Goal: Communication & Community: Answer question/provide support

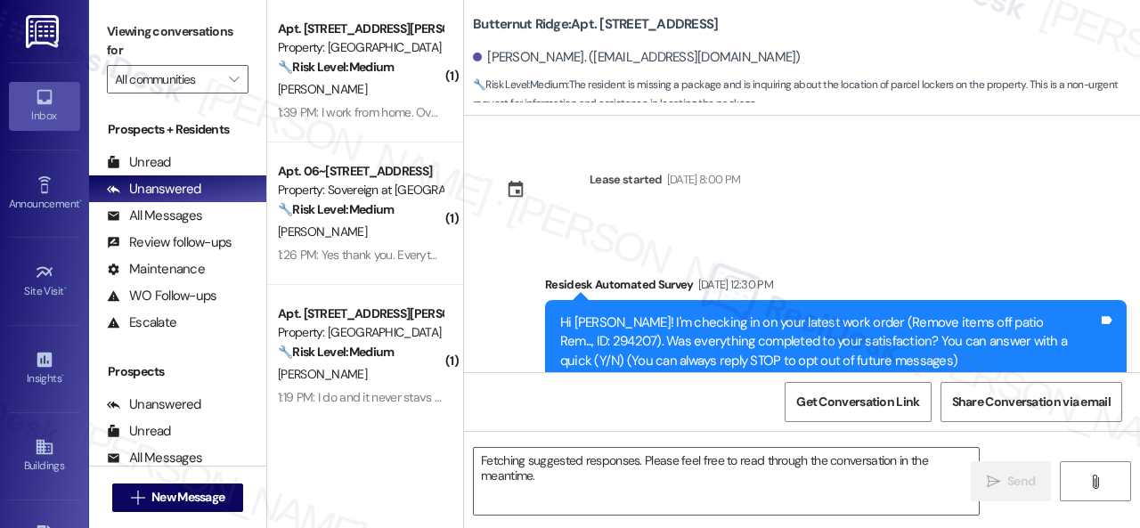
scroll to position [6406, 0]
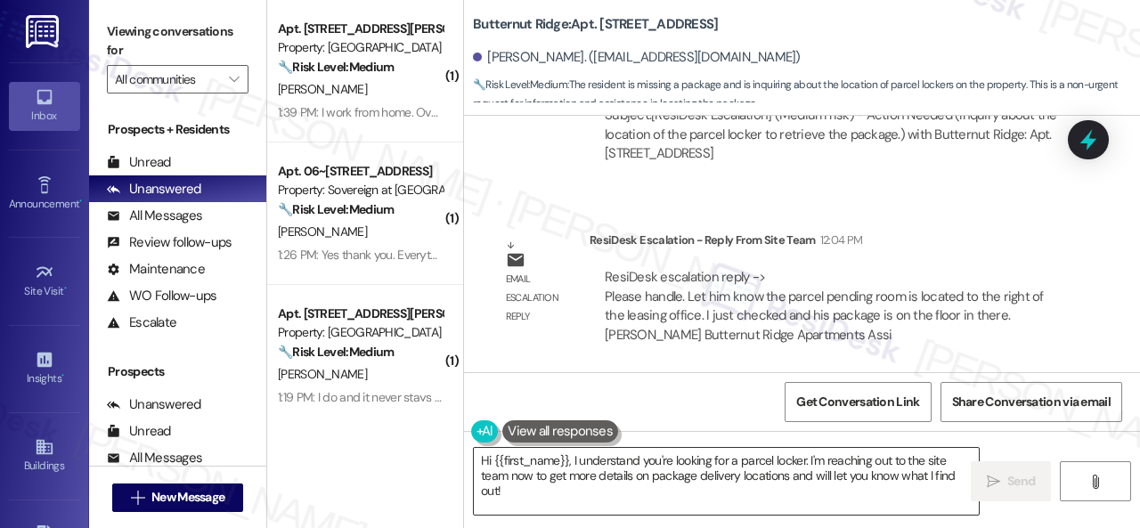
click at [518, 478] on textarea "Hi {{first_name}}, I understand you're looking for a parcel locker. I'm reachin…" at bounding box center [726, 481] width 505 height 67
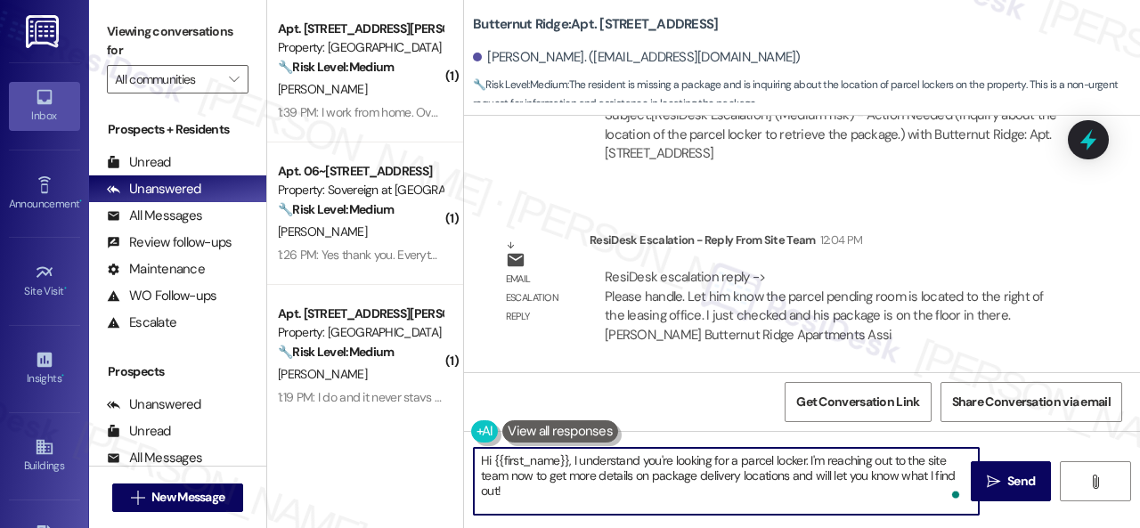
drag, startPoint x: 572, startPoint y: 462, endPoint x: 595, endPoint y: 502, distance: 46.3
click at [595, 502] on textarea "Hi {{first_name}}, I understand you're looking for a parcel locker. I'm reachin…" at bounding box center [726, 481] width 505 height 67
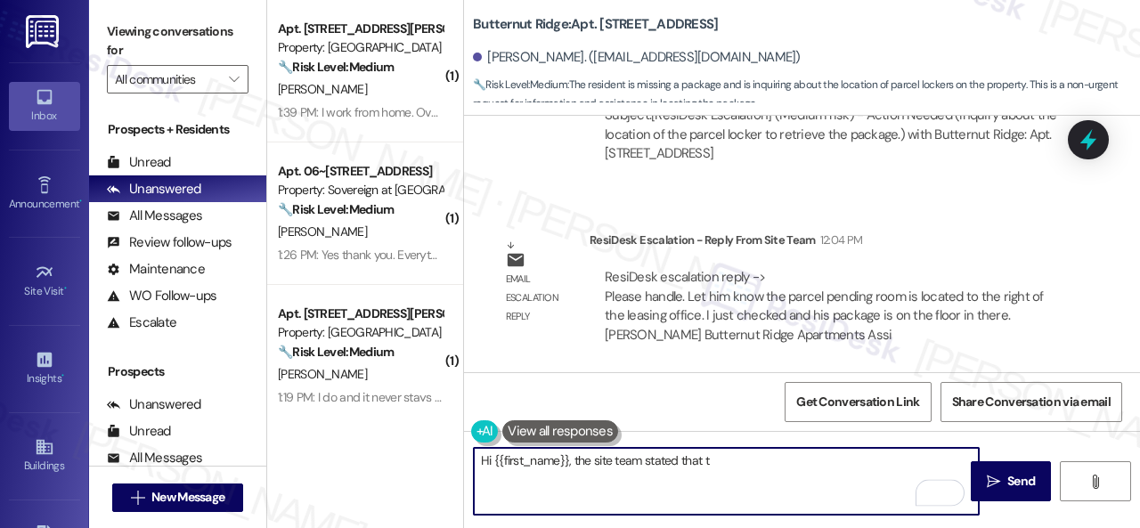
paste textarea "the parcel pending room is located to the right of the leasing office. I just c…"
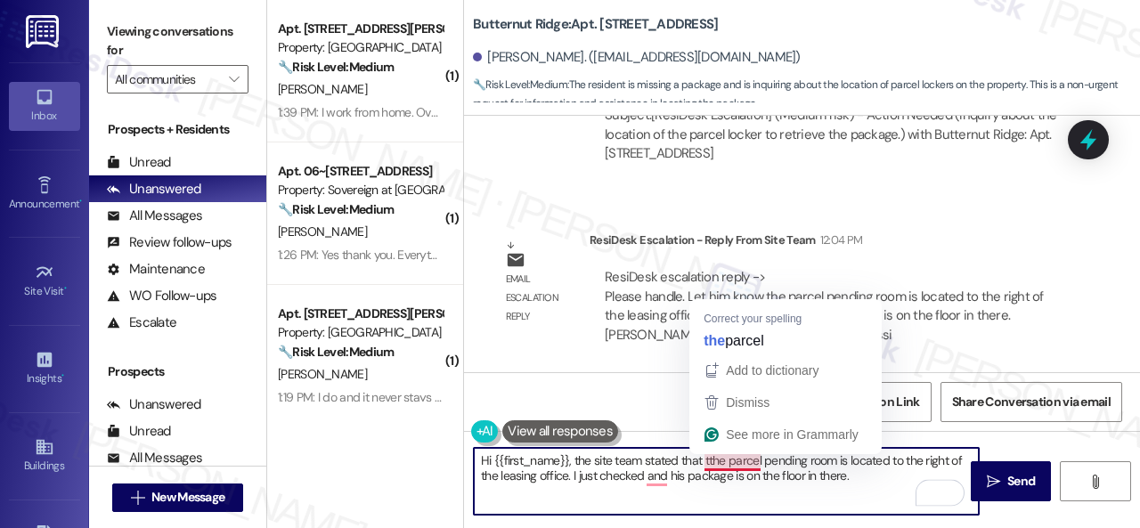
click at [716, 468] on textarea "Hi {{first_name}}, the site team stated that tthe parcel pending room is locate…" at bounding box center [726, 481] width 505 height 67
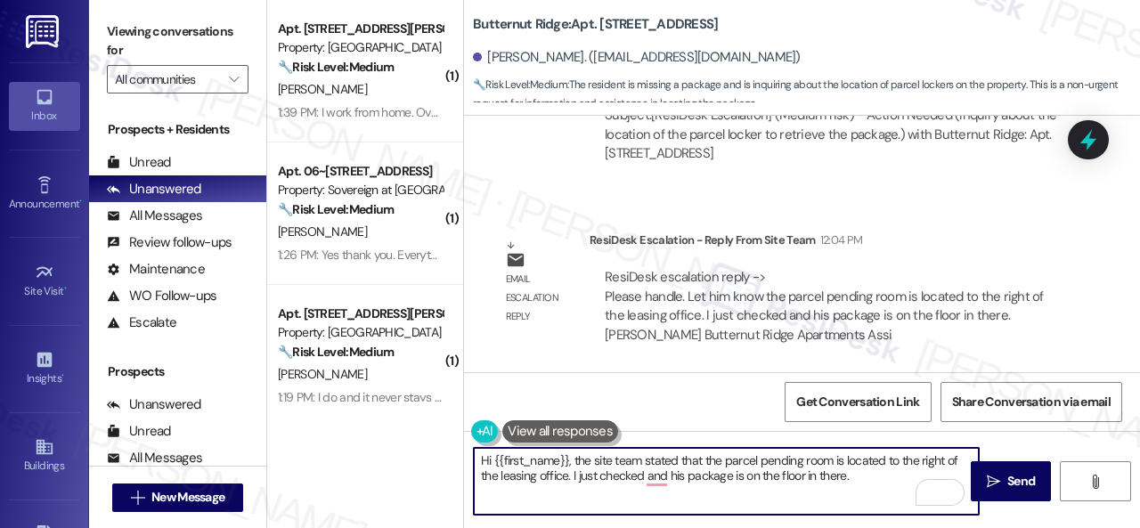
drag, startPoint x: 888, startPoint y: 462, endPoint x: 898, endPoint y: 462, distance: 9.8
click at [898, 462] on textarea "Hi {{first_name}}, the site team stated that the parcel pending room is located…" at bounding box center [726, 481] width 505 height 67
drag, startPoint x: 570, startPoint y: 475, endPoint x: 857, endPoint y: 485, distance: 286.9
click at [857, 485] on textarea "Hi {{first_name}}, the site team stated that the parcel pending room is located…" at bounding box center [726, 481] width 505 height 67
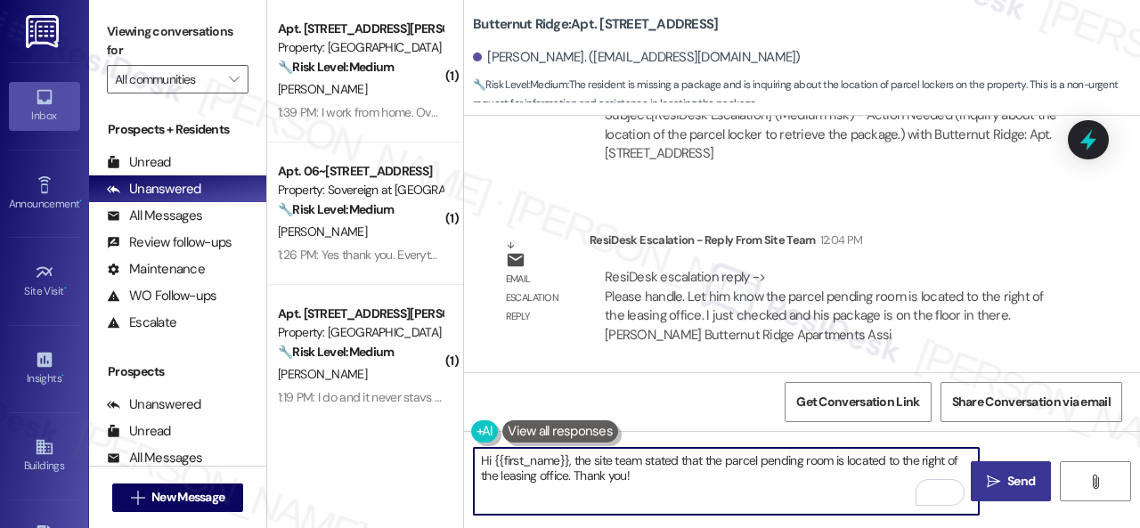
type textarea "Hi {{first_name}}, the site team stated that the parcel pending room is located…"
click at [1004, 485] on span "Send" at bounding box center [1021, 481] width 35 height 19
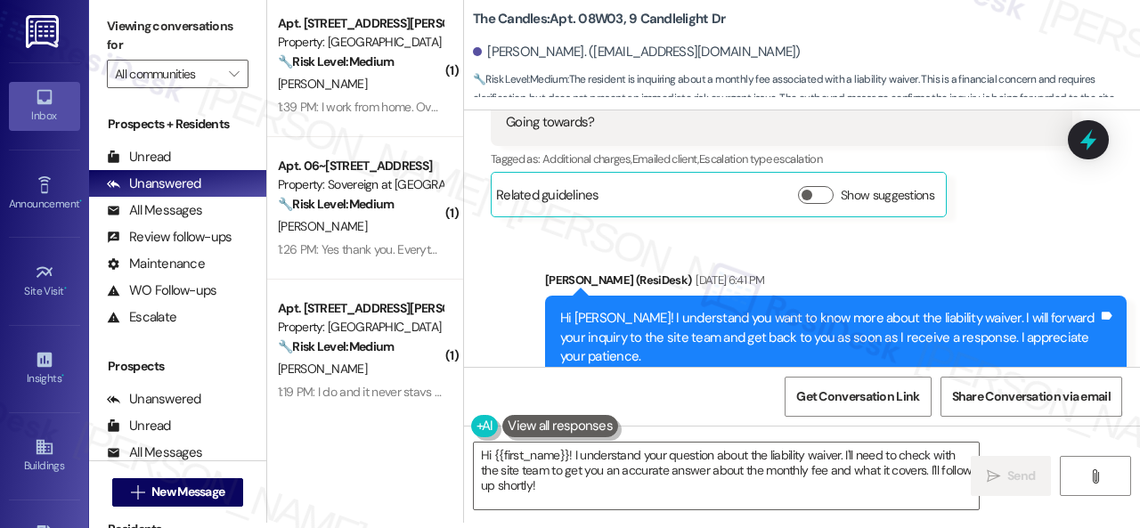
scroll to position [3176, 0]
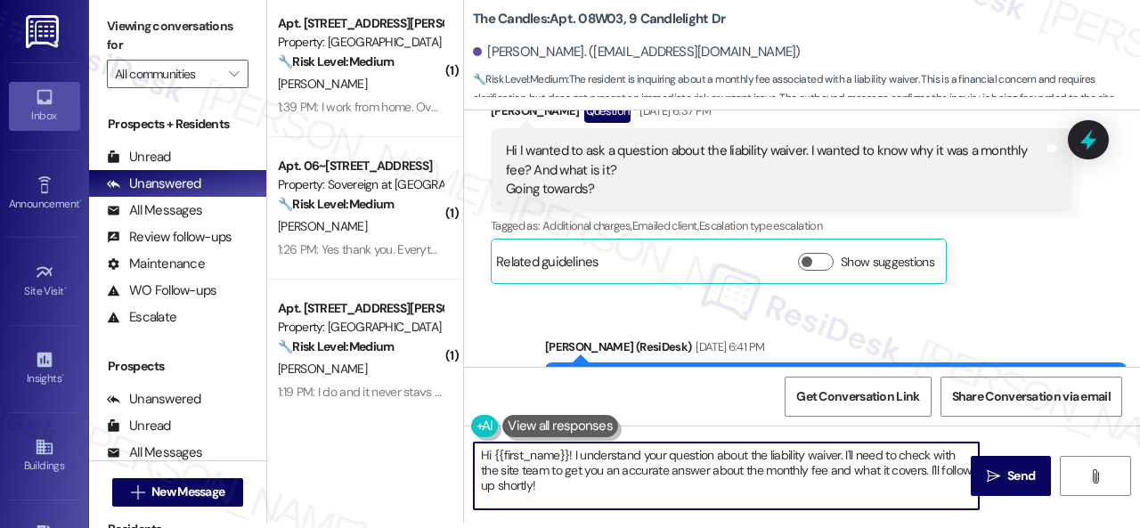
drag, startPoint x: 573, startPoint y: 457, endPoint x: 592, endPoint y: 485, distance: 34.6
click at [592, 485] on textarea "Hi {{first_name}}! I understand your question about the liability waiver. I'll …" at bounding box center [726, 476] width 505 height 67
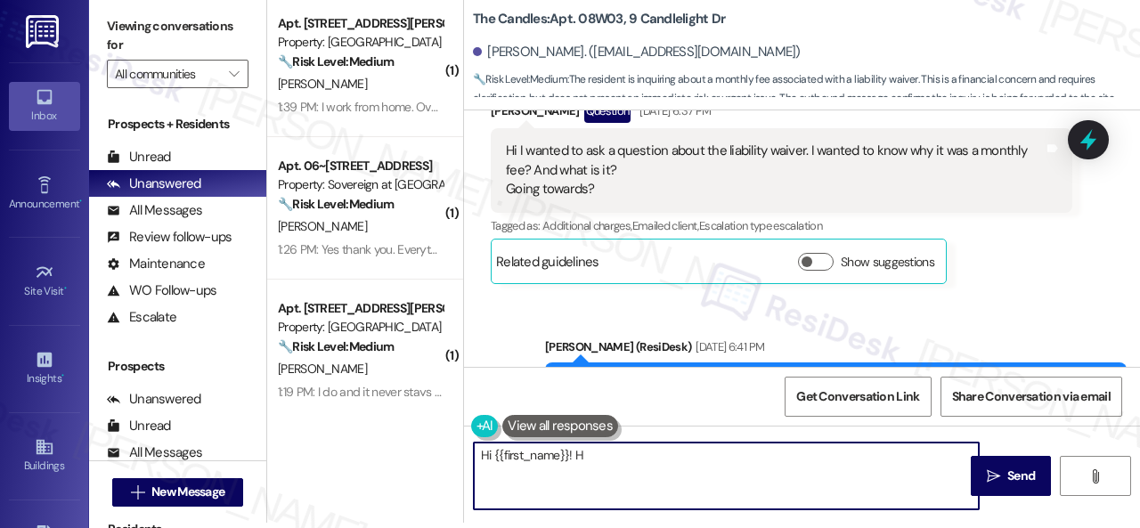
paste textarea "ere is the PDLW info sheet we give to residents when they move in. However, sin…"
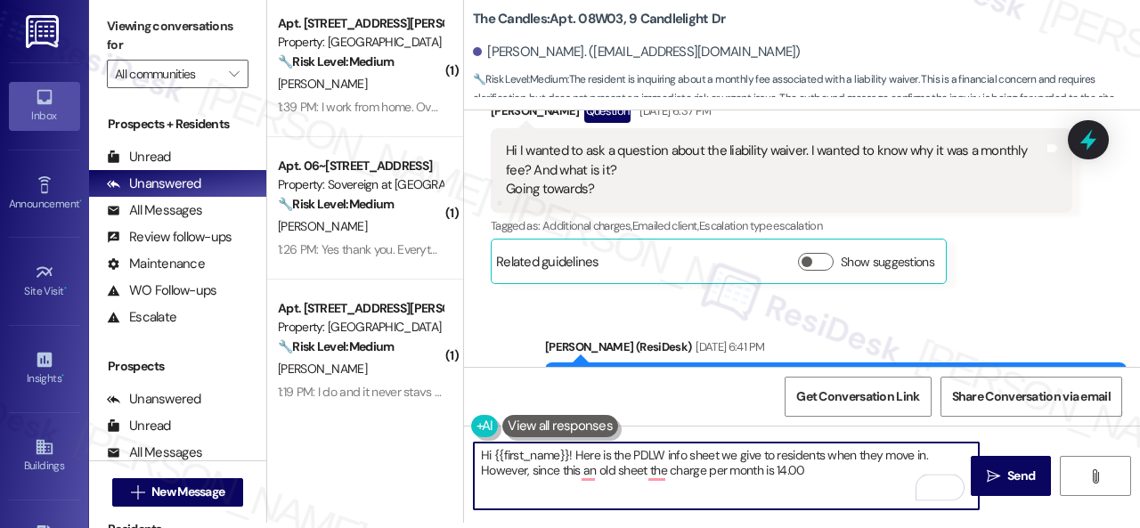
click at [727, 454] on textarea "Hi {{first_name}}! Here is the PDLW info sheet we give to residents when they m…" at bounding box center [726, 476] width 505 height 67
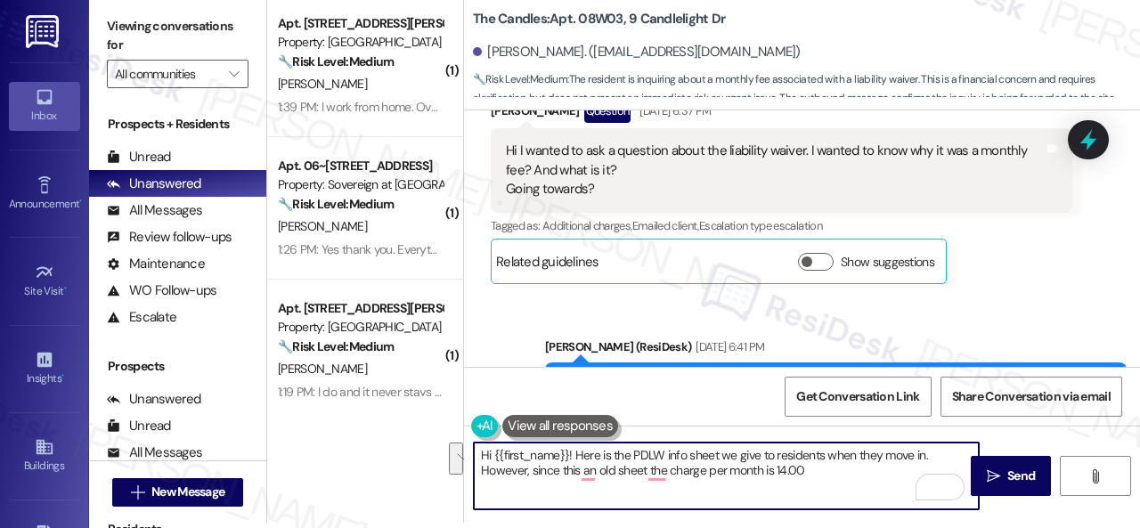
click at [727, 454] on textarea "Hi {{first_name}}! Here is the PDLW info sheet we give to residents when they m…" at bounding box center [726, 476] width 505 height 67
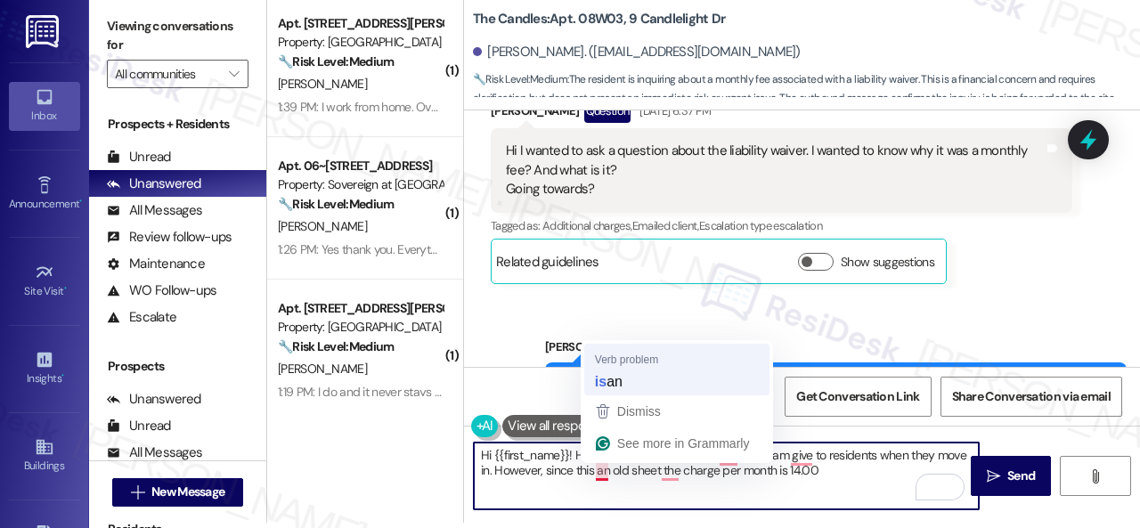
type textarea "Hi {{first_name}}! Here is the PDLW info sheet the site team give to residents …"
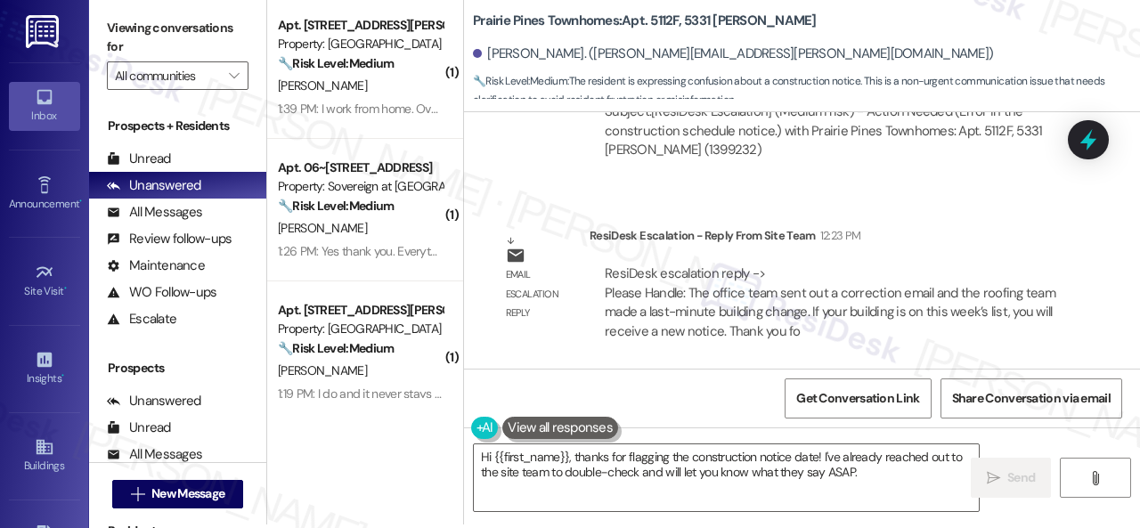
scroll to position [5, 0]
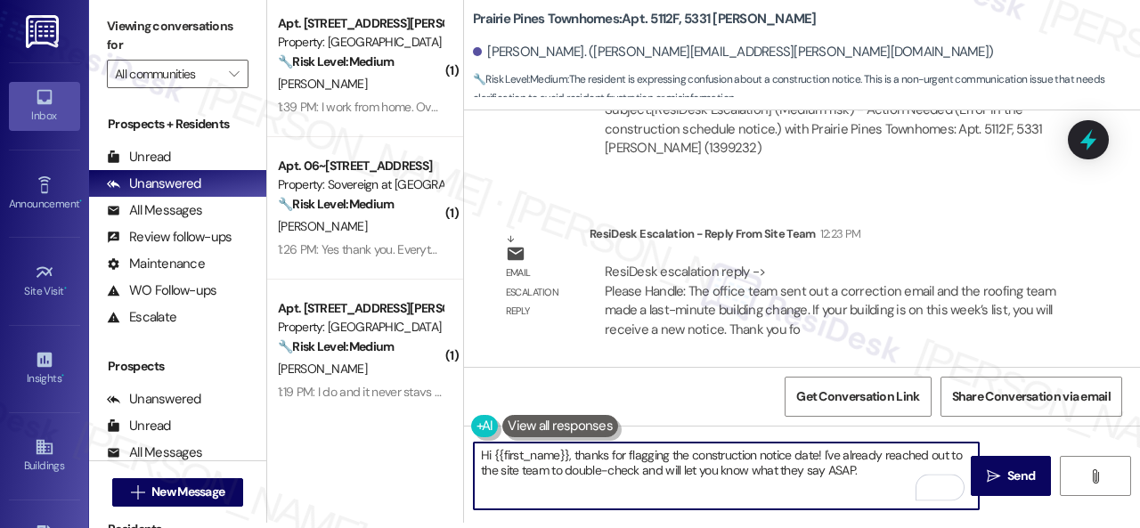
drag, startPoint x: 886, startPoint y: 482, endPoint x: 586, endPoint y: 462, distance: 300.7
click at [586, 462] on textarea "Hi {{first_name}}, thanks for flagging the construction notice date! I've alrea…" at bounding box center [726, 476] width 505 height 67
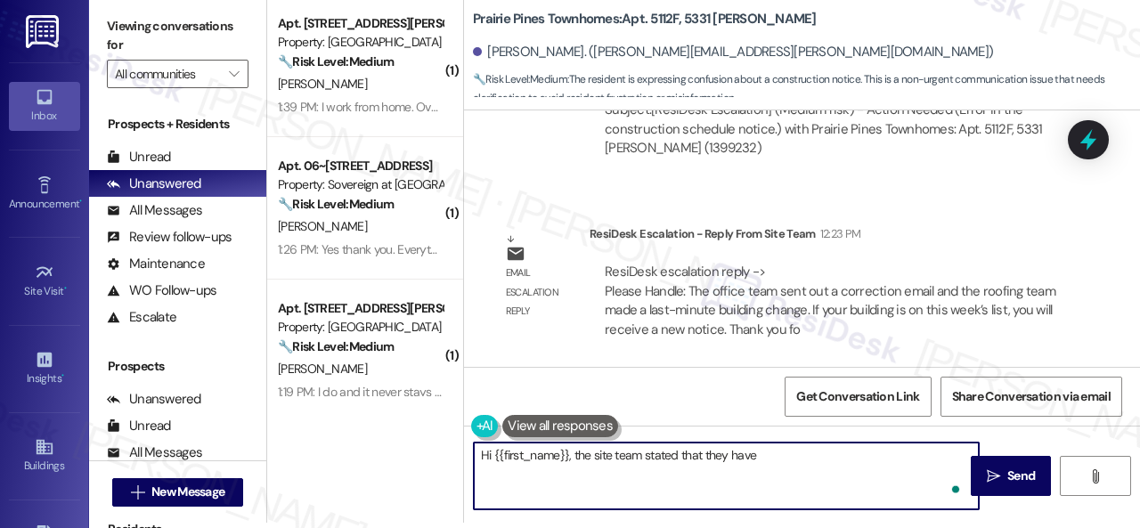
paste textarea "sent out a correction email and the roofing team made a last-minute building ch…"
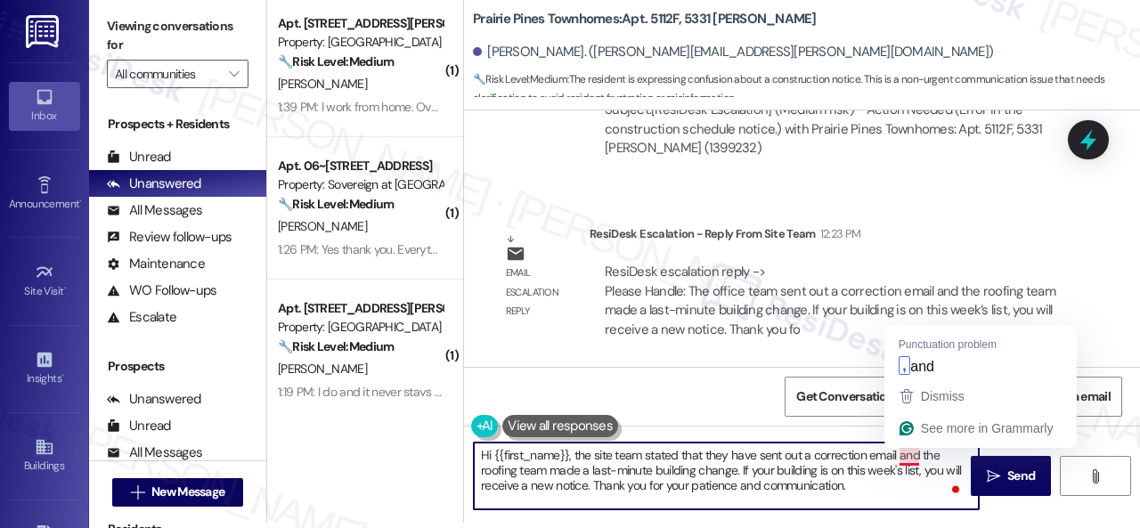
click at [916, 453] on textarea "Hi {{first_name}}, the site team stated that they have sent out a correction em…" at bounding box center [726, 476] width 505 height 67
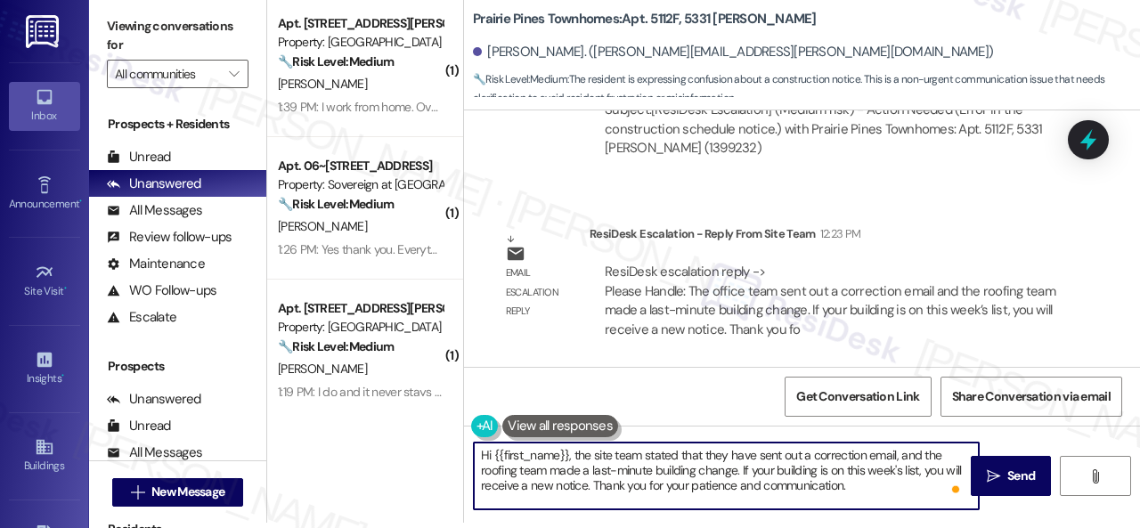
click at [870, 492] on textarea "Hi {{first_name}}, the site team stated that they have sent out a correction em…" at bounding box center [726, 476] width 505 height 67
type textarea "Hi {{first_name}}, the site team stated that they have sent out a correction em…"
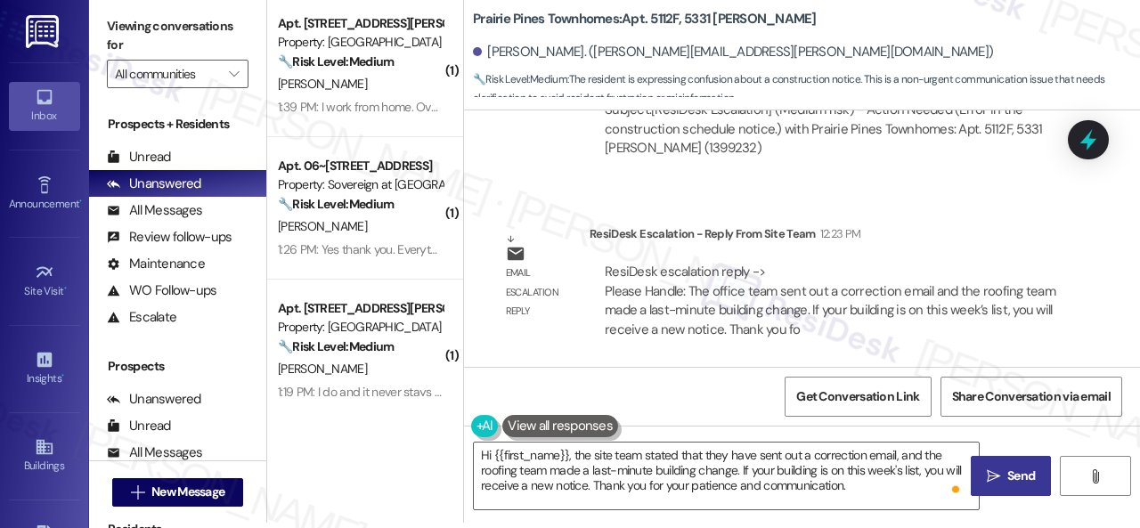
click at [987, 475] on icon "" at bounding box center [993, 476] width 13 height 14
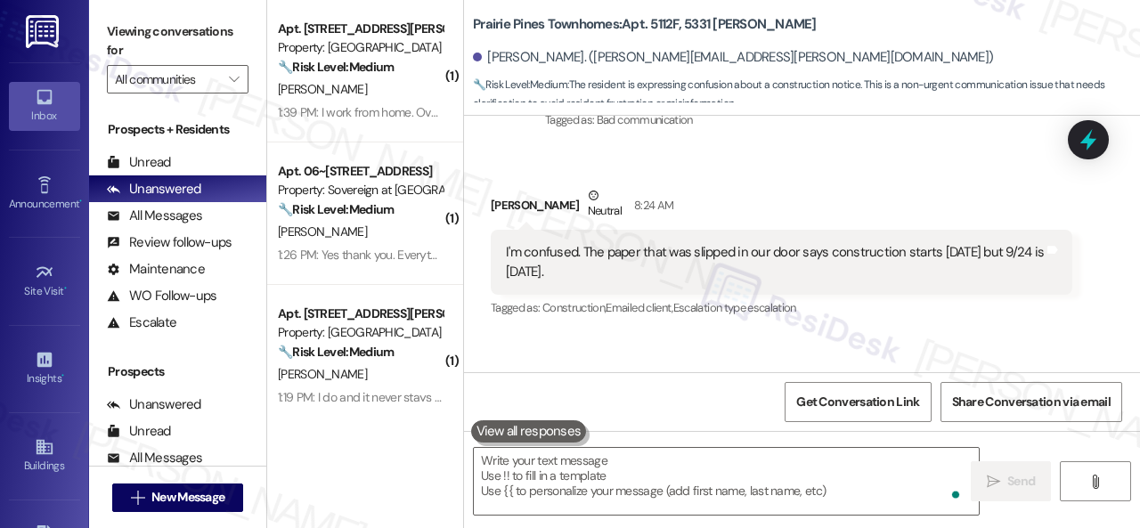
scroll to position [2300, 0]
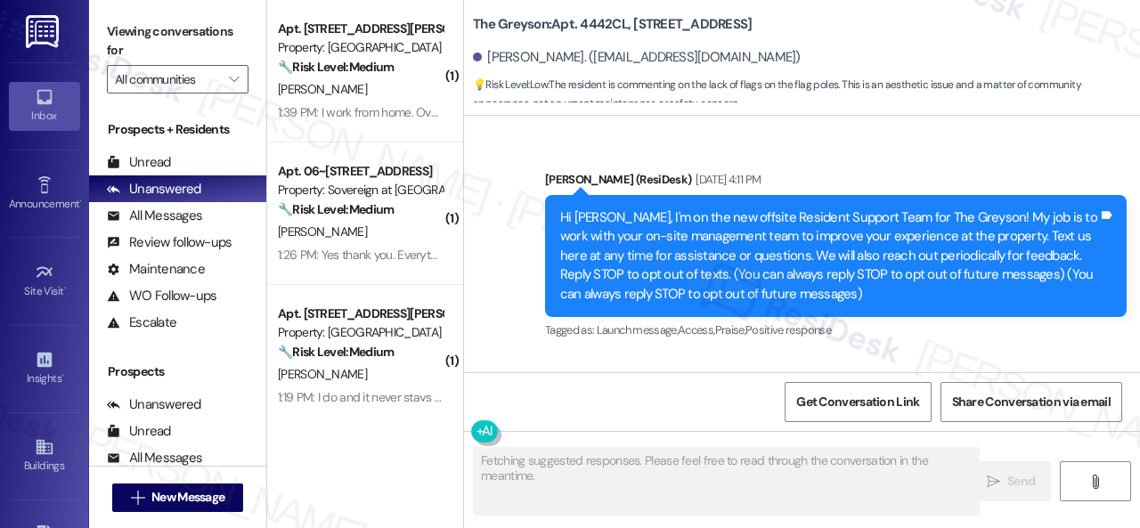
scroll to position [7628, 0]
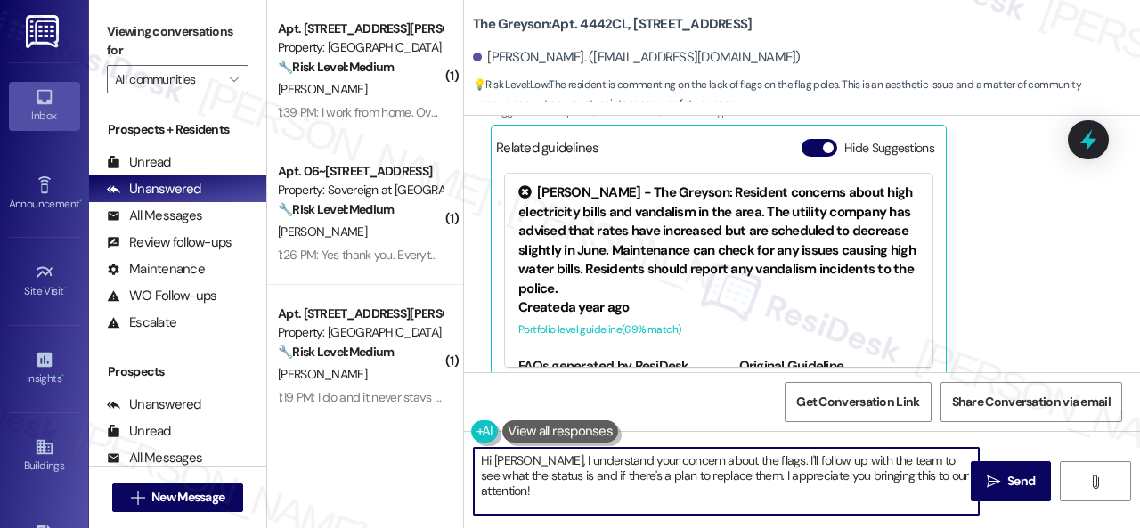
drag, startPoint x: 533, startPoint y: 462, endPoint x: 562, endPoint y: 508, distance: 54.4
click at [562, 508] on textarea "Hi [PERSON_NAME], I understand your concern about the flags. I'll follow up wit…" at bounding box center [726, 481] width 505 height 67
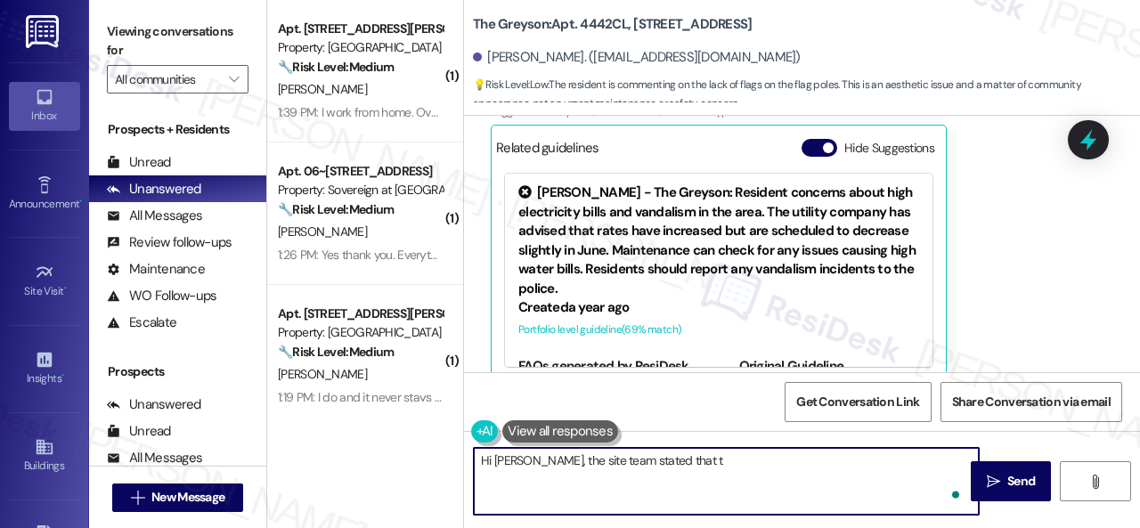
paste textarea "he community does have new flags to go up, however the rope/pull system is wore…"
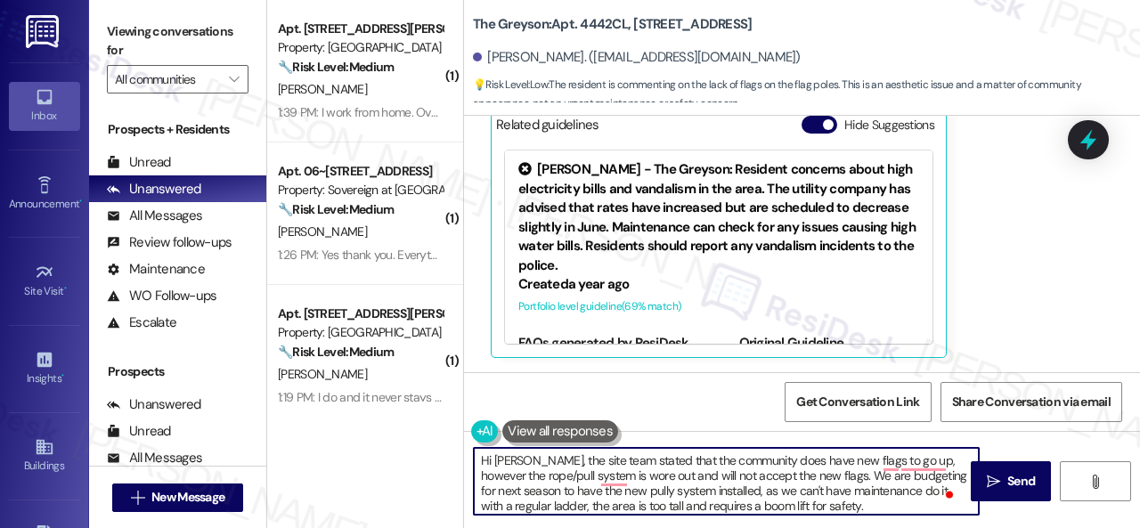
scroll to position [7717, 0]
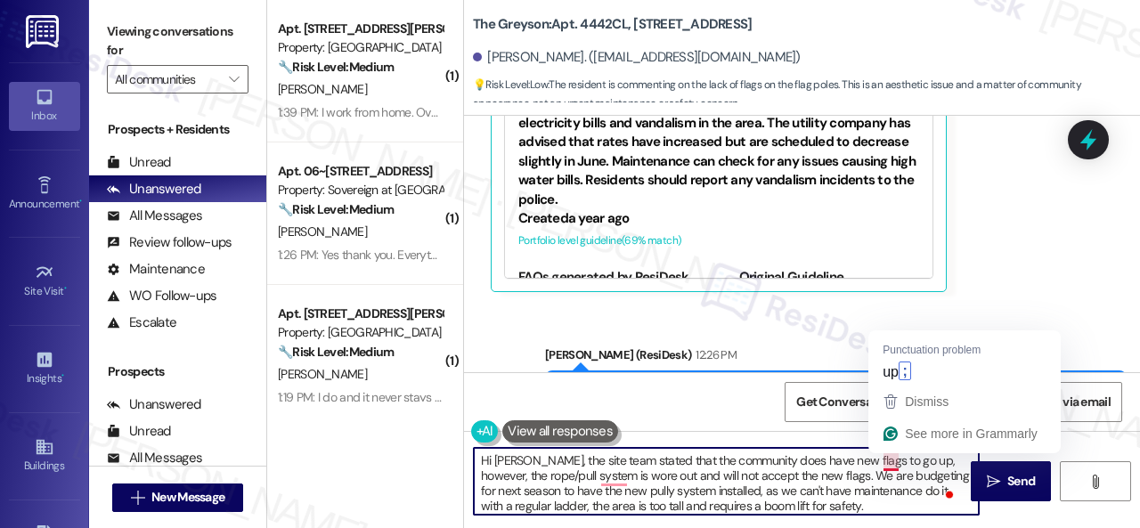
click at [892, 459] on textarea "Hi [PERSON_NAME], the site team stated that the community does have new flags t…" at bounding box center [726, 481] width 505 height 67
drag, startPoint x: 908, startPoint y: 460, endPoint x: 897, endPoint y: 462, distance: 11.7
click at [897, 462] on textarea "Hi [PERSON_NAME], the site team stated that the community does have new flags t…" at bounding box center [726, 481] width 505 height 67
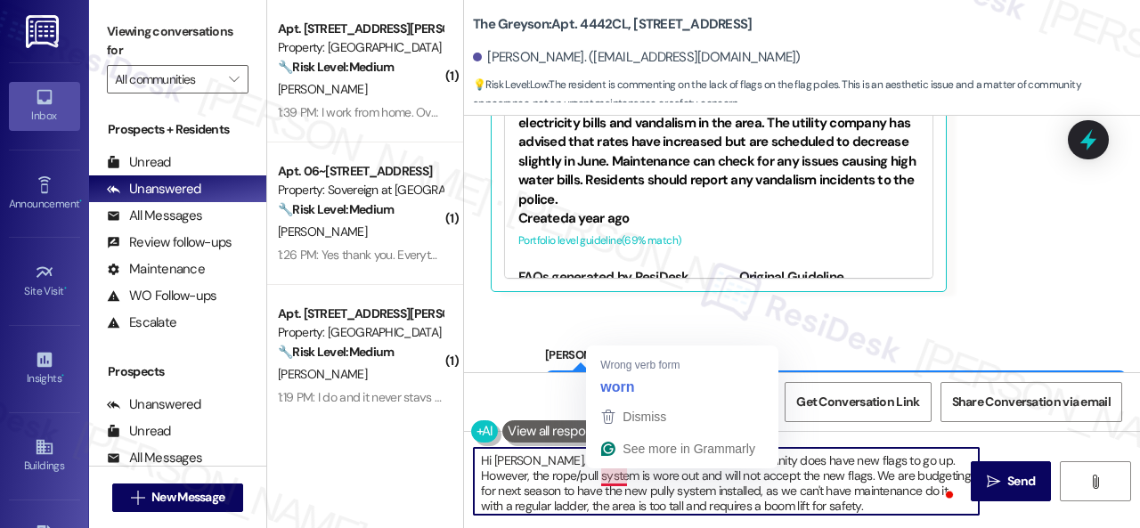
click at [609, 471] on textarea "Hi [PERSON_NAME], the site team stated that the community does have new flags t…" at bounding box center [726, 481] width 505 height 67
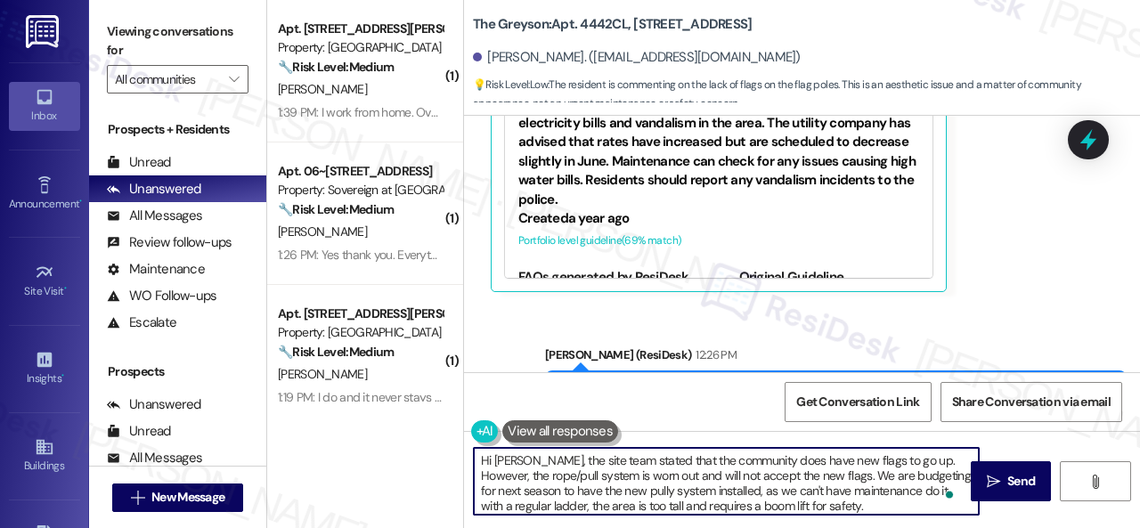
click at [827, 478] on textarea "Hi Russell, the site team stated that the community does have new flags to go u…" at bounding box center [726, 481] width 505 height 67
click at [827, 476] on textarea "Hi Russell, the site team stated that the community does have new flags to go u…" at bounding box center [726, 481] width 505 height 67
click at [832, 466] on textarea "Hi Russell, the site team stated that the community does have new flags to go u…" at bounding box center [726, 481] width 505 height 67
click at [839, 475] on textarea "Hi Russell, the site team stated that the community does have new flags to go u…" at bounding box center [726, 481] width 505 height 67
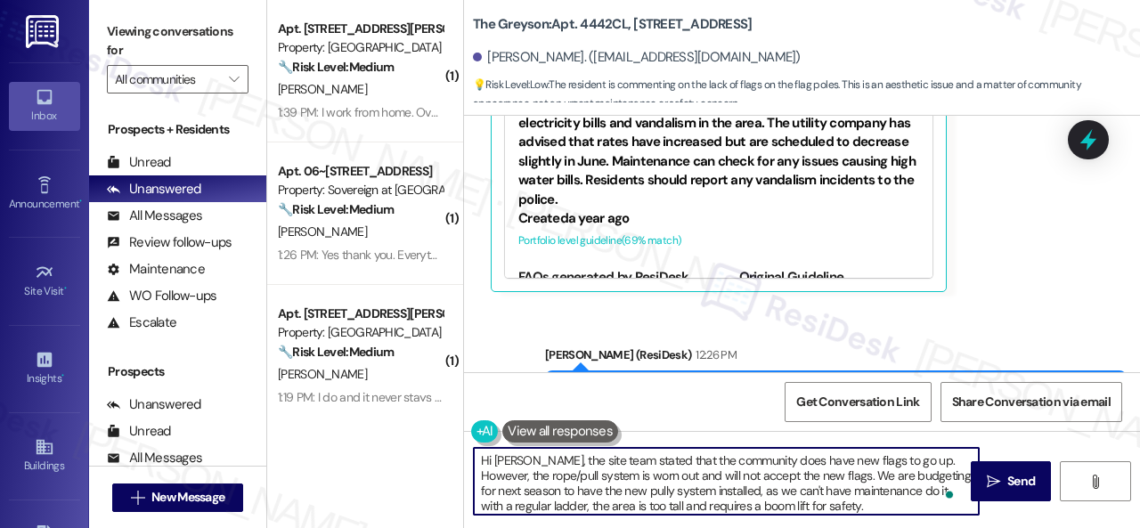
click at [839, 475] on textarea "Hi Russell, the site team stated that the community does have new flags to go u…" at bounding box center [726, 481] width 505 height 67
click at [824, 476] on textarea "Hi Russell, the site team stated that the community does have new flags to go u…" at bounding box center [726, 481] width 505 height 67
drag, startPoint x: 846, startPoint y: 482, endPoint x: 870, endPoint y: 490, distance: 25.3
click at [870, 490] on textarea "Hi Russell, the site team stated that the community does have new flags to go u…" at bounding box center [726, 481] width 505 height 67
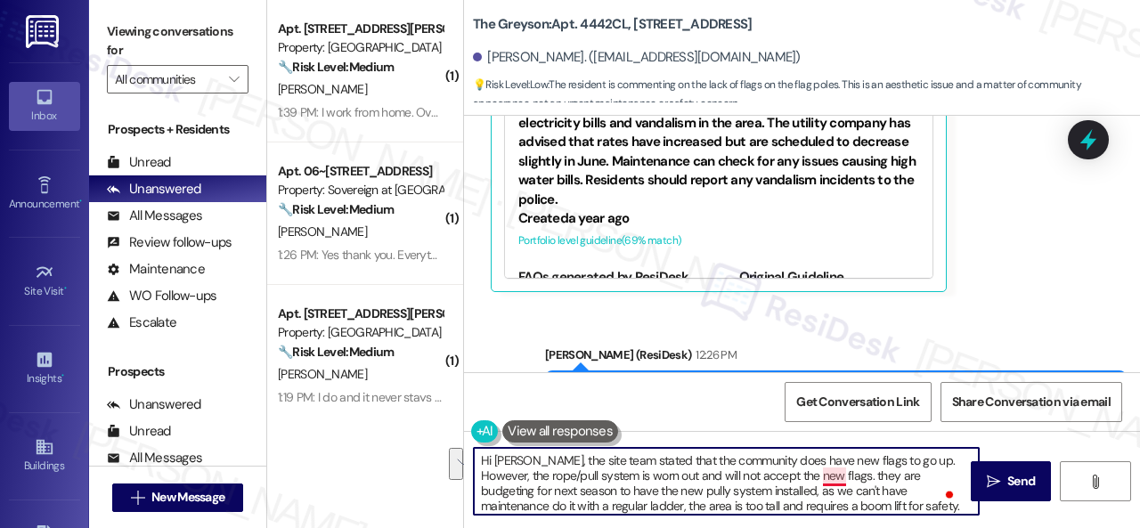
click at [825, 478] on textarea "Hi Russell, the site team stated that the community does have new flags to go u…" at bounding box center [726, 481] width 505 height 67
click at [761, 487] on textarea "Hi Russell, the site team stated that the community does have new flags to go u…" at bounding box center [726, 481] width 505 height 67
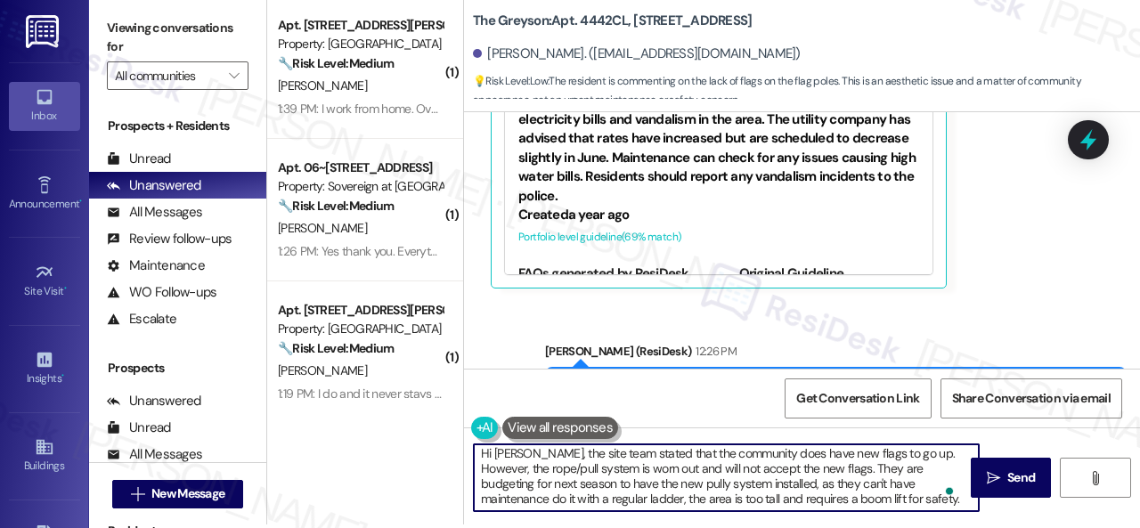
scroll to position [5, 0]
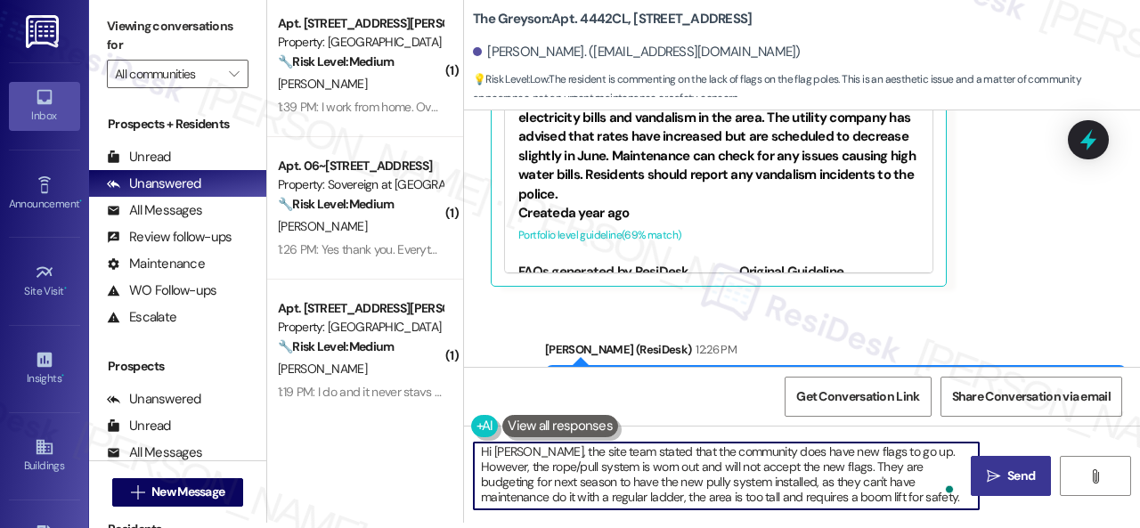
type textarea "Hi Russell, the site team stated that the community does have new flags to go u…"
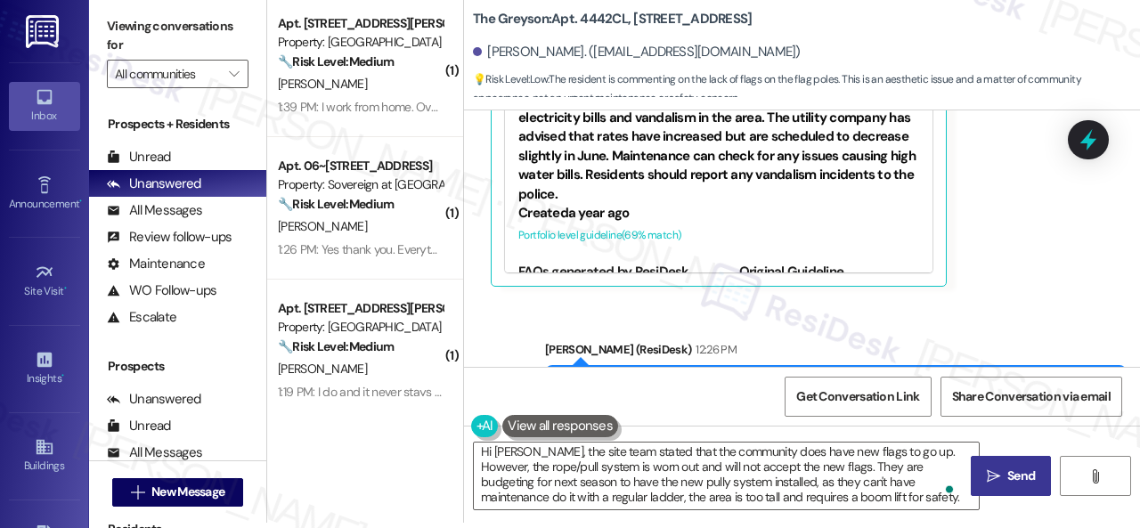
click at [1001, 487] on button " Send" at bounding box center [1011, 476] width 80 height 40
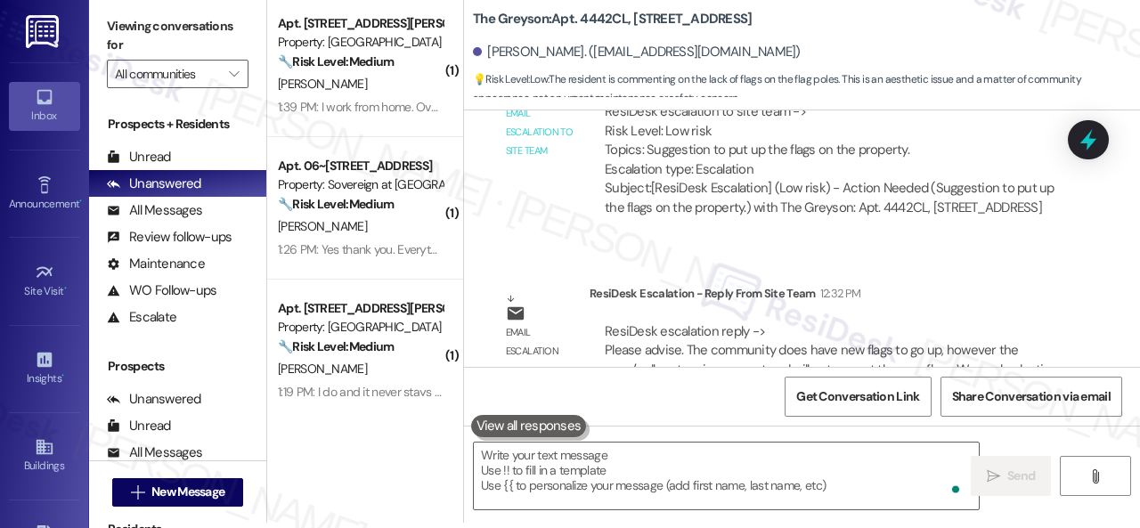
scroll to position [8400, 0]
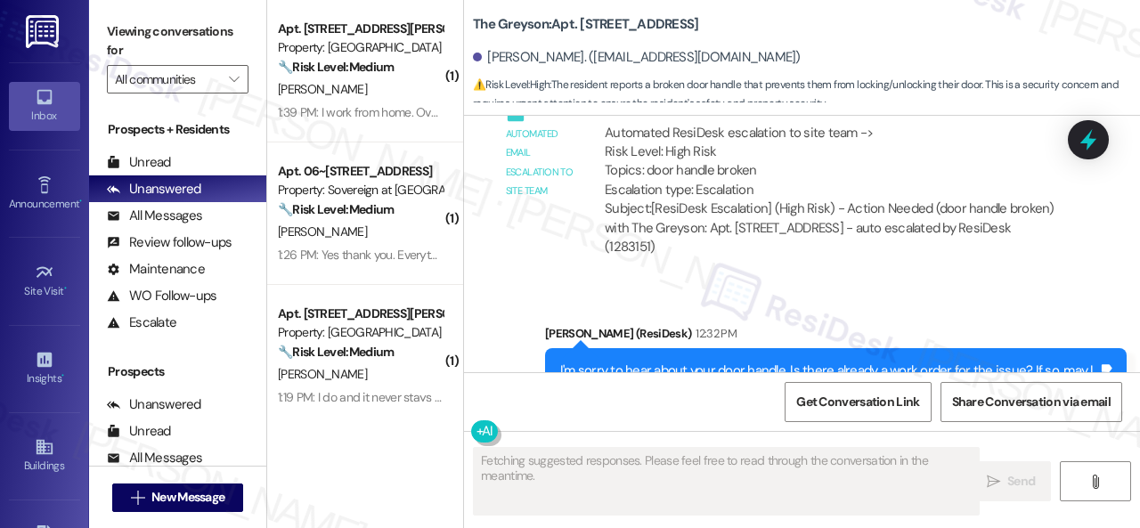
scroll to position [3519, 0]
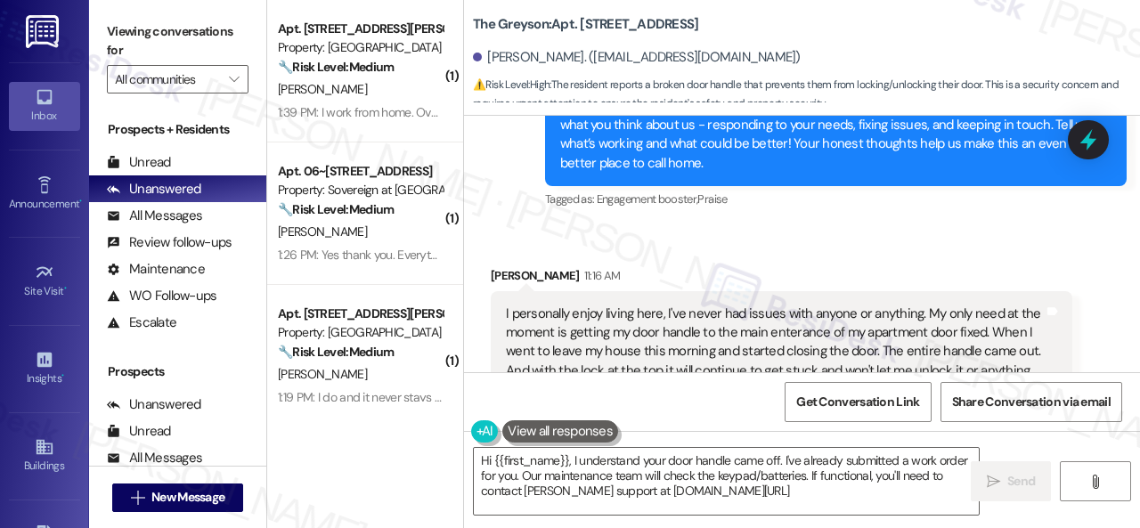
type textarea "Hi {{first_name}}, I understand your door handle came off. I've already submitt…"
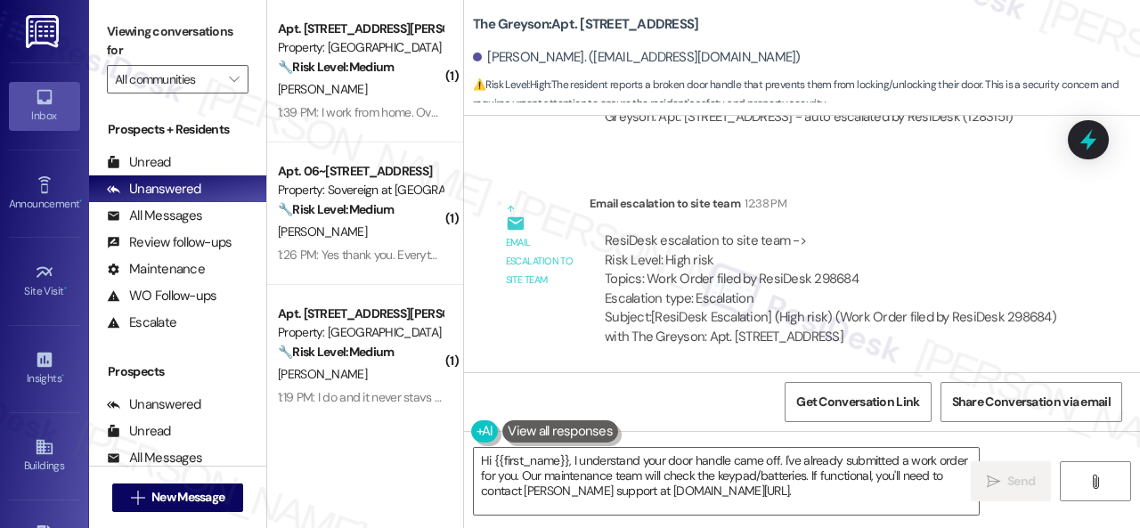
scroll to position [4877, 0]
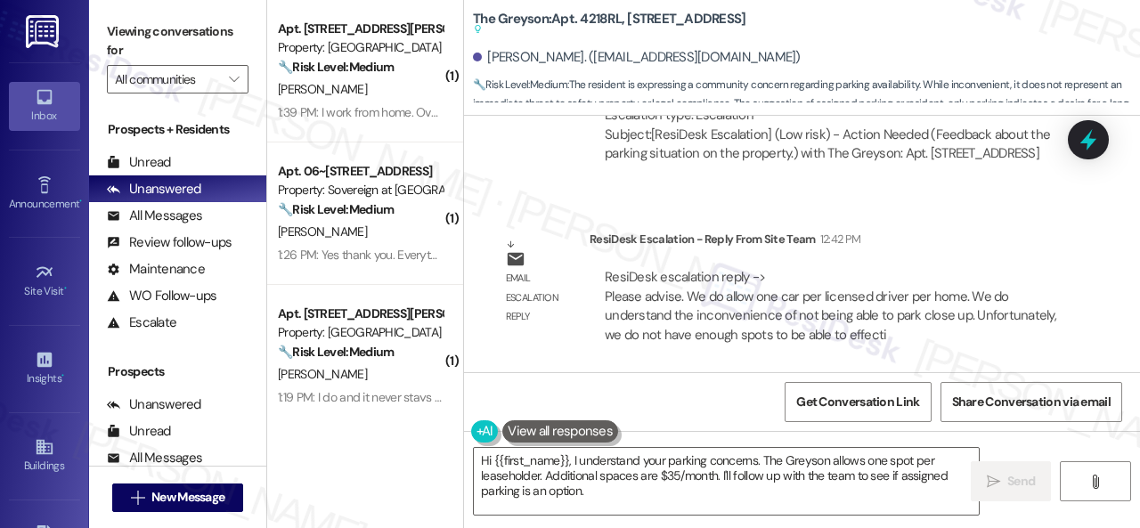
scroll to position [9745, 0]
drag, startPoint x: 572, startPoint y: 460, endPoint x: 603, endPoint y: 508, distance: 57.3
click at [603, 508] on textarea "Hi {{first_name}}, I understand your parking concerns. The Greyson allows one s…" at bounding box center [726, 481] width 505 height 67
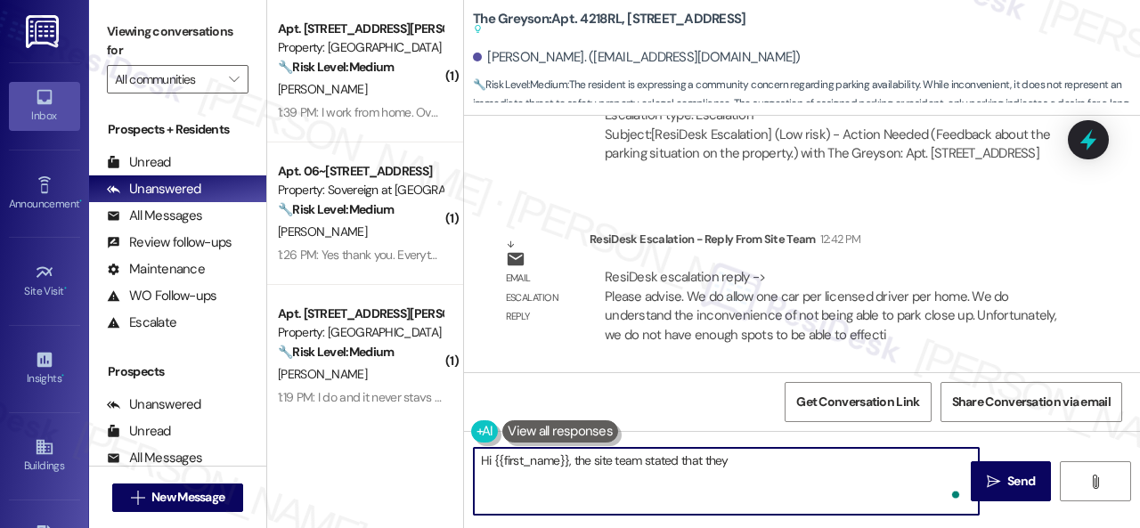
paste textarea "allow one car per licensed driver per home. We do understand the inconvenience …"
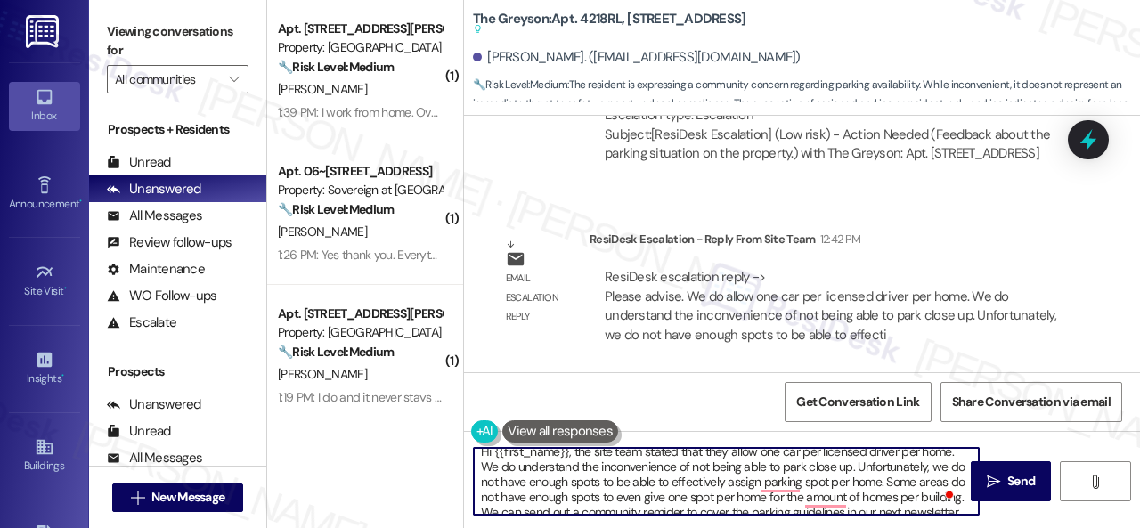
scroll to position [0, 0]
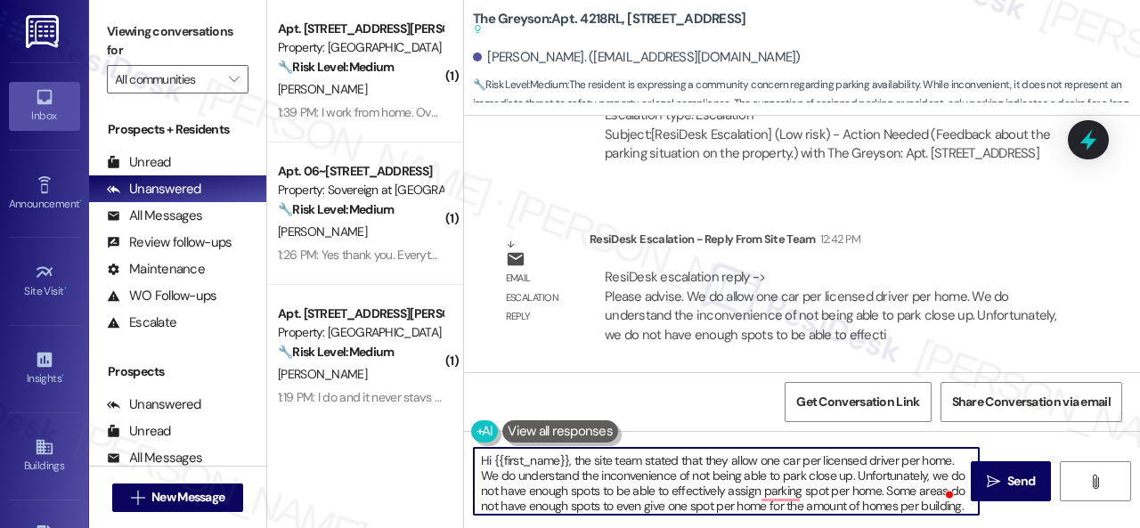
click at [488, 479] on textarea "Hi {{first_name}}, the site team stated that they allow one car per licensed dr…" at bounding box center [726, 481] width 505 height 67
click at [949, 473] on textarea "Hi {{first_name}}, the site team stated that they allow one car per licensed dr…" at bounding box center [726, 481] width 505 height 67
click at [940, 473] on textarea "Hi {{first_name}}, the site team stated that they allow one car per licensed dr…" at bounding box center [726, 481] width 505 height 67
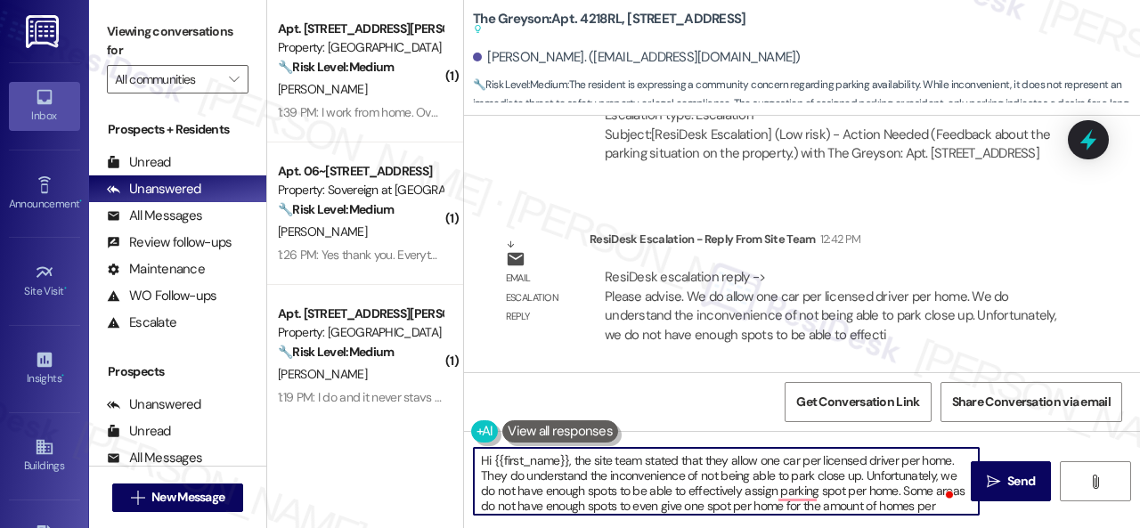
click at [940, 473] on textarea "Hi {{first_name}}, the site team stated that they allow one car per licensed dr…" at bounding box center [726, 481] width 505 height 67
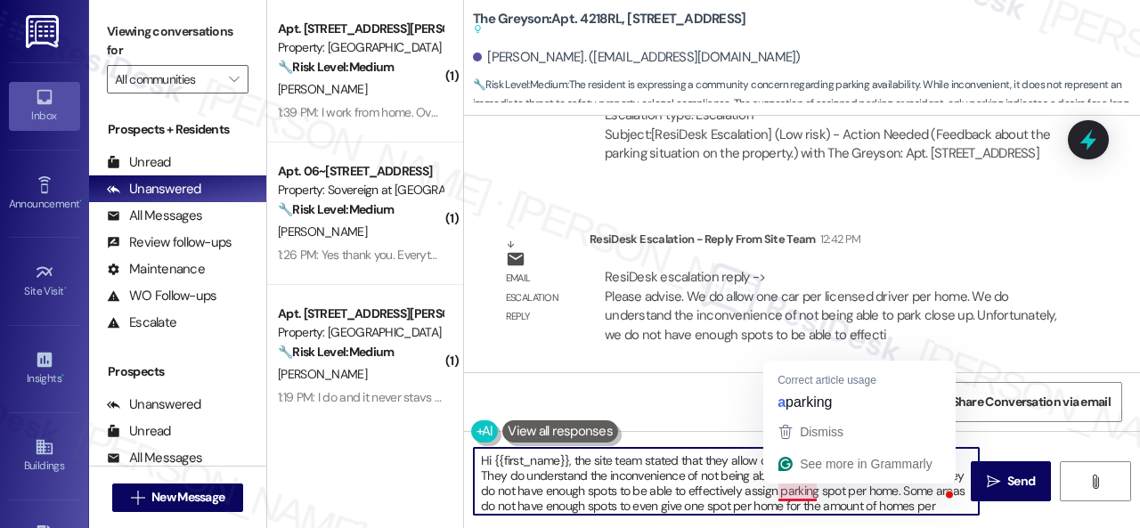
click at [789, 489] on textarea "Hi {{first_name}}, the site team stated that they allow one car per licensed dr…" at bounding box center [726, 481] width 505 height 67
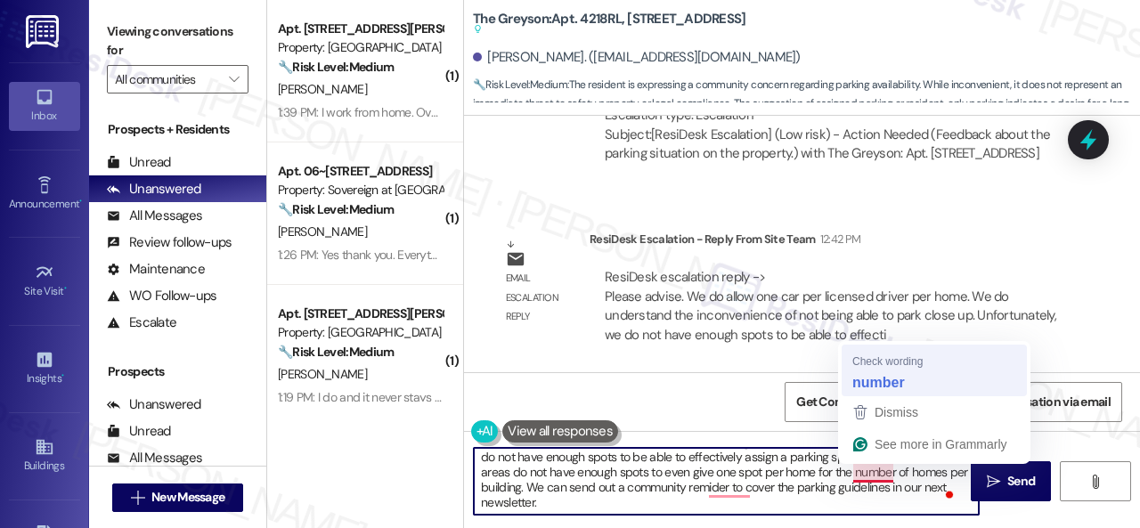
scroll to position [34, 0]
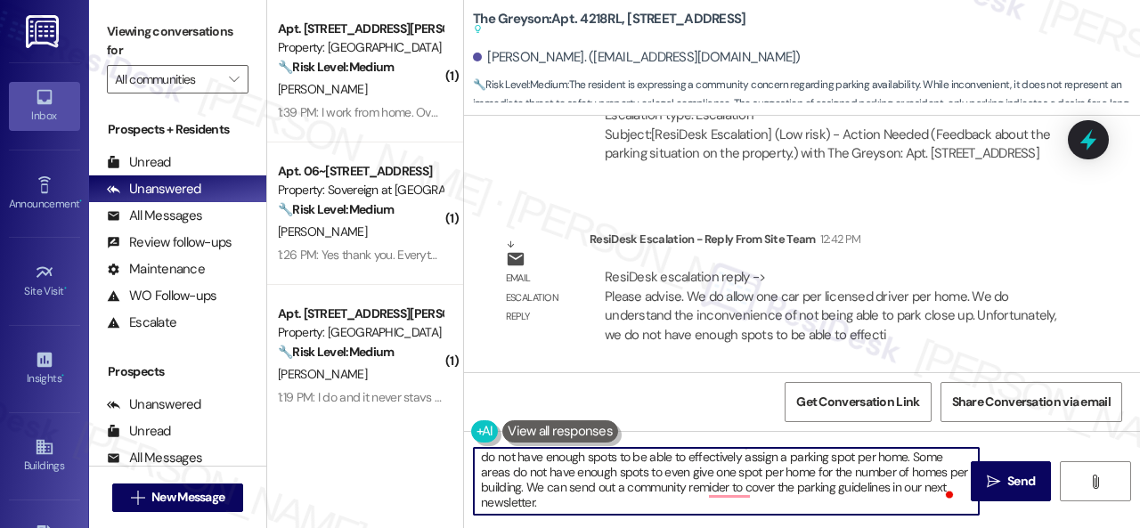
click at [560, 485] on textarea "Hi {{first_name}}, the site team stated that they allow one car per licensed dr…" at bounding box center [726, 481] width 505 height 67
click at [550, 490] on textarea "Hi {{first_name}}, the site team stated that they allow one car per licensed dr…" at bounding box center [726, 481] width 505 height 67
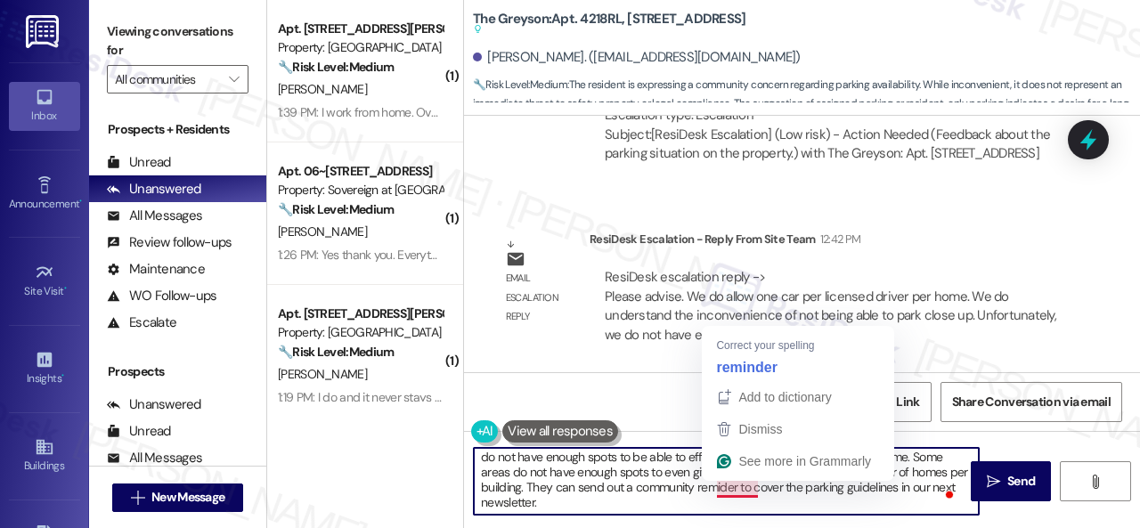
click at [732, 485] on textarea "Hi {{first_name}}, the site team stated that they allow one car per licensed dr…" at bounding box center [726, 481] width 505 height 67
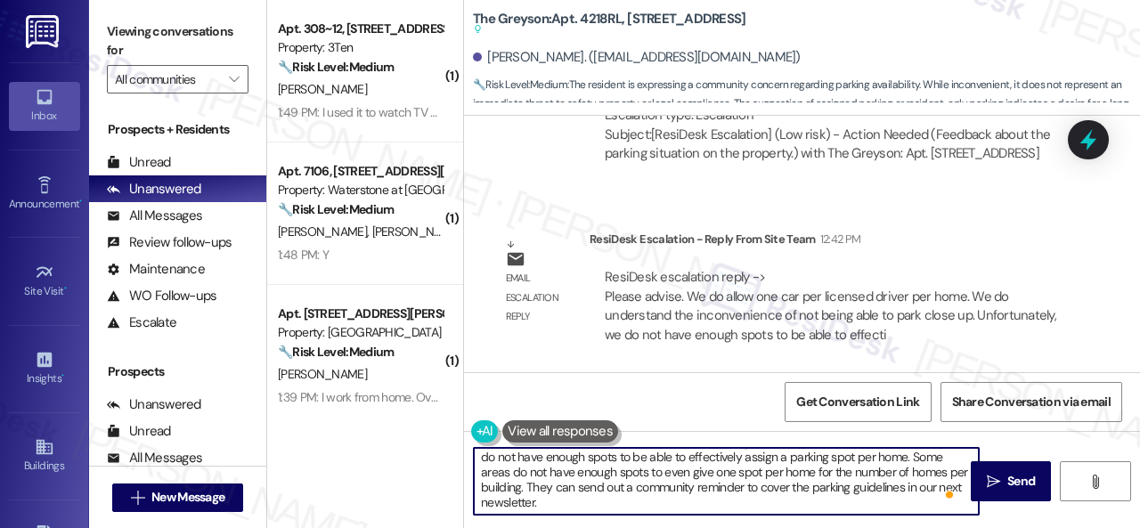
click at [948, 488] on div "Open Grammarly." at bounding box center [949, 495] width 14 height 14
click at [948, 487] on textarea "Hi {{first_name}}, the site team stated that they allow one car per licensed dr…" at bounding box center [726, 481] width 505 height 67
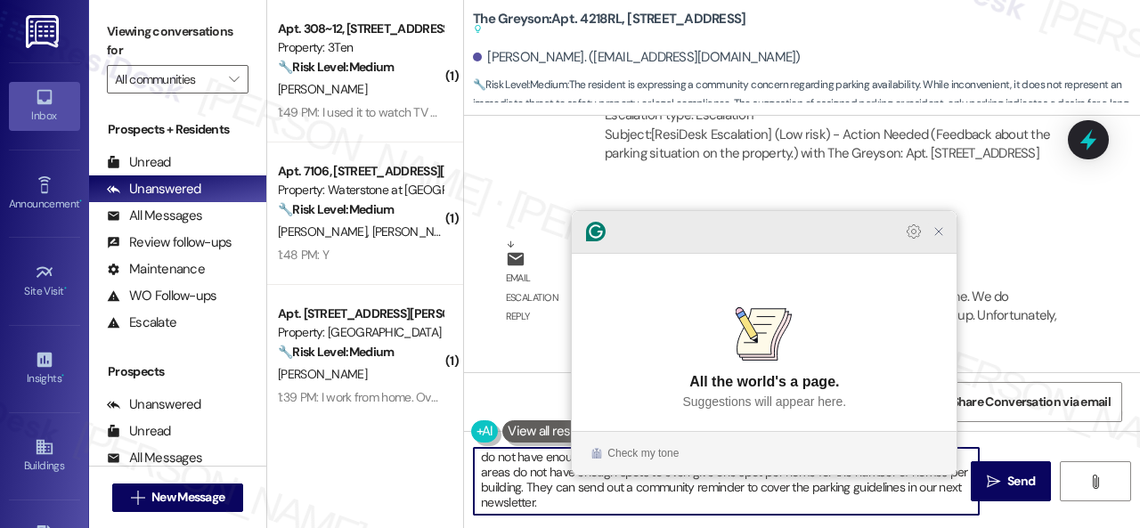
click at [949, 242] on icon "Close Grammarly Assistant" at bounding box center [938, 231] width 21 height 21
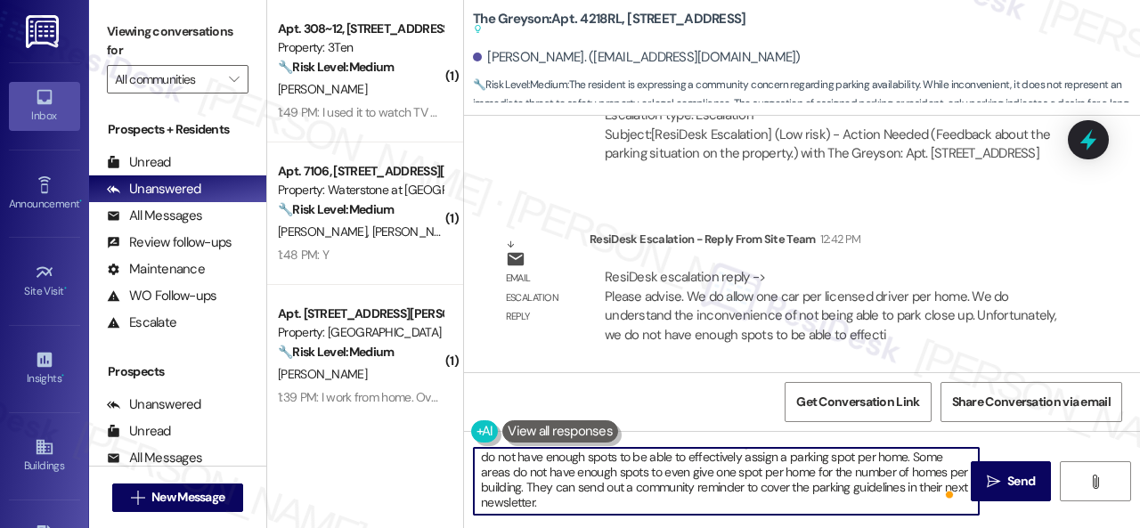
click at [751, 502] on textarea "Hi {{first_name}}, the site team stated that they allow one car per licensed dr…" at bounding box center [726, 481] width 505 height 67
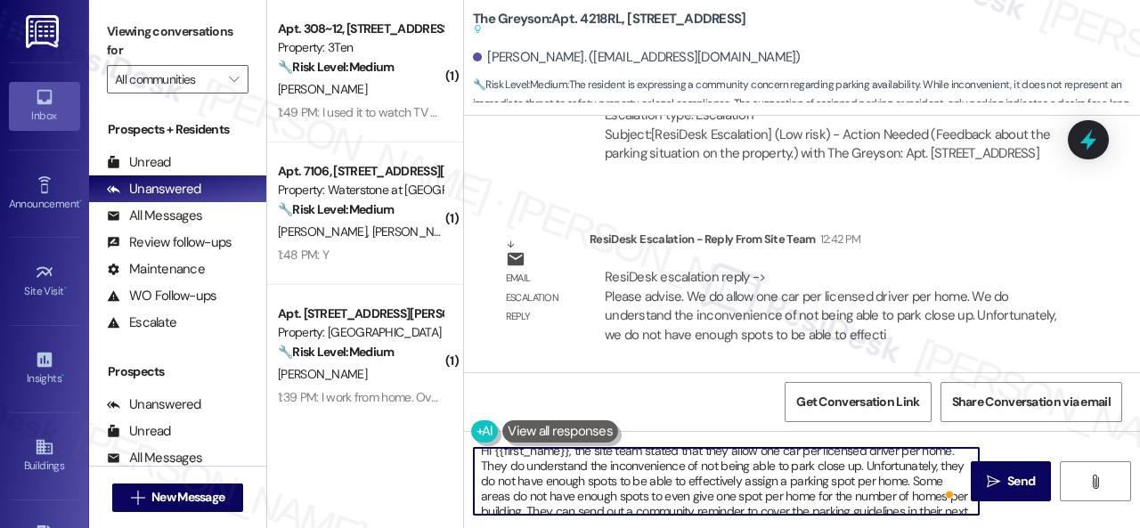
scroll to position [0, 0]
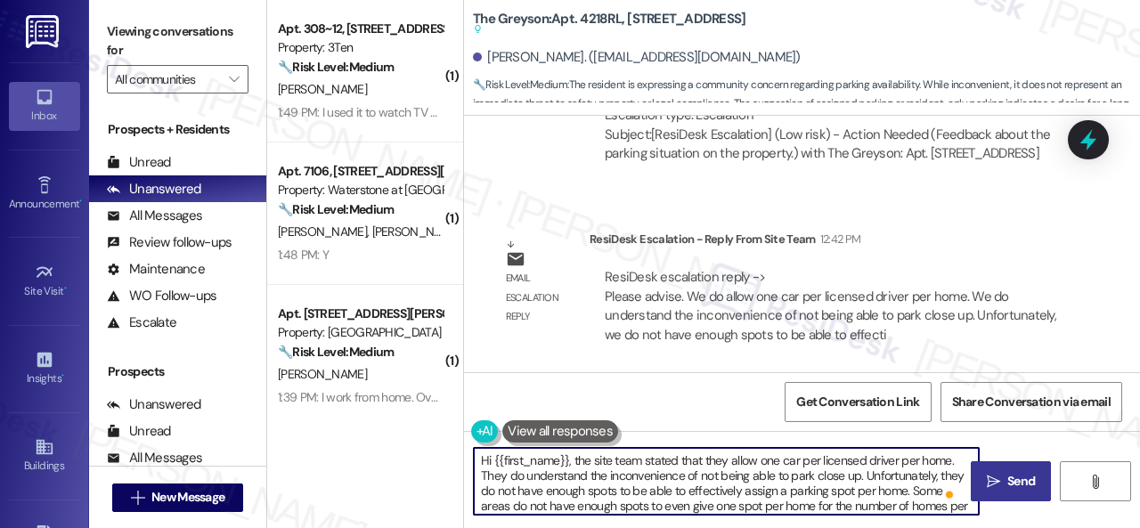
type textarea "Hi {{first_name}}, the site team stated that they allow one car per licensed dr…"
click at [1001, 464] on button " Send" at bounding box center [1011, 481] width 80 height 40
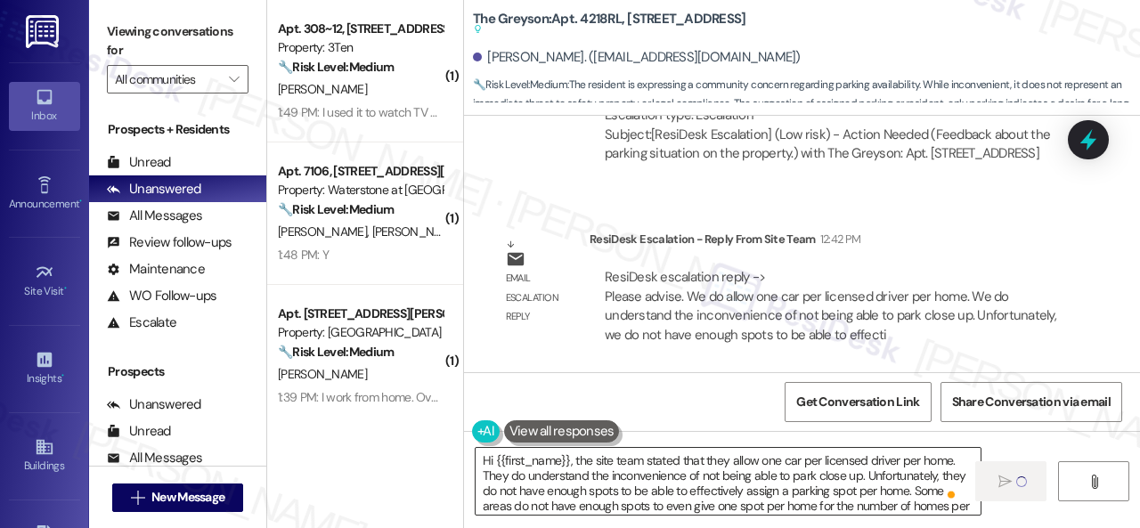
click at [532, 496] on textarea "Hi {{first_name}}, the site team stated that they allow one car per licensed dr…" at bounding box center [728, 481] width 505 height 67
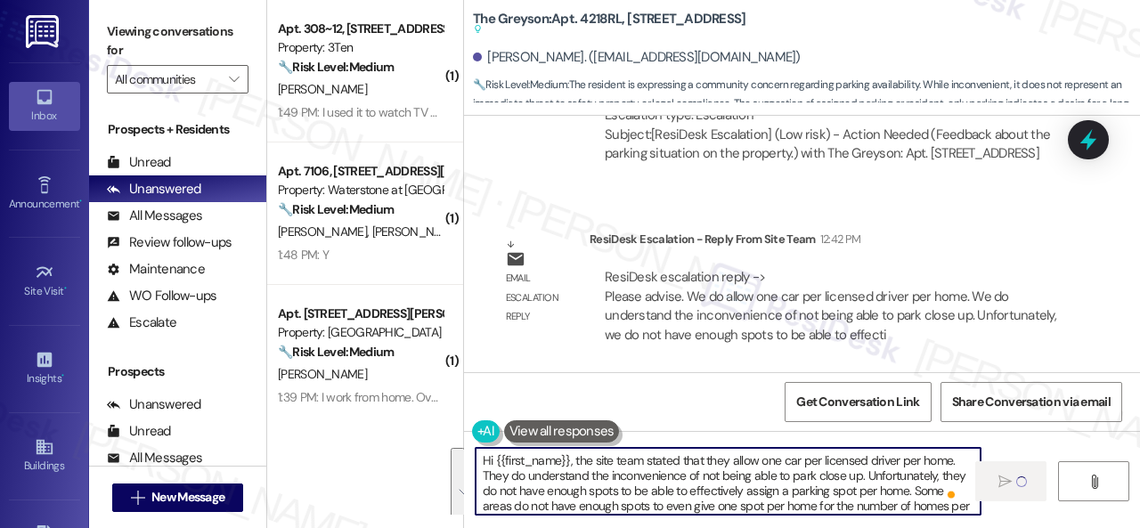
click at [494, 372] on div "Get Conversation Link Share Conversation via email" at bounding box center [802, 401] width 676 height 59
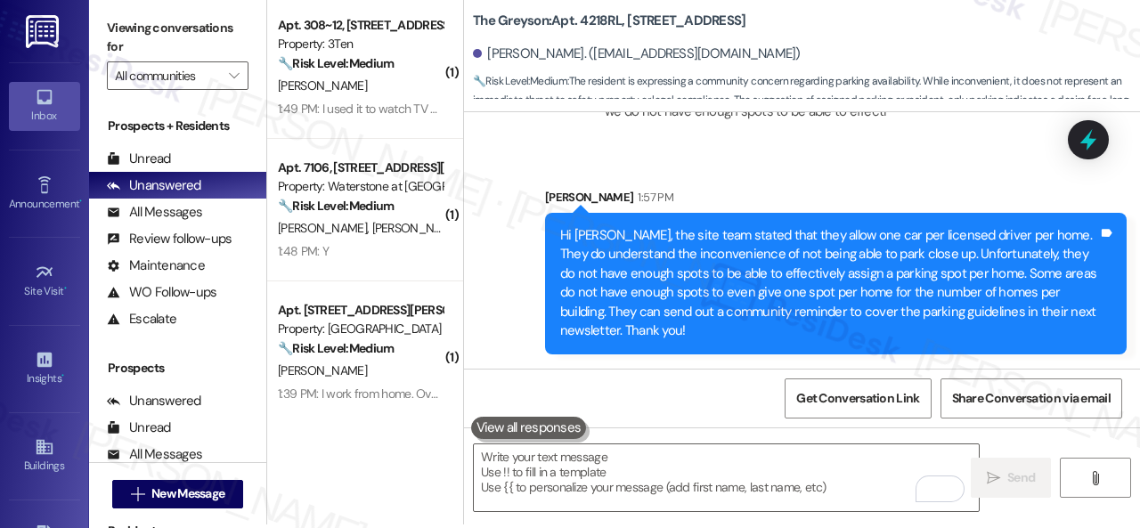
scroll to position [5, 0]
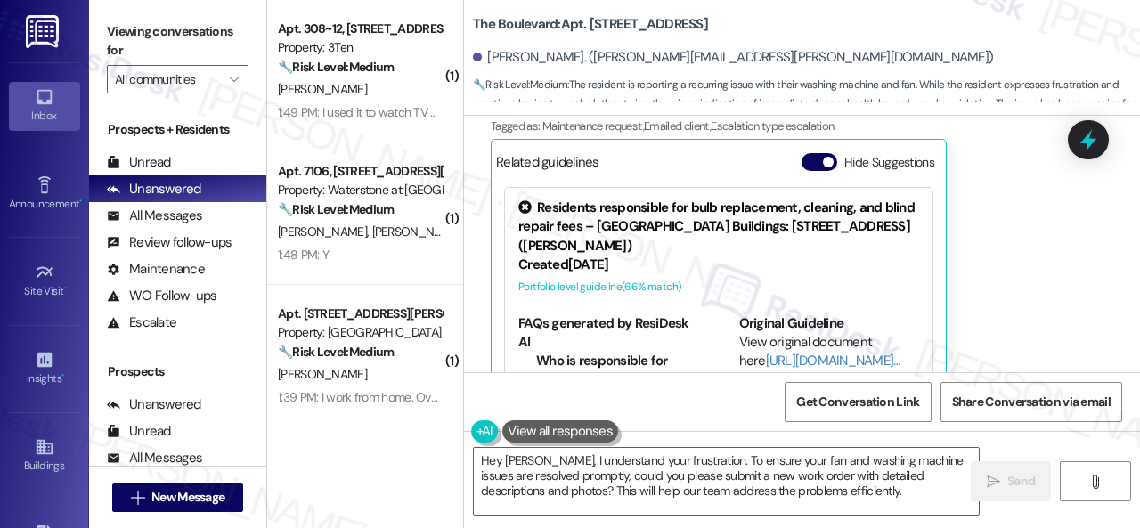
scroll to position [2337, 0]
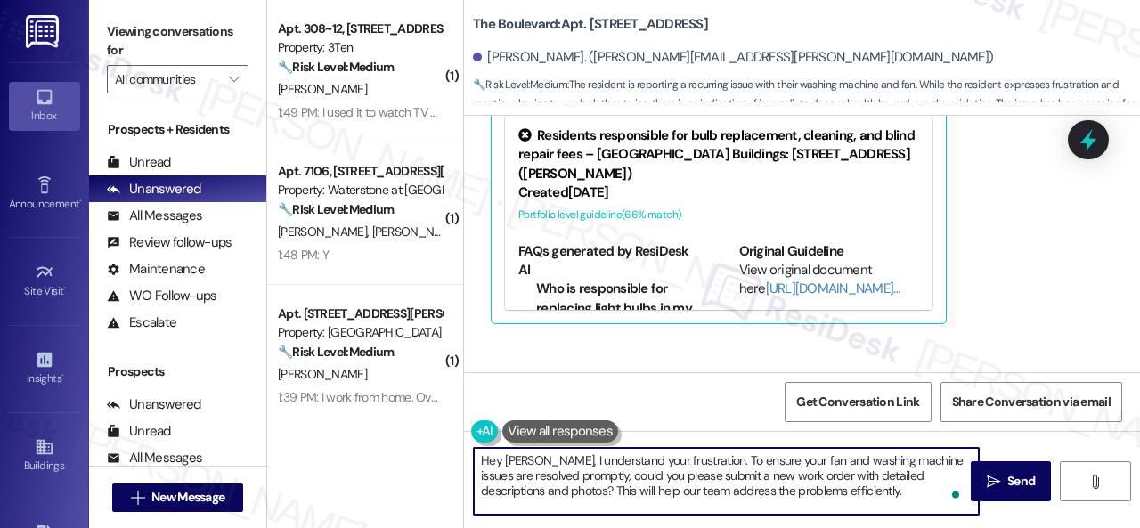
drag, startPoint x: 827, startPoint y: 494, endPoint x: 546, endPoint y: 460, distance: 283.4
click at [546, 460] on textarea "Hey Joseph, I understand your frustration. To ensure your fan and washing machi…" at bounding box center [726, 481] width 505 height 67
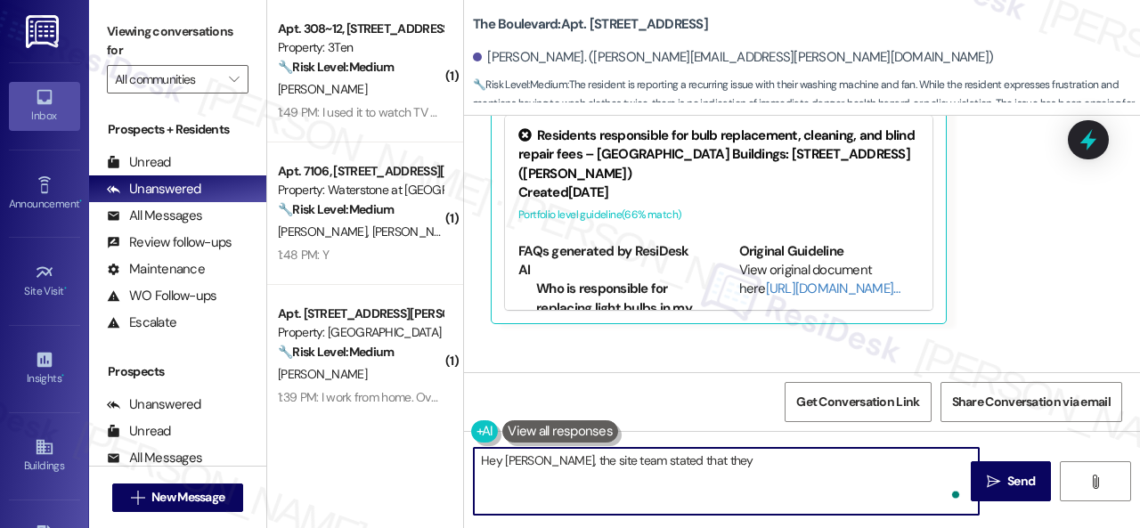
paste textarea "have the work order and maintenance will be in to investigate the issue."
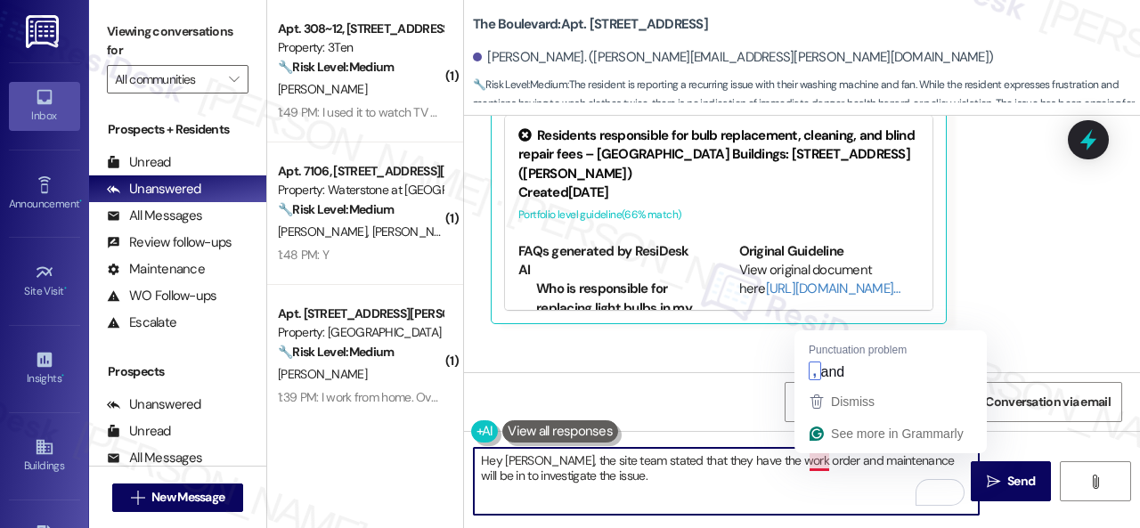
click at [815, 455] on textarea "Hey Joseph, the site team stated that they have the work order and maintenance …" at bounding box center [726, 481] width 505 height 67
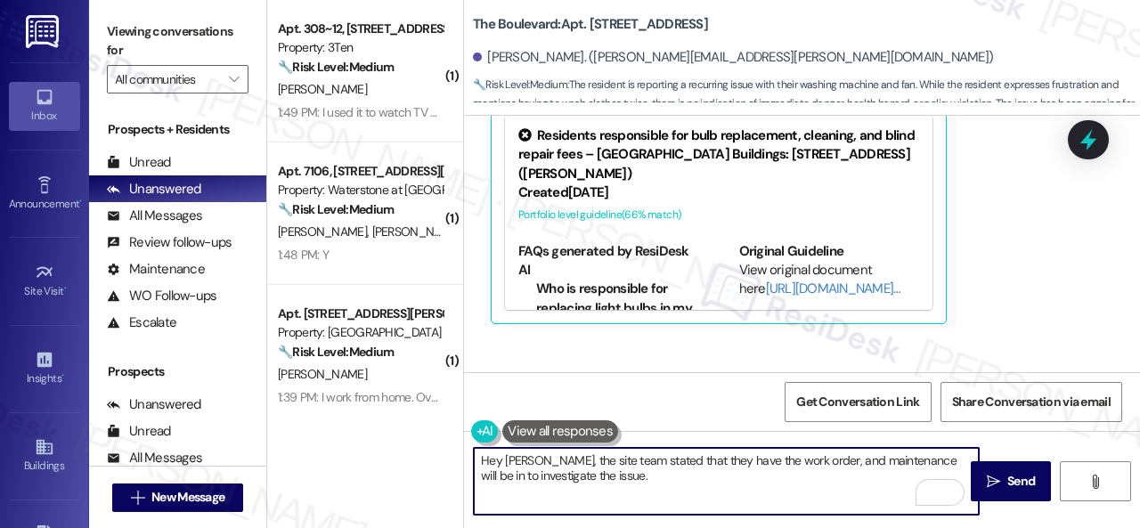
click at [684, 471] on textarea "Hey Joseph, the site team stated that they have the work order, and maintenance…" at bounding box center [726, 481] width 505 height 67
type textarea "Hey Joseph, the site team stated that they have the work order, and maintenance…"
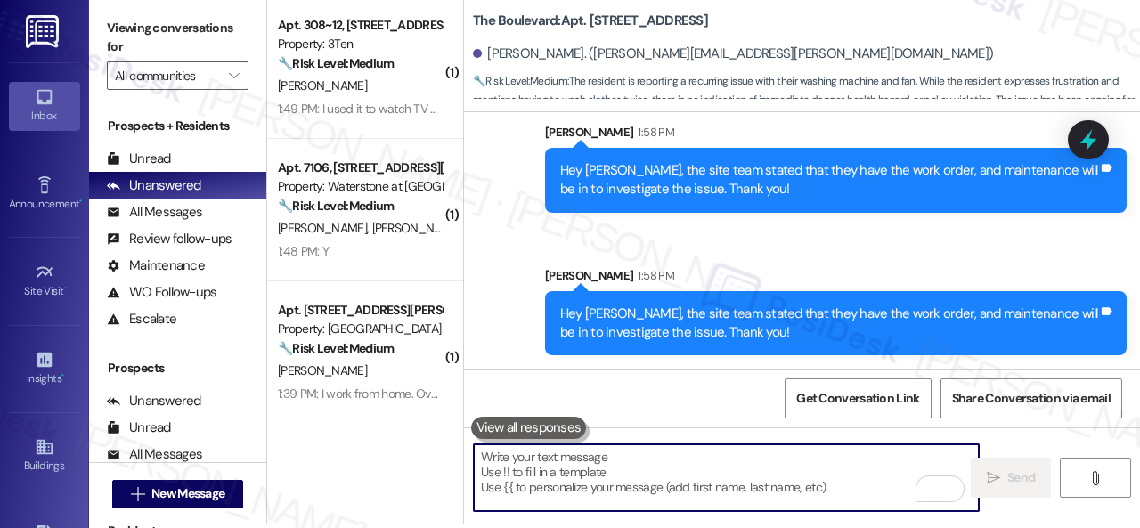
scroll to position [5, 0]
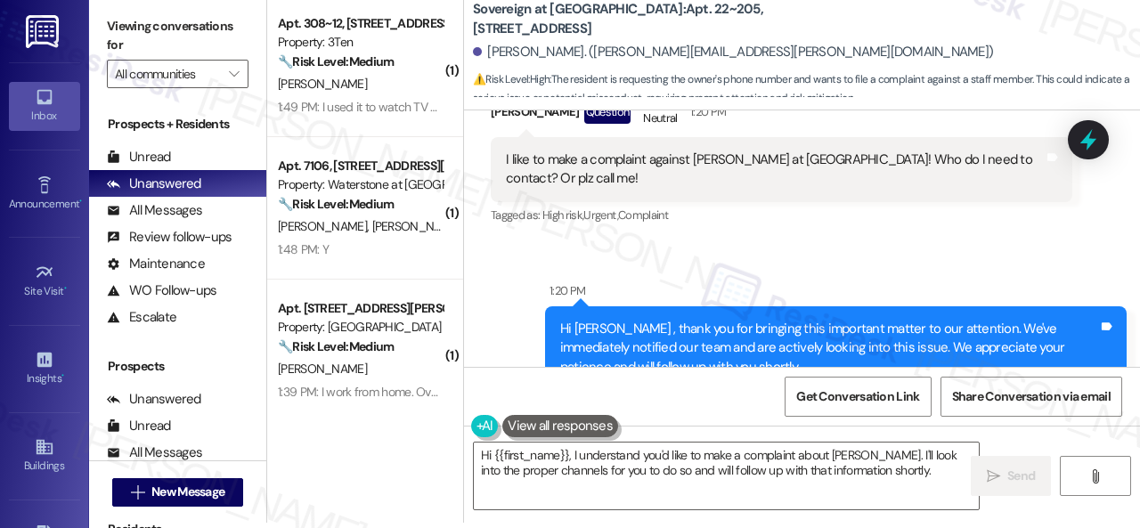
scroll to position [6606, 0]
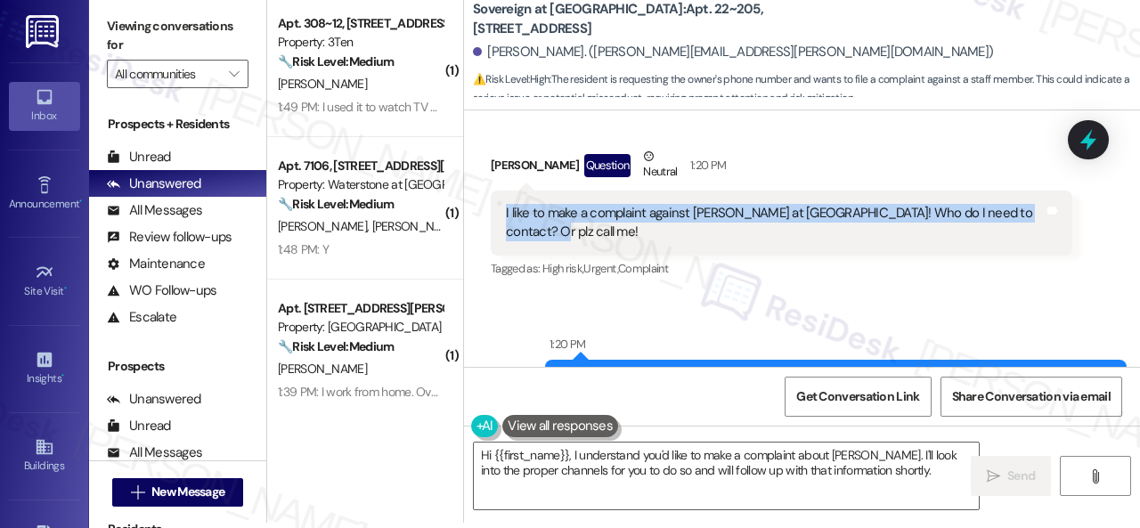
drag, startPoint x: 528, startPoint y: 229, endPoint x: 500, endPoint y: 209, distance: 33.8
click at [500, 209] on div "I like to make a complaint against [PERSON_NAME] at [GEOGRAPHIC_DATA]! Who do I…" at bounding box center [781, 223] width 581 height 65
copy div "I like to make a complaint against [PERSON_NAME] at [GEOGRAPHIC_DATA]! Who do I…"
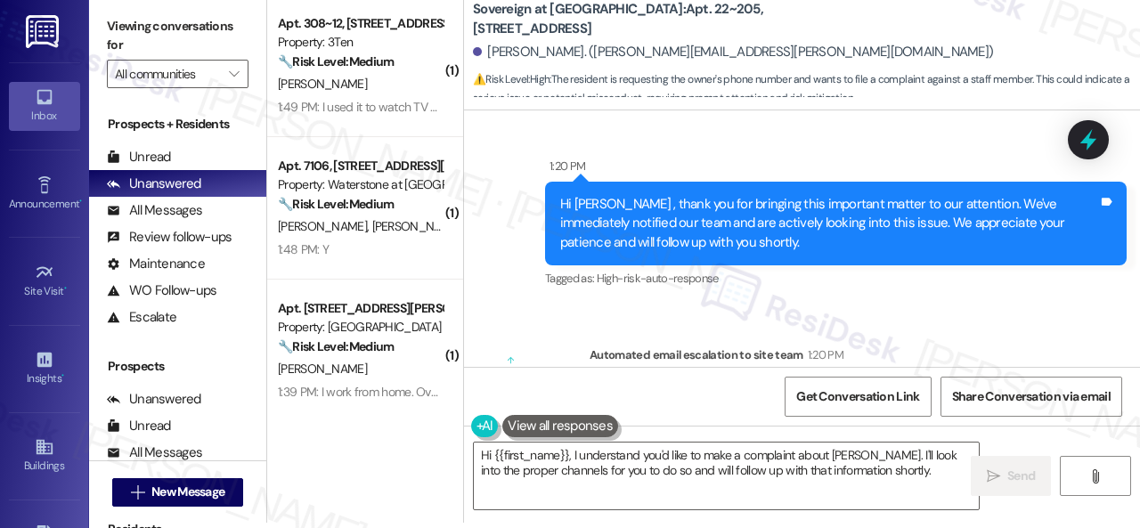
scroll to position [6962, 0]
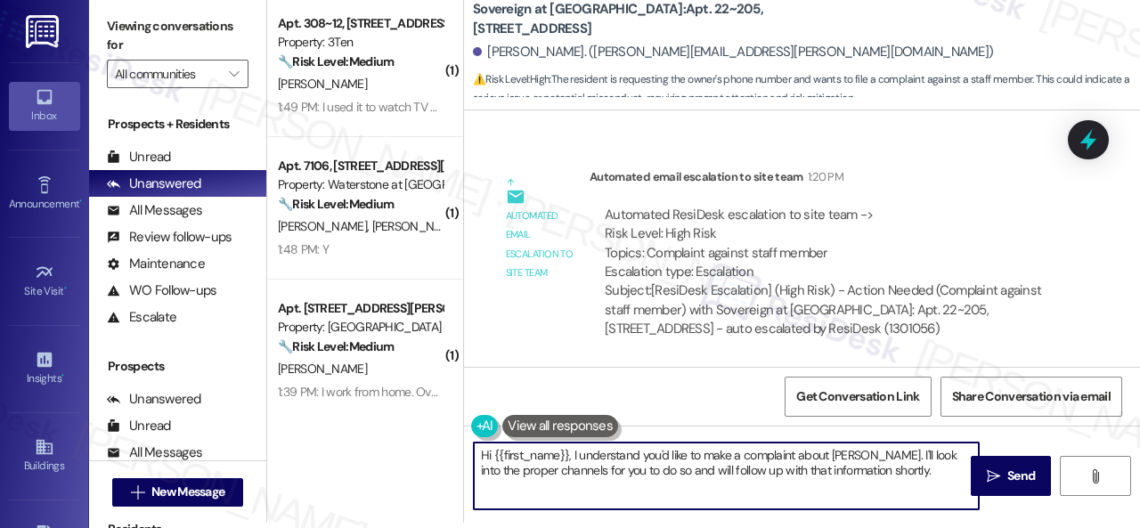
drag, startPoint x: 795, startPoint y: 456, endPoint x: 871, endPoint y: 454, distance: 75.7
click at [871, 454] on textarea "Hi {{first_name}}, I understand you'd like to make a complaint about [PERSON_NA…" at bounding box center [726, 476] width 505 height 67
drag, startPoint x: 767, startPoint y: 467, endPoint x: 844, endPoint y: 477, distance: 78.2
click at [844, 477] on textarea "Hi {{first_name}}, I understand you'd like to make a complaint. I'll look into …" at bounding box center [726, 476] width 505 height 67
type textarea "Hi {{first_name}}, I understand you'd like to make a complaint. I'll look into …"
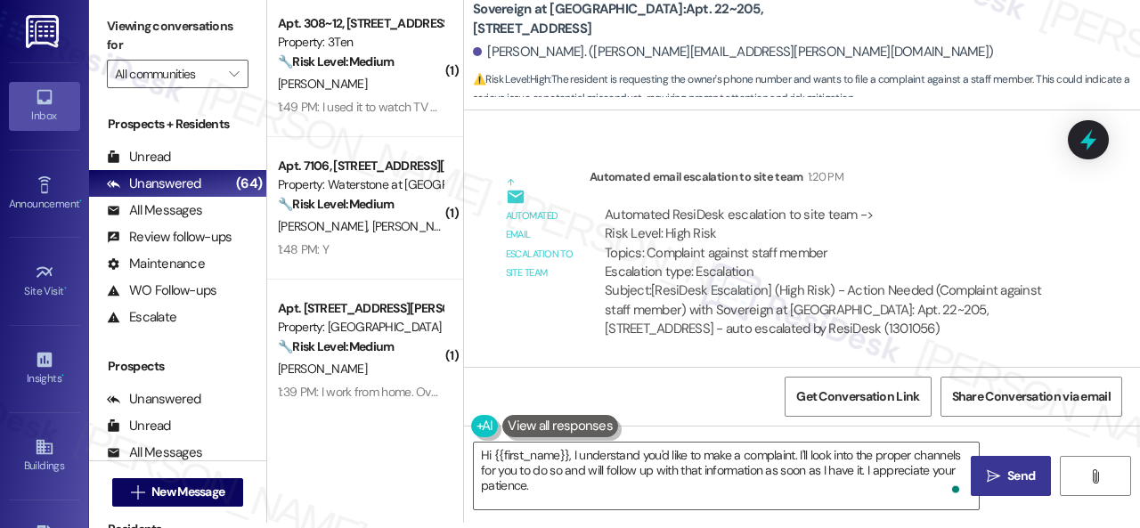
click at [1007, 471] on span "Send" at bounding box center [1021, 476] width 28 height 19
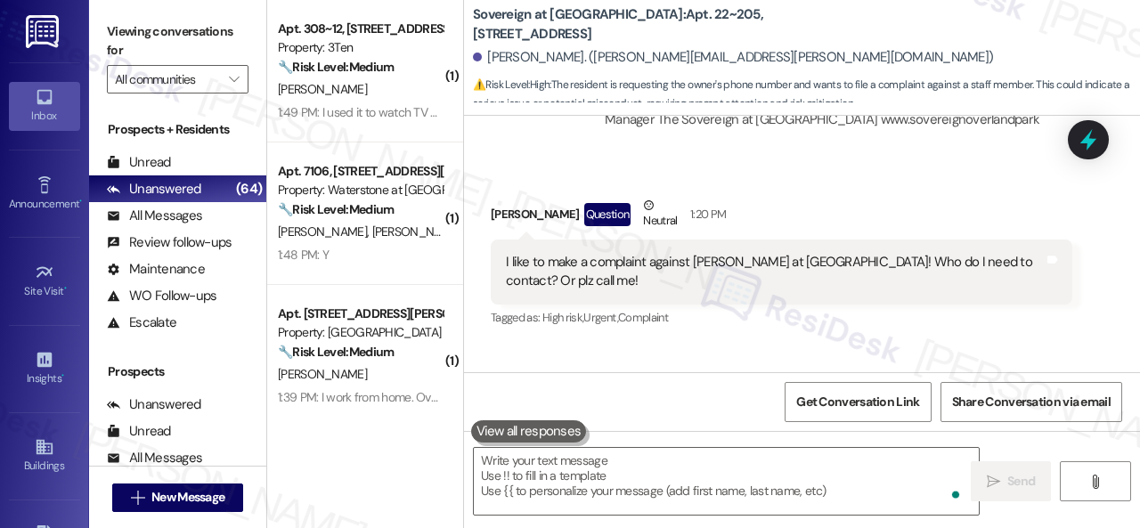
scroll to position [6534, 0]
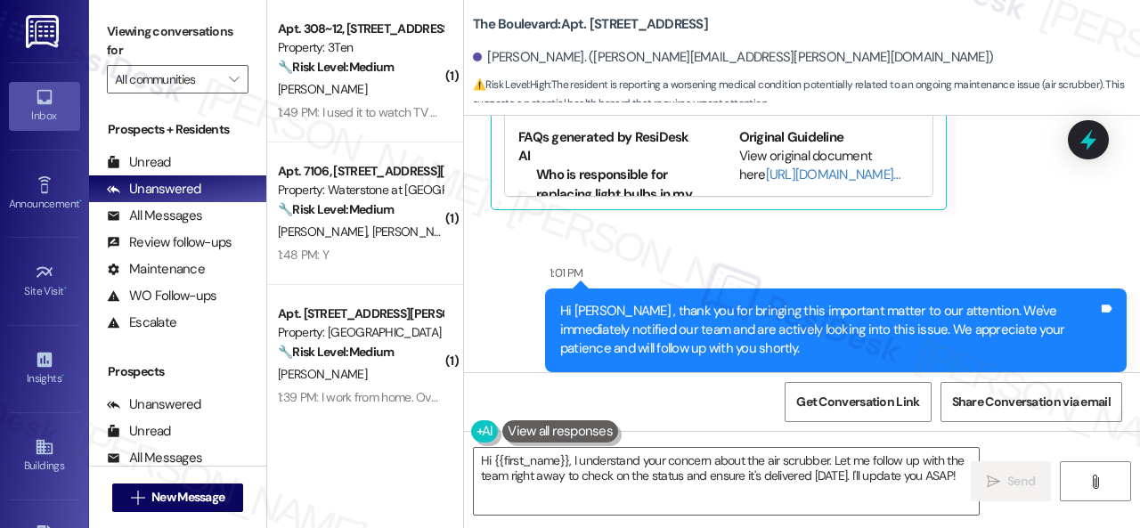
scroll to position [26573, 0]
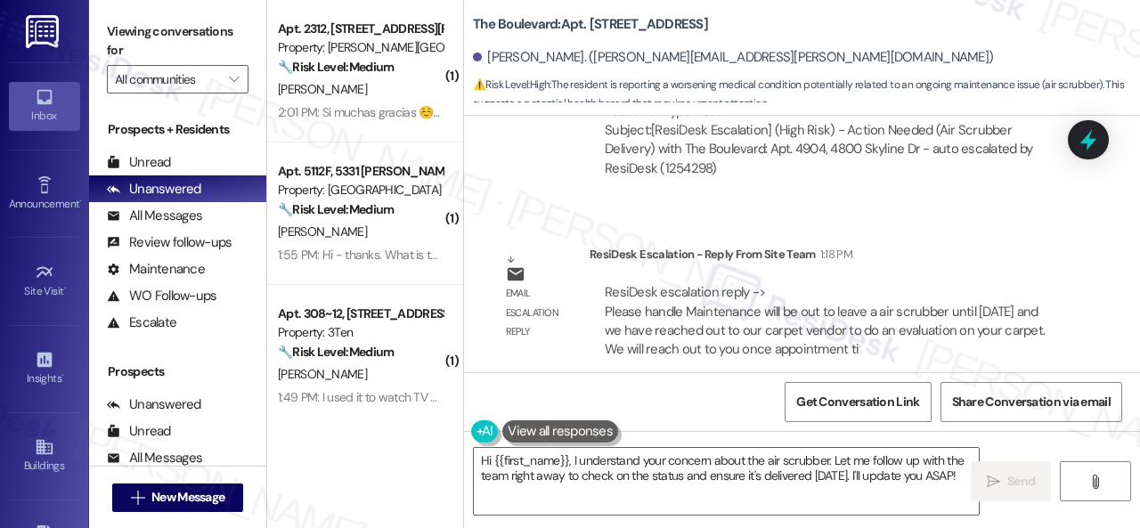
drag, startPoint x: 953, startPoint y: 473, endPoint x: 332, endPoint y: 434, distance: 621.9
click at [334, 434] on div "( 1 ) Apt. 2312, [STREET_ADDRESS][PERSON_NAME] Property: [PERSON_NAME] Ranch 🔧 …" at bounding box center [703, 264] width 873 height 528
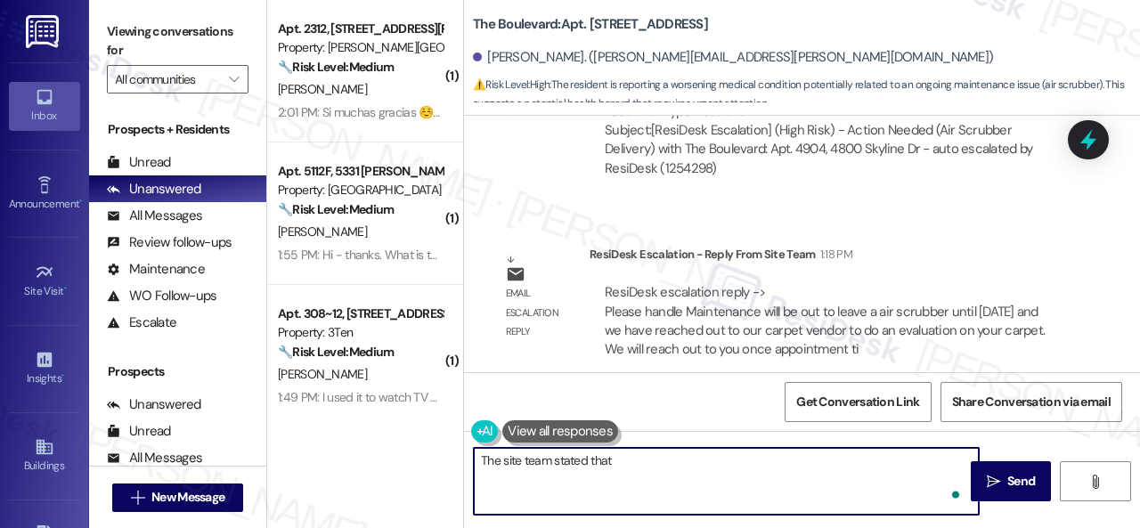
paste textarea "aintenance will be out to leave a air scrubber until [DATE] and we have reached…"
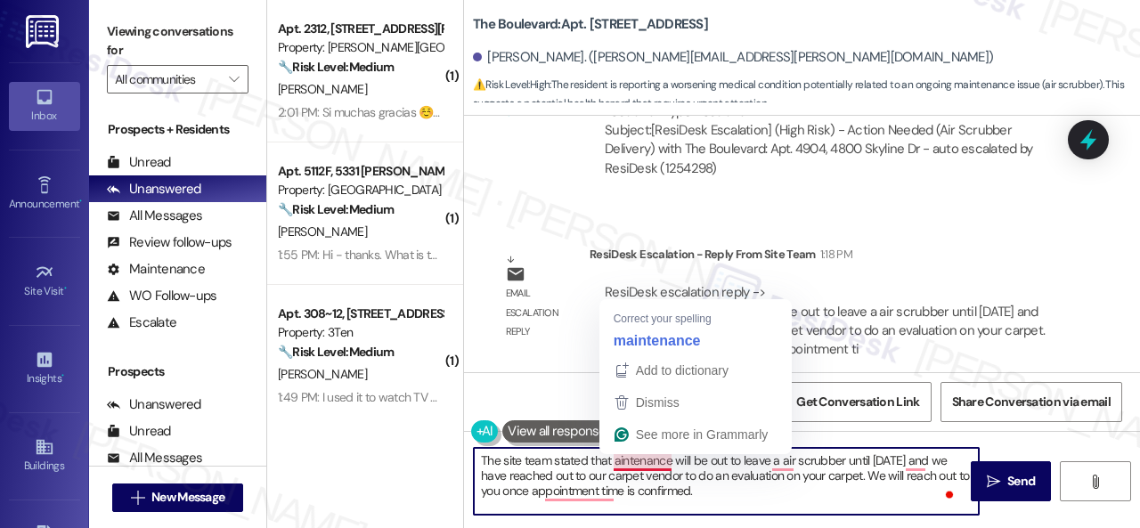
click at [628, 454] on textarea "The site team stated that aintenance will be out to leave a air scrubber until …" at bounding box center [726, 481] width 505 height 67
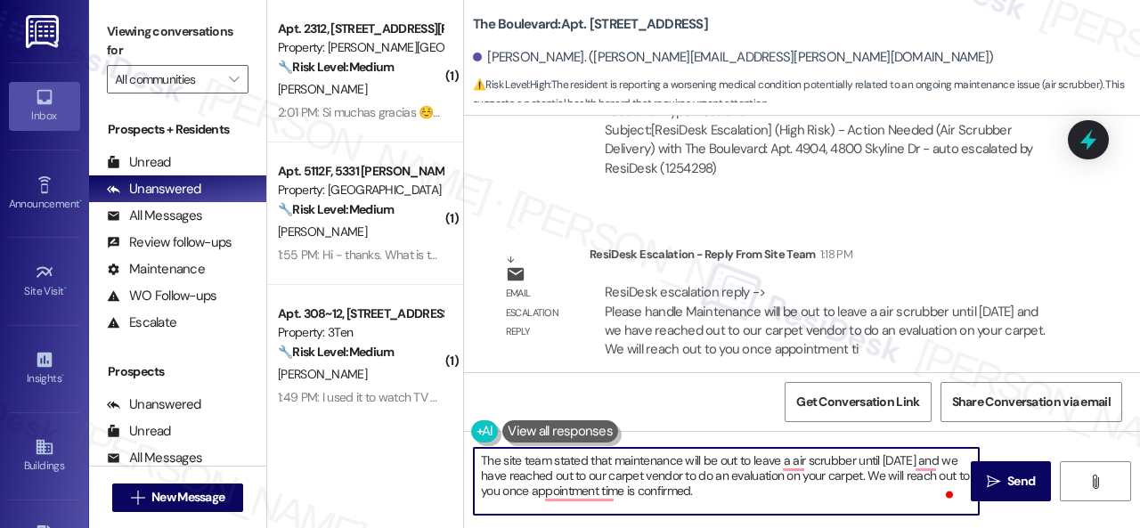
click at [479, 459] on textarea "The site team stated that maintenance will be out to leave a air scrubber until…" at bounding box center [726, 481] width 505 height 67
type textarea "HThe site team stated that maintenance will be out to leave a air scrubber unti…"
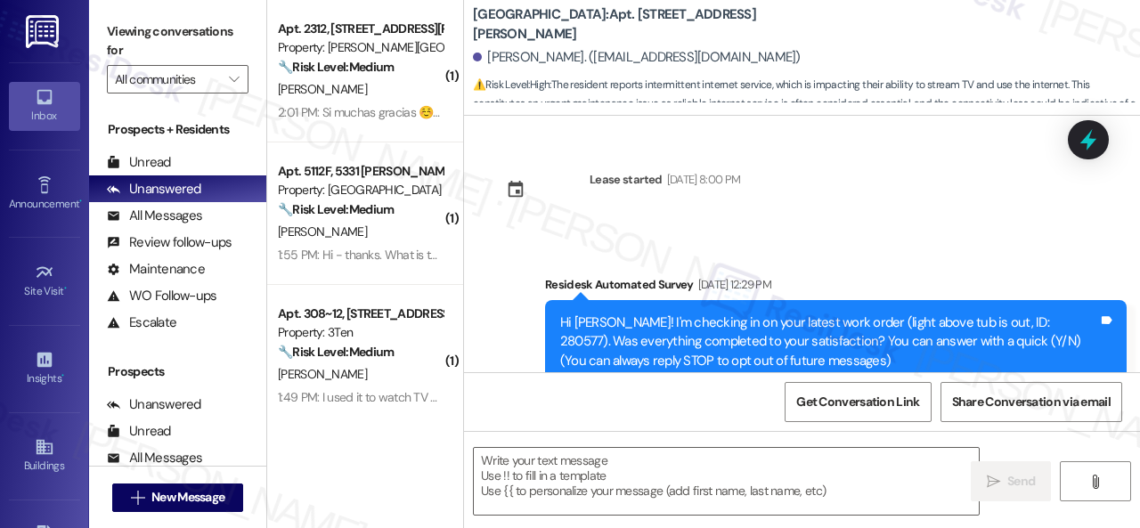
type textarea "Fetching suggested responses. Please feel free to read through the conversation…"
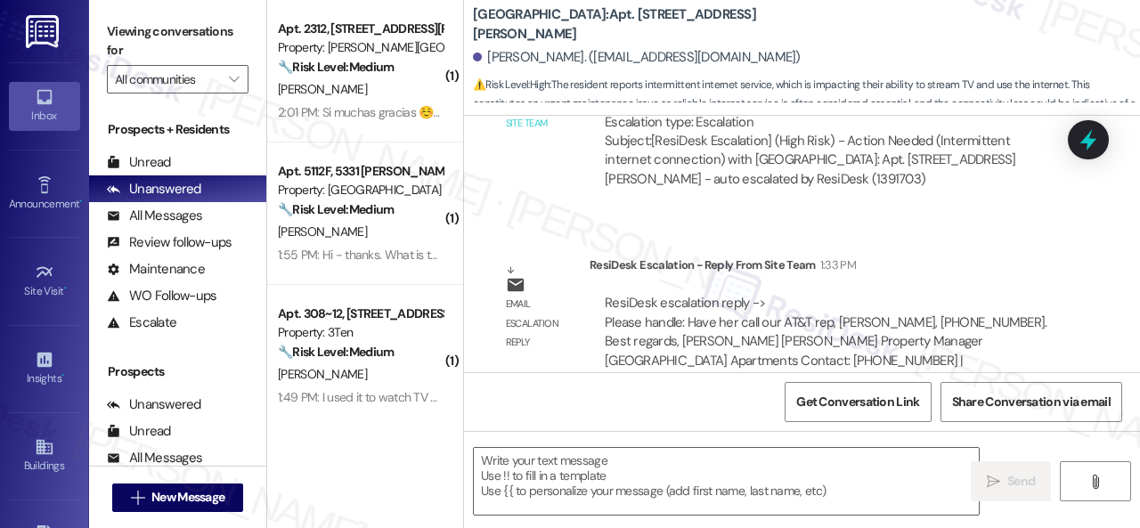
scroll to position [2947, 0]
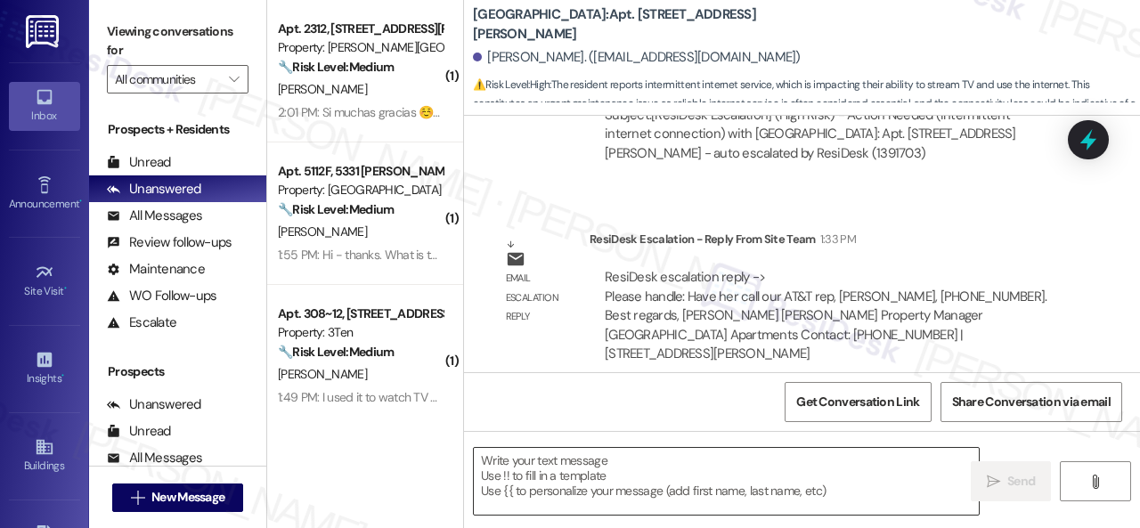
click at [641, 476] on textarea at bounding box center [726, 481] width 505 height 67
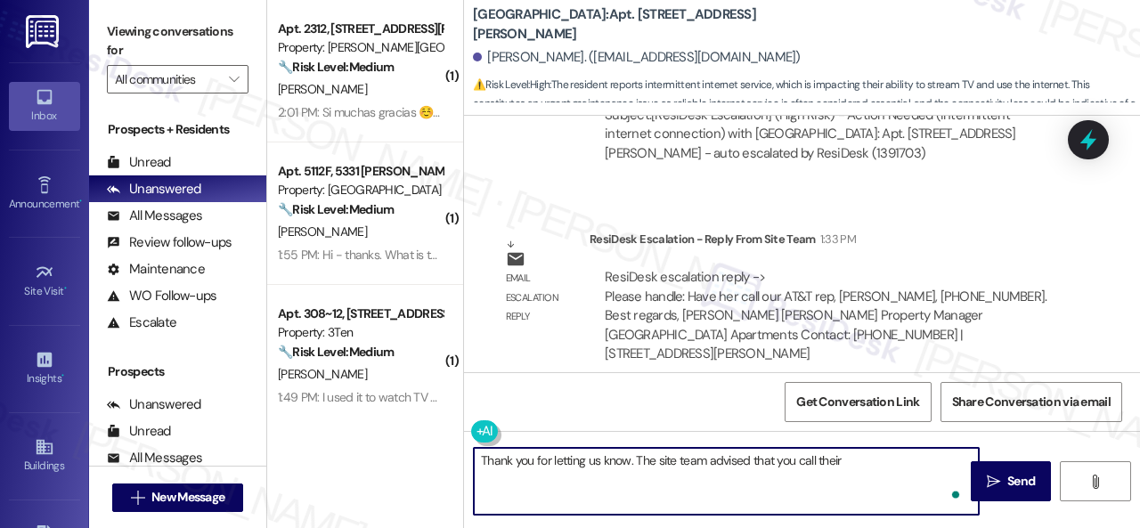
paste textarea "AT&T rep, [PERSON_NAME], [PHONE_NUMBER]."
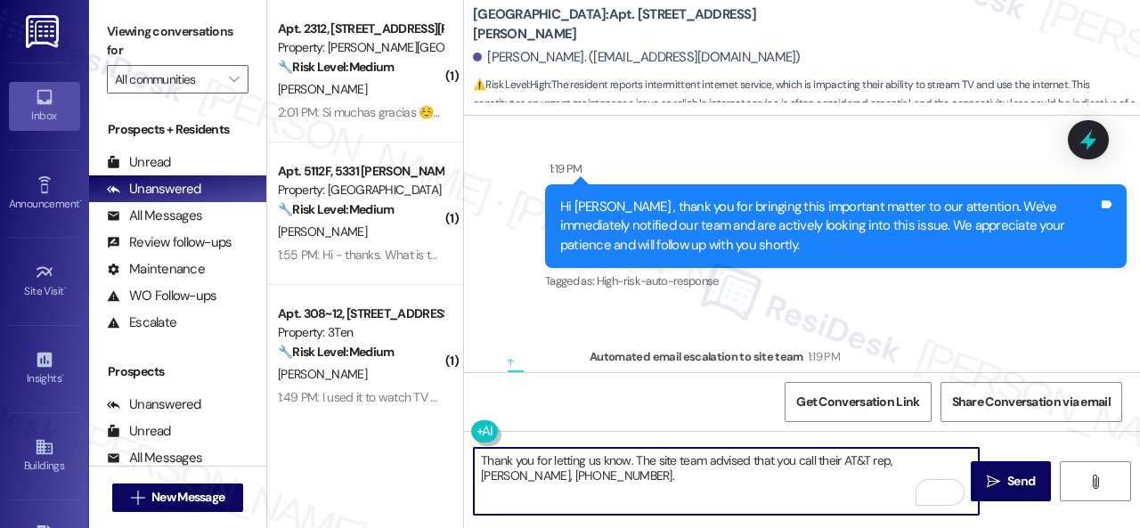
scroll to position [2501, 0]
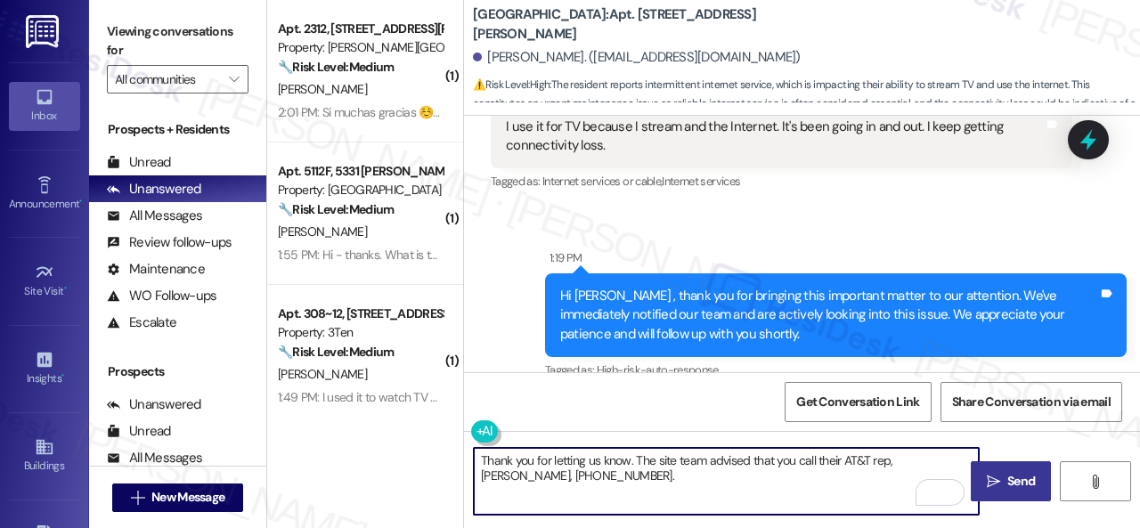
type textarea "Thank you for letting us know. The site team advised that you call their AT&T r…"
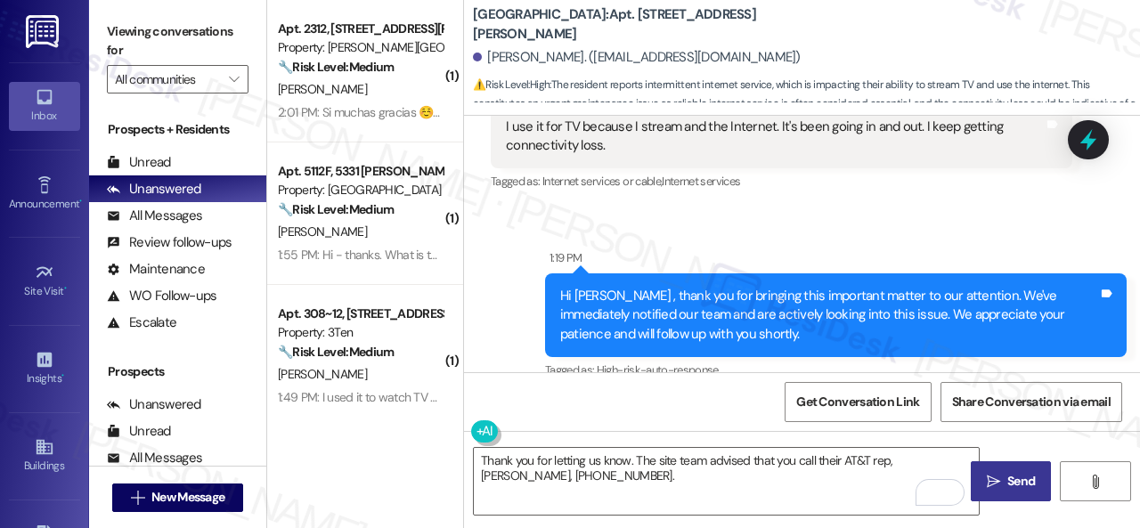
click at [1012, 469] on button " Send" at bounding box center [1011, 481] width 80 height 40
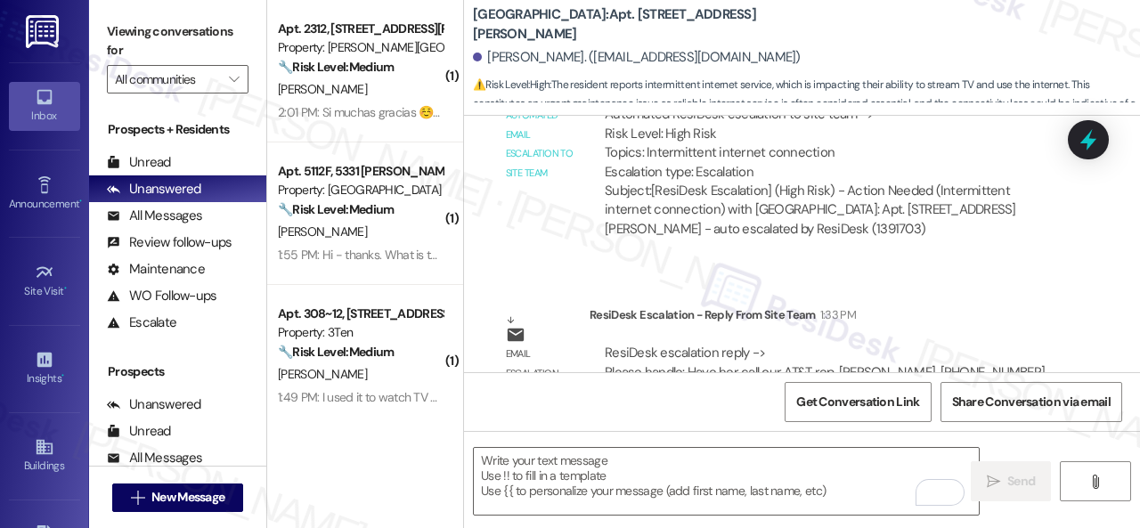
scroll to position [3090, 0]
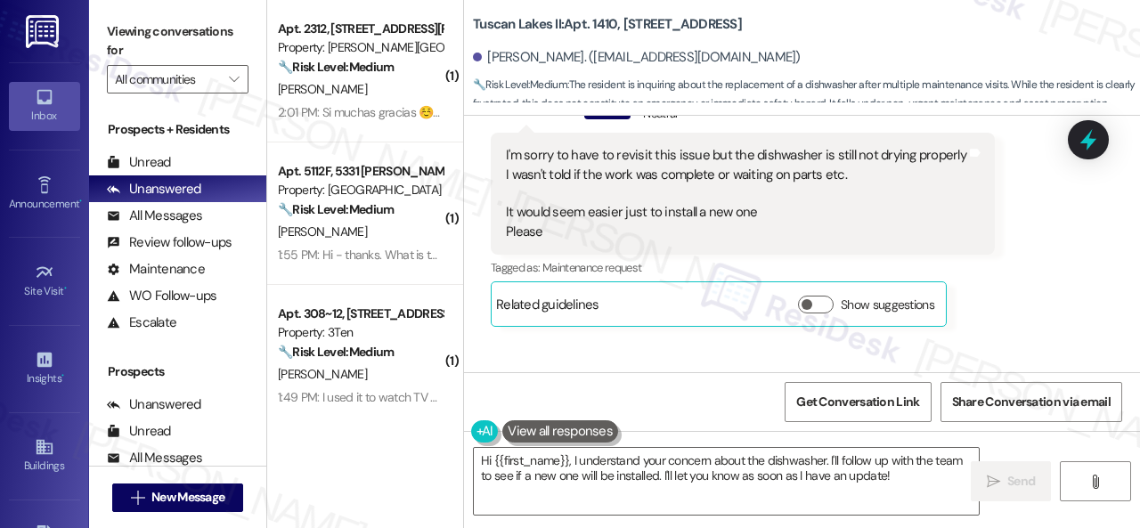
scroll to position [3432, 0]
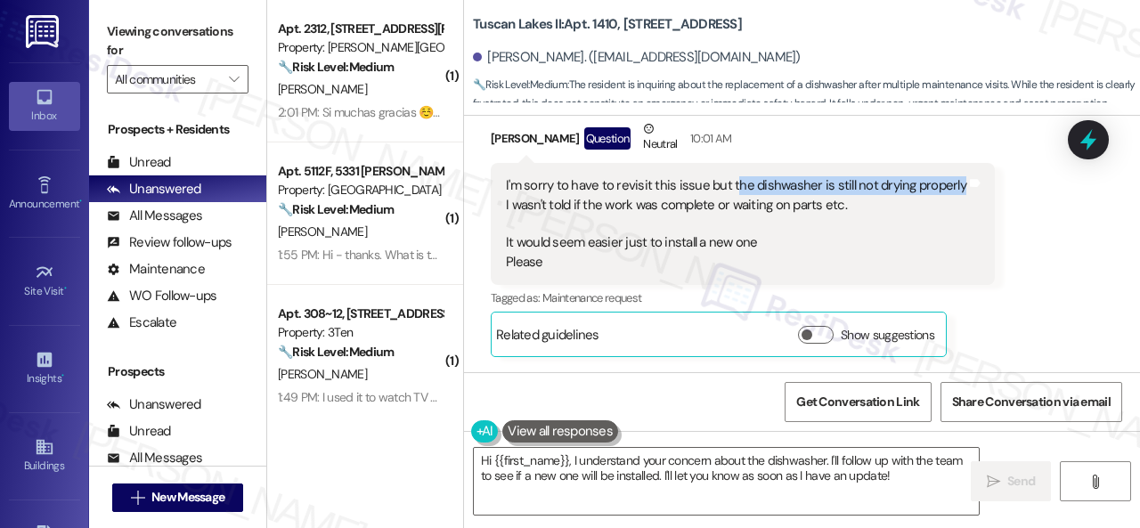
drag, startPoint x: 732, startPoint y: 184, endPoint x: 949, endPoint y: 191, distance: 217.4
click at [949, 191] on div "I'm sorry to have to revisit this issue but the dishwasher is still not drying …" at bounding box center [736, 223] width 460 height 95
copy div "he dishwasher is still not drying properly"
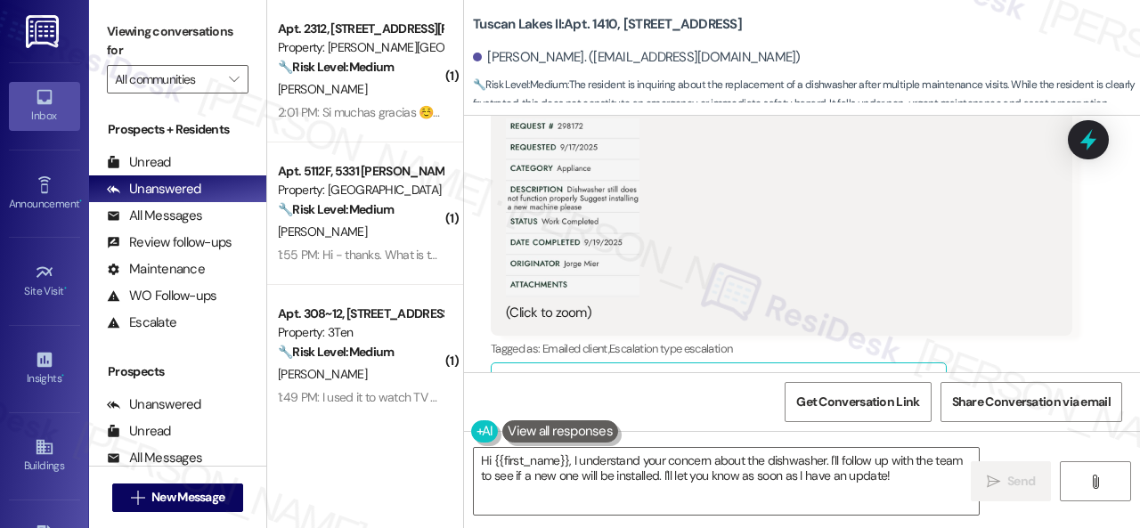
scroll to position [4678, 0]
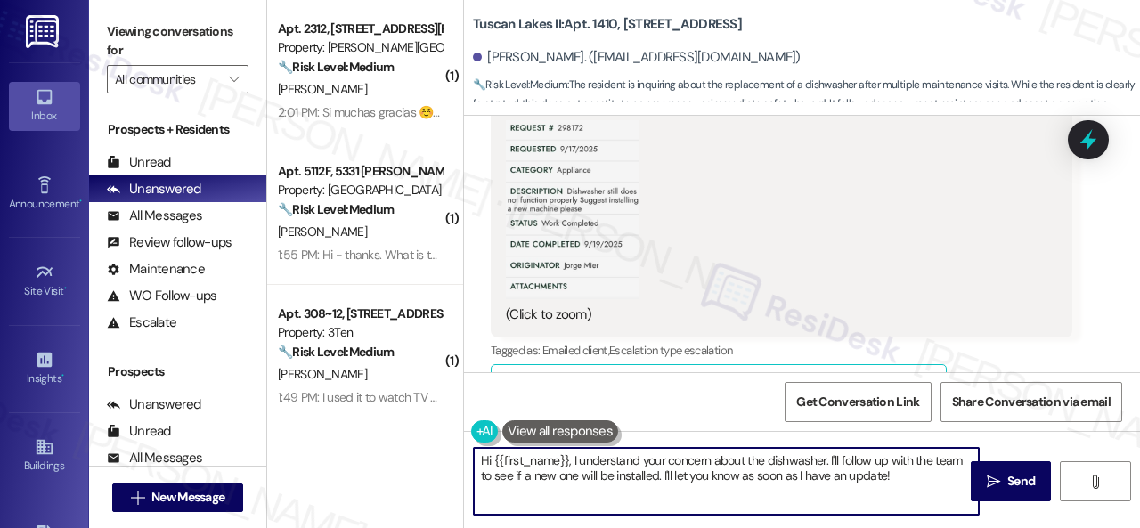
drag, startPoint x: 894, startPoint y: 480, endPoint x: 303, endPoint y: 450, distance: 592.0
click at [303, 450] on div "( 1 ) Apt. 2312, 4101 S Custer Rd Property: Craig Ranch 🔧 Risk Level: Medium Th…" at bounding box center [703, 264] width 873 height 528
paste textarea "he dishwasher is still not drying properly"
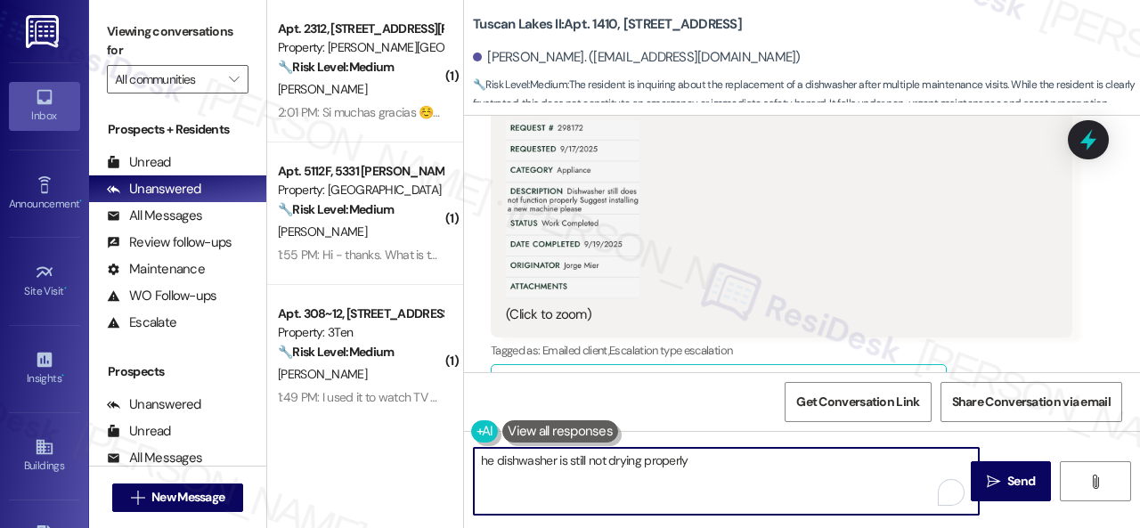
click at [484, 459] on textarea "he dishwasher is still not drying properly" at bounding box center [726, 481] width 505 height 67
click at [481, 459] on textarea "he dishwasher is still not drying properly" at bounding box center [726, 481] width 505 height 67
click at [708, 454] on textarea "The dishwasher is still not drying properly" at bounding box center [726, 481] width 505 height 67
type textarea "The dishwasher is still not drying properly."
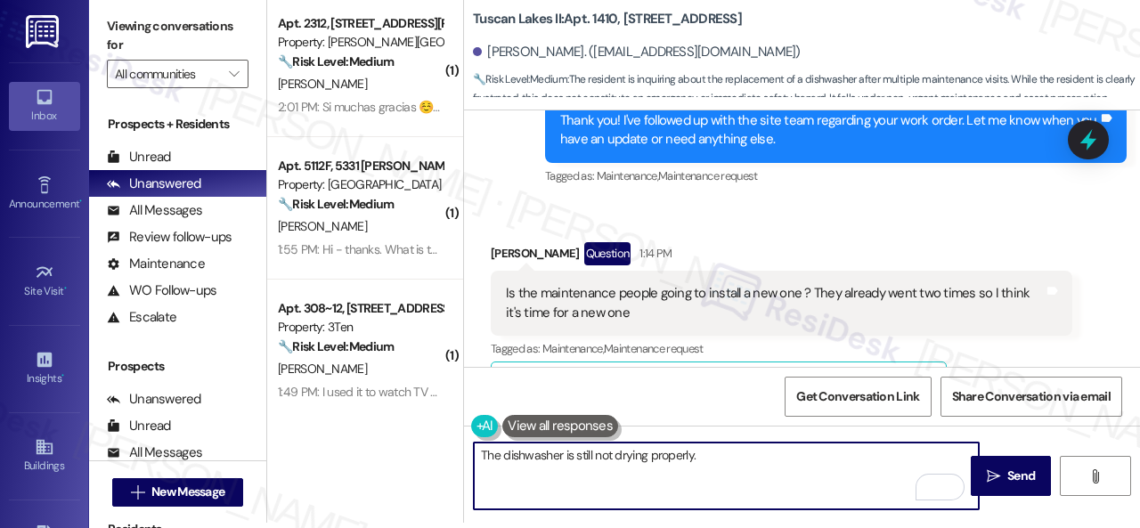
scroll to position [5747, 0]
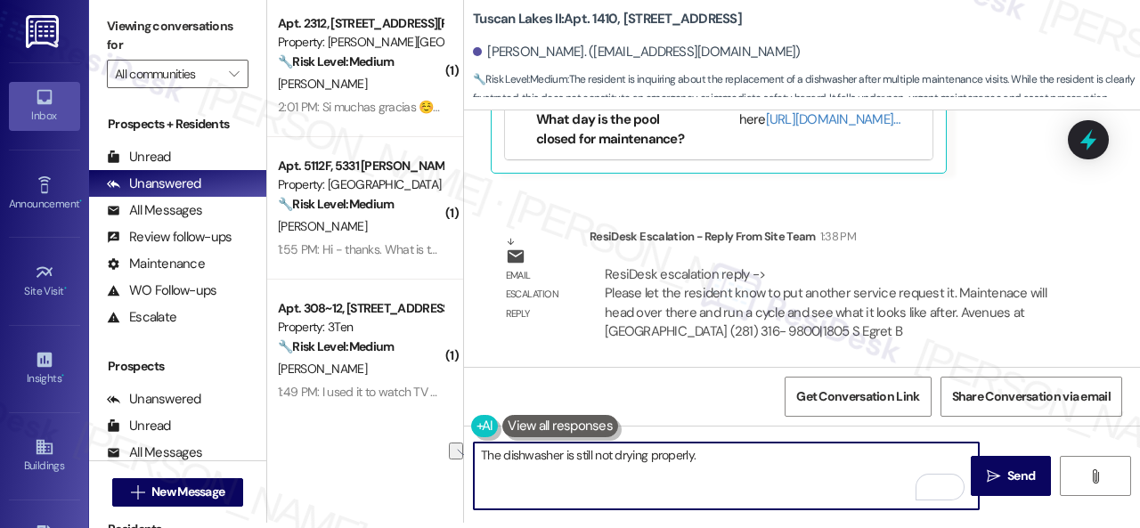
drag, startPoint x: 705, startPoint y: 459, endPoint x: 449, endPoint y: 455, distance: 256.5
click at [449, 455] on div "( 1 ) Apt. 2312, 4101 S Custer Rd Property: Craig Ranch 🔧 Risk Level: Medium Th…" at bounding box center [703, 259] width 873 height 528
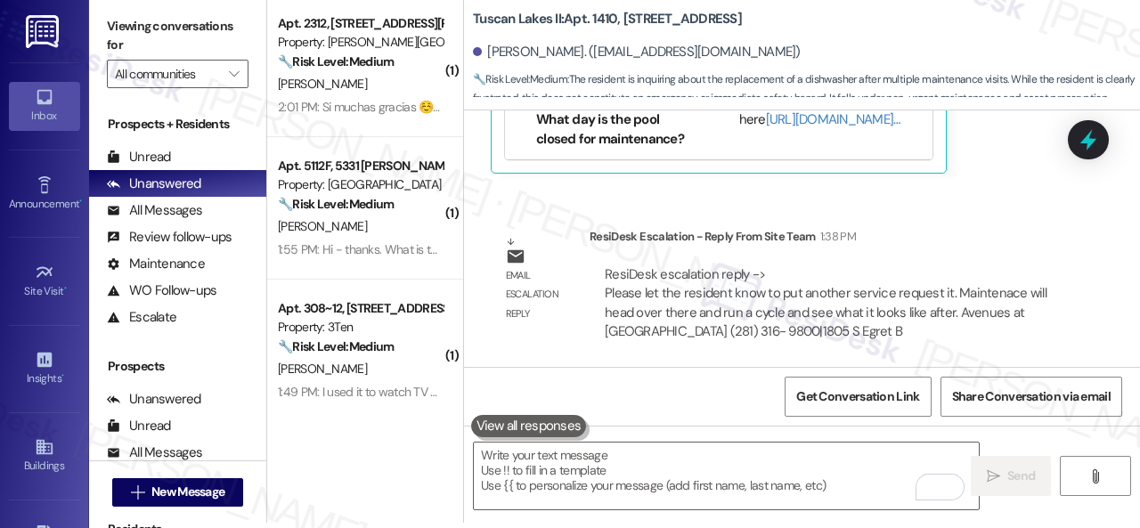
click at [584, 391] on div "Get Conversation Link Share Conversation via email" at bounding box center [802, 396] width 676 height 59
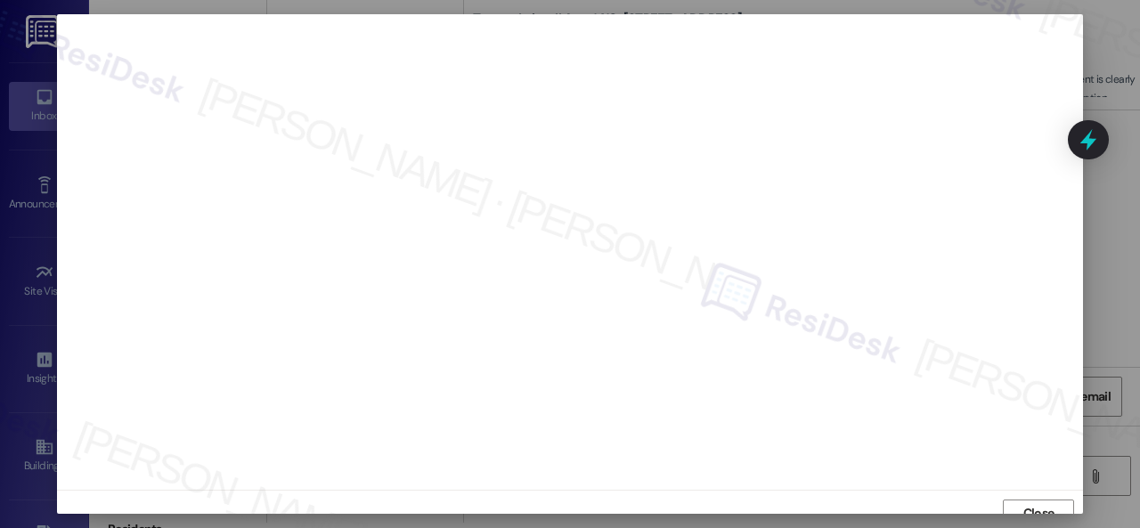
scroll to position [13, 0]
click at [1020, 492] on span "Close" at bounding box center [1039, 500] width 38 height 19
click at [1023, 499] on span "Close" at bounding box center [1038, 500] width 31 height 19
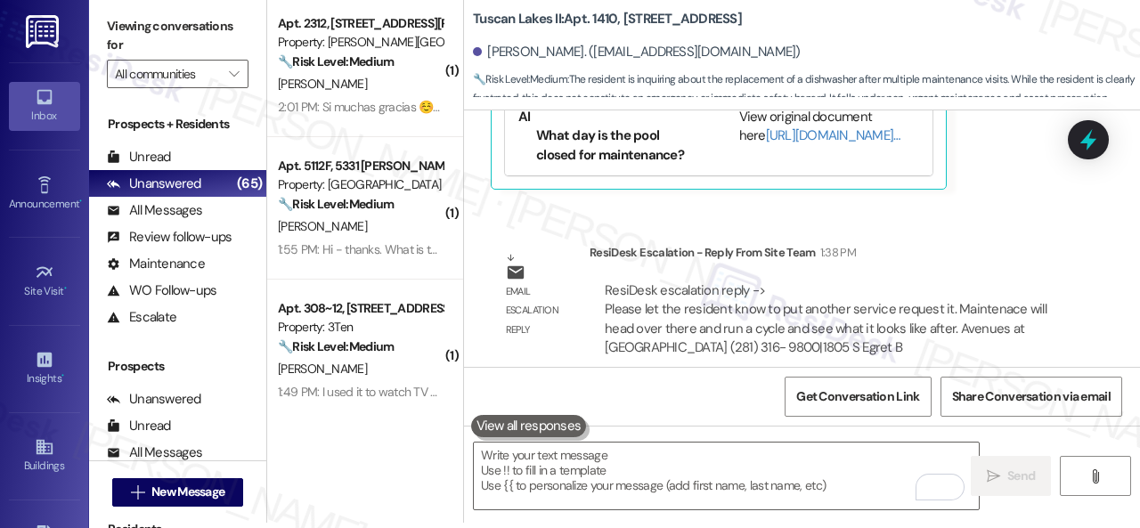
scroll to position [5747, 0]
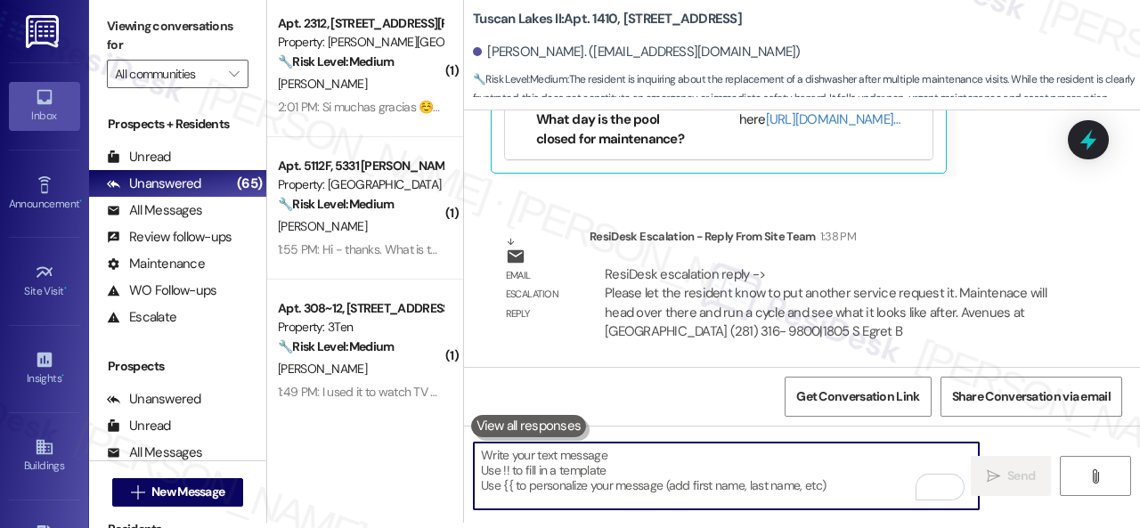
click at [607, 473] on textarea "To enrich screen reader interactions, please activate Accessibility in Grammarl…" at bounding box center [726, 476] width 505 height 67
paste textarea "Maintenace will head over there and run a cycle and see what it looks like afte…"
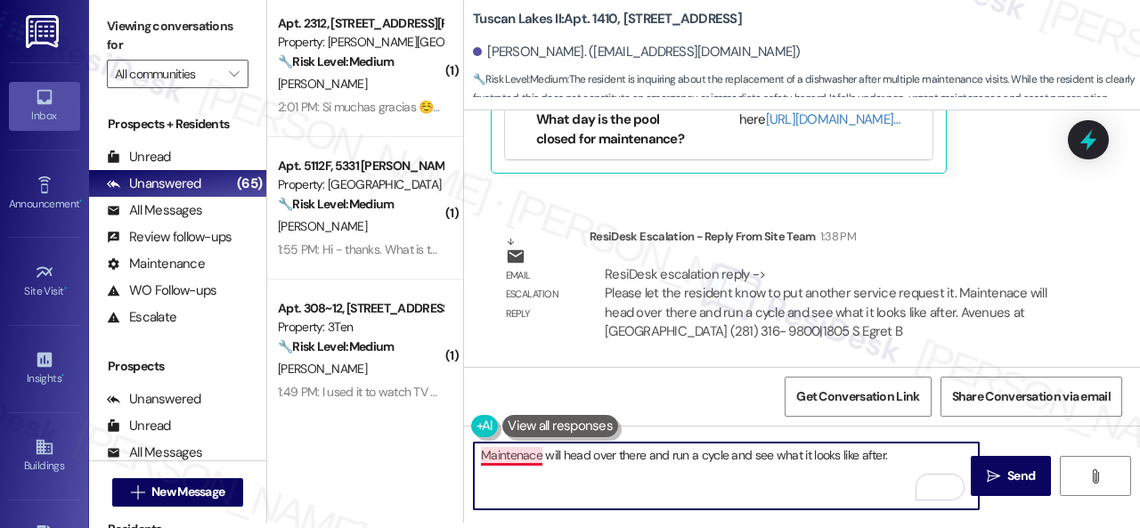
click at [506, 459] on textarea "Maintenace will head over there and run a cycle and see what it looks like afte…" at bounding box center [726, 476] width 505 height 67
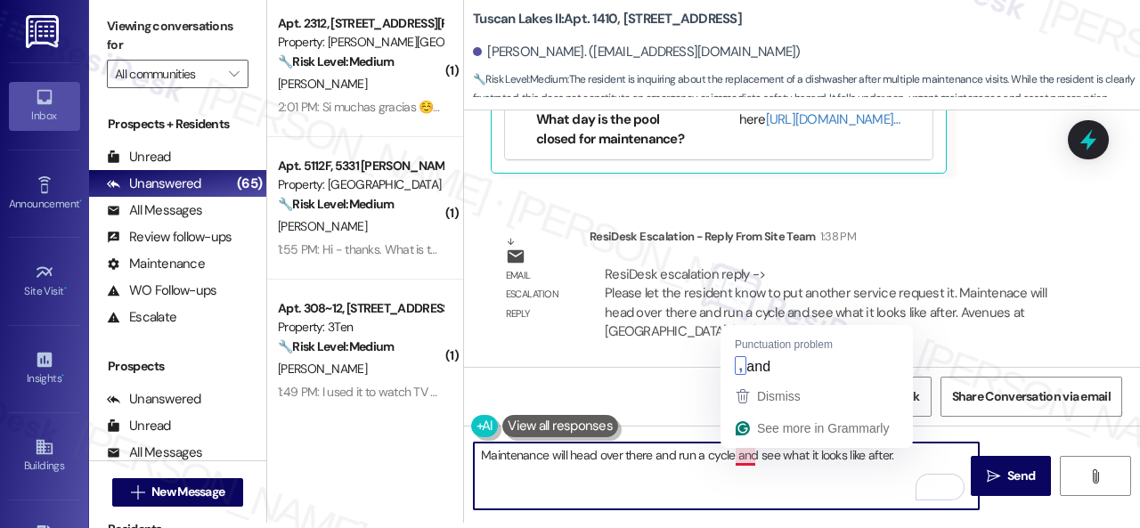
click at [751, 459] on textarea "Maintenance will head over there and run a cycle and see what it looks like aft…" at bounding box center [726, 476] width 505 height 67
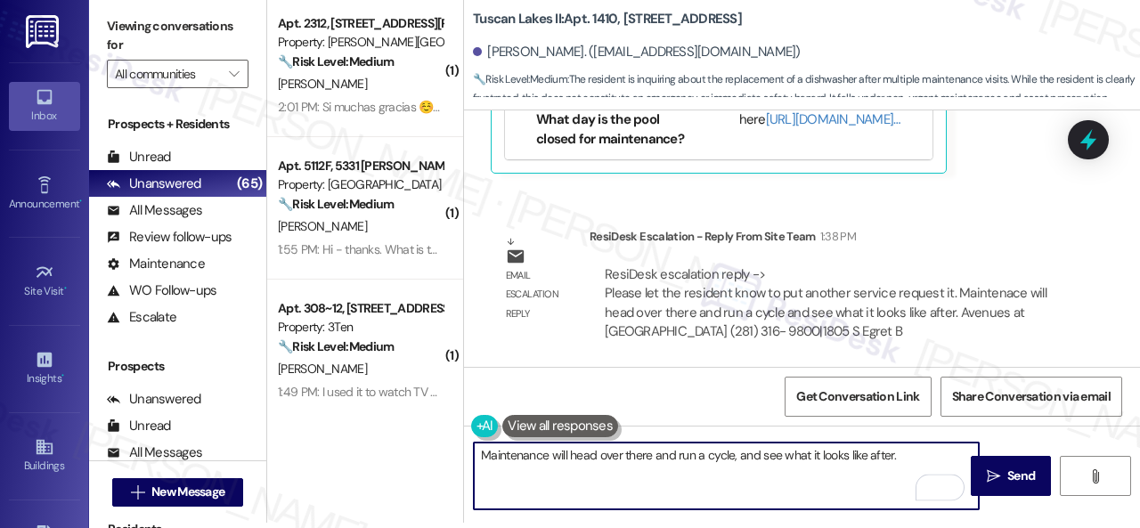
click at [925, 457] on textarea "Maintenance will head over there and run a cycle, and see what it looks like af…" at bounding box center [726, 476] width 505 height 67
drag, startPoint x: 488, startPoint y: 457, endPoint x: 408, endPoint y: 435, distance: 82.9
click at [436, 445] on div "( 1 ) Apt. 2312, 4101 S Custer Rd Property: Craig Ranch 🔧 Risk Level: Medium Th…" at bounding box center [703, 259] width 873 height 528
click at [622, 459] on textarea "The site team stated that maintenance will head over there and run a cycle, and…" at bounding box center [726, 476] width 505 height 67
click at [618, 467] on textarea "The site team stated that maintenance will head over there and run a cycle, and…" at bounding box center [726, 476] width 505 height 67
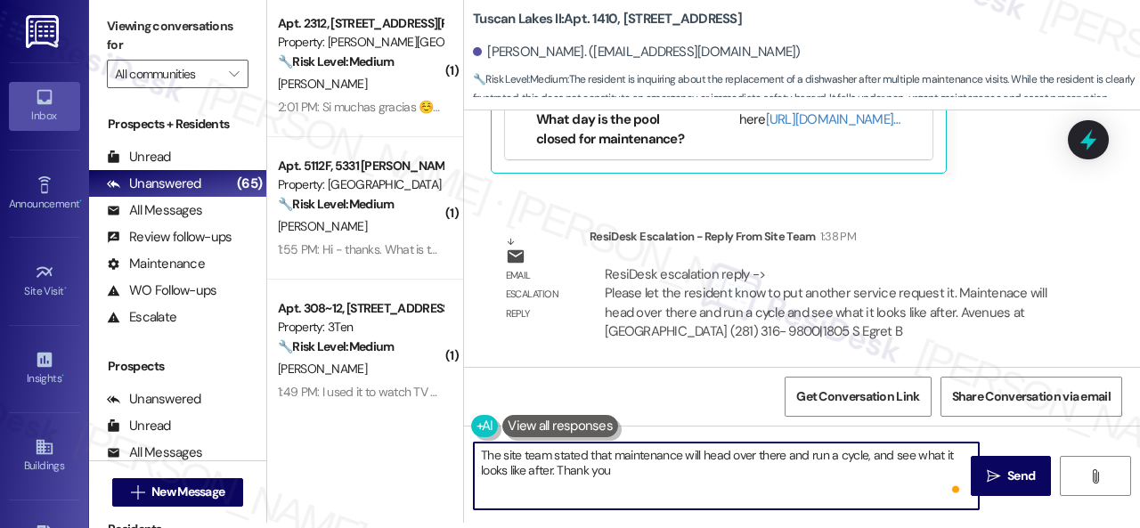
type textarea "The site team stated that maintenance will head over there and run a cycle, and…"
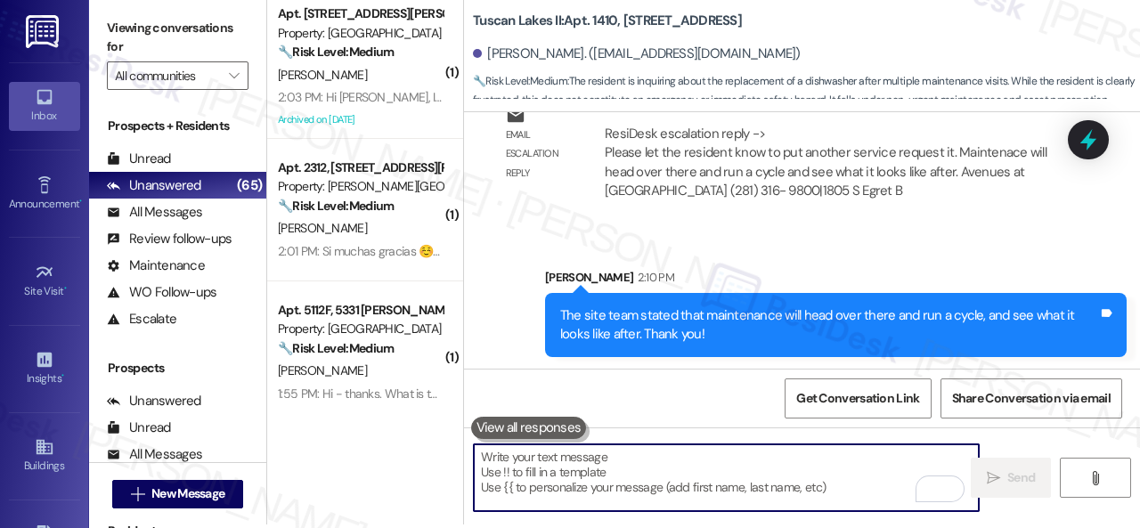
scroll to position [5, 0]
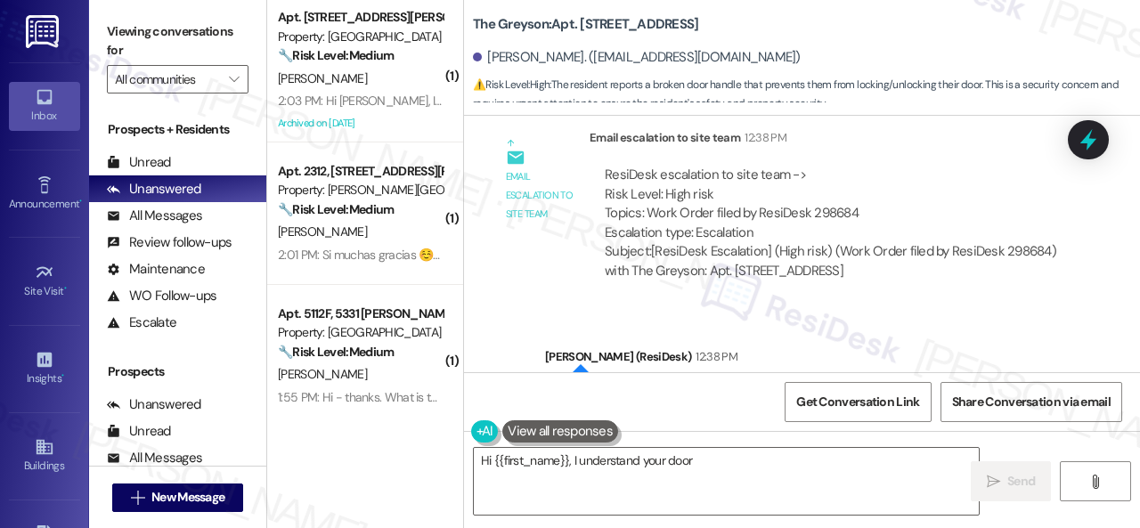
scroll to position [5211, 0]
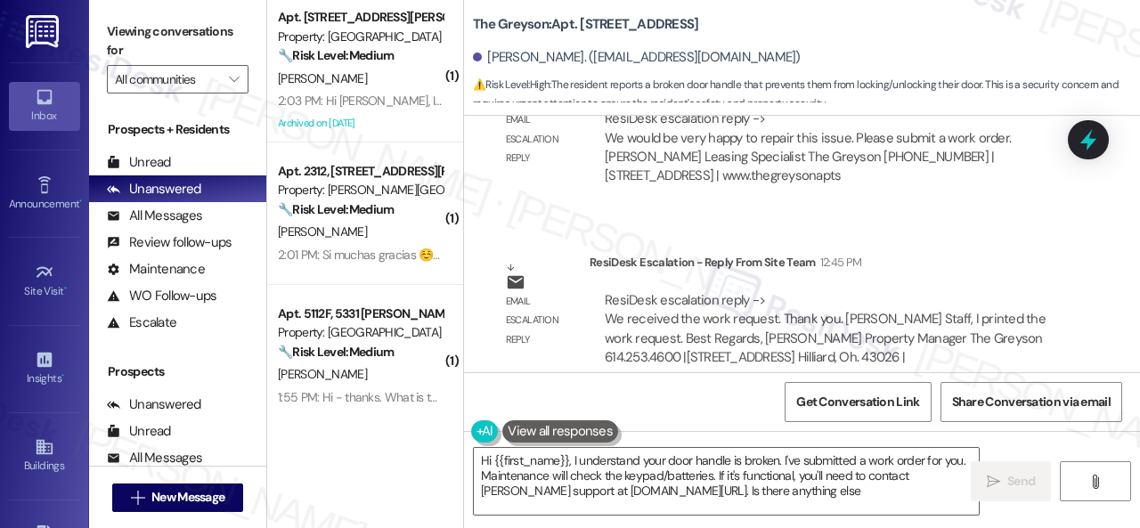
type textarea "Hi {{first_name}}, I understand your door handle is broken. I've submitted a wo…"
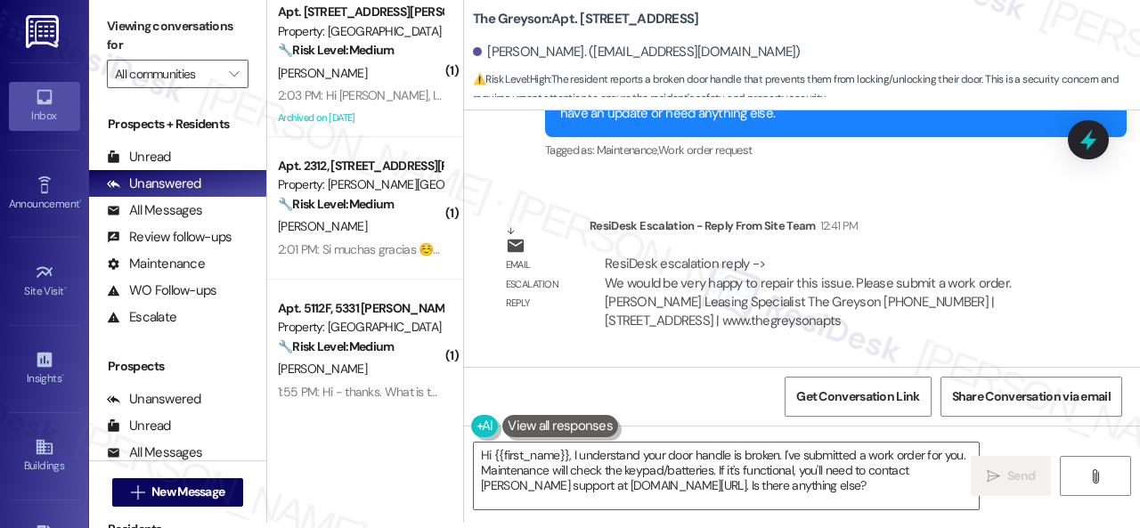
scroll to position [5058, 0]
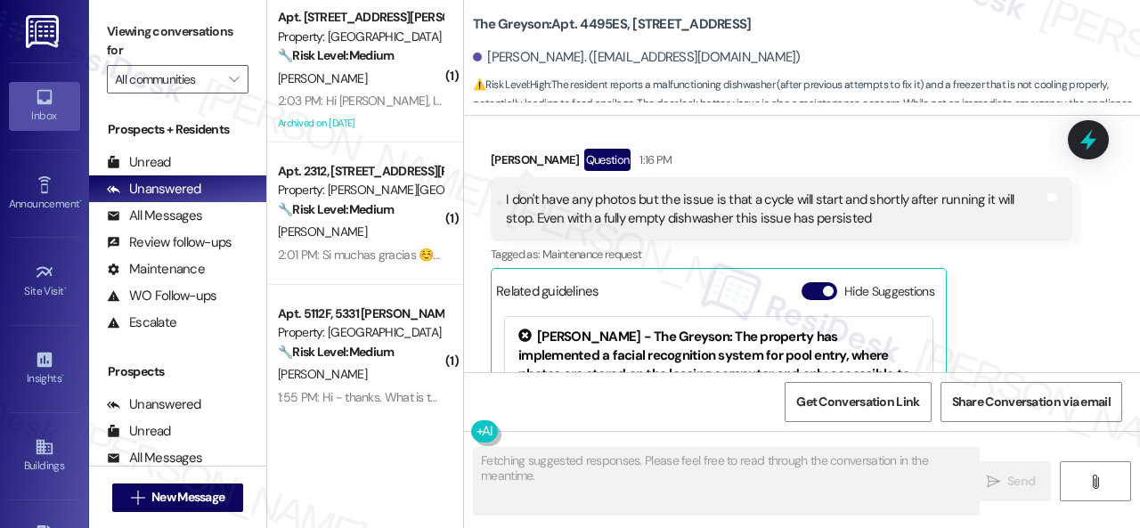
scroll to position [5893, 0]
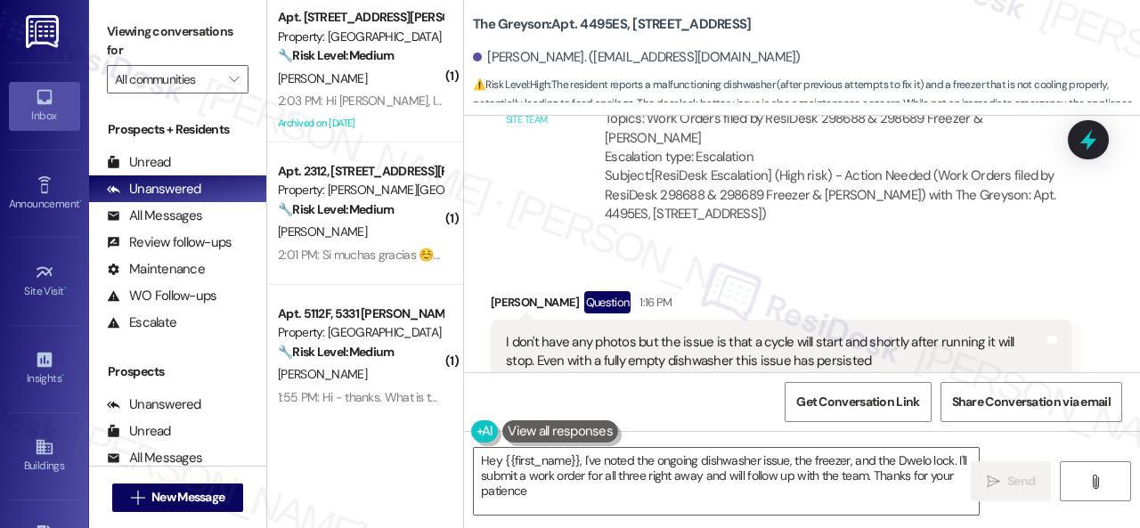
type textarea "Hey {{first_name}}, I've noted the ongoing dishwasher issue, the freezer, and t…"
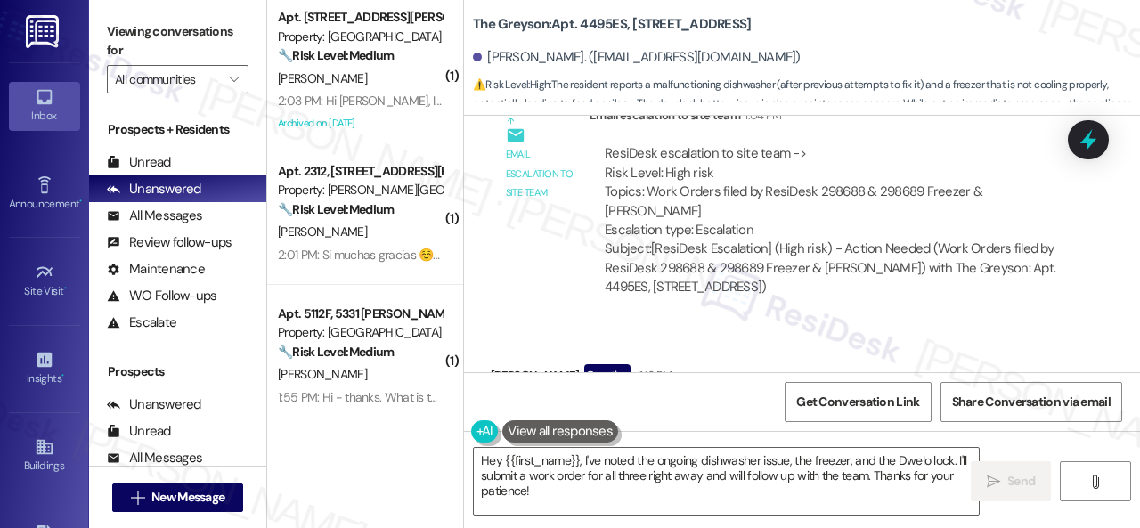
scroll to position [5971, 0]
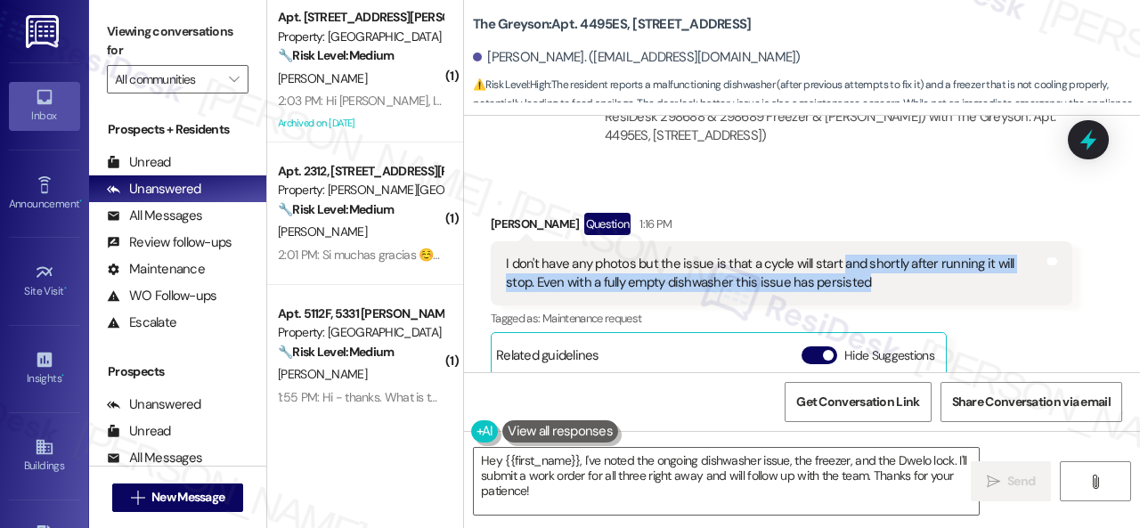
drag, startPoint x: 838, startPoint y: 224, endPoint x: 870, endPoint y: 243, distance: 37.6
click at [870, 255] on div "I don't have any photos but the issue is that a cycle will start and shortly af…" at bounding box center [775, 274] width 538 height 38
copy div "and shortly after running it will stop. Even with a fully empty dishwasher this…"
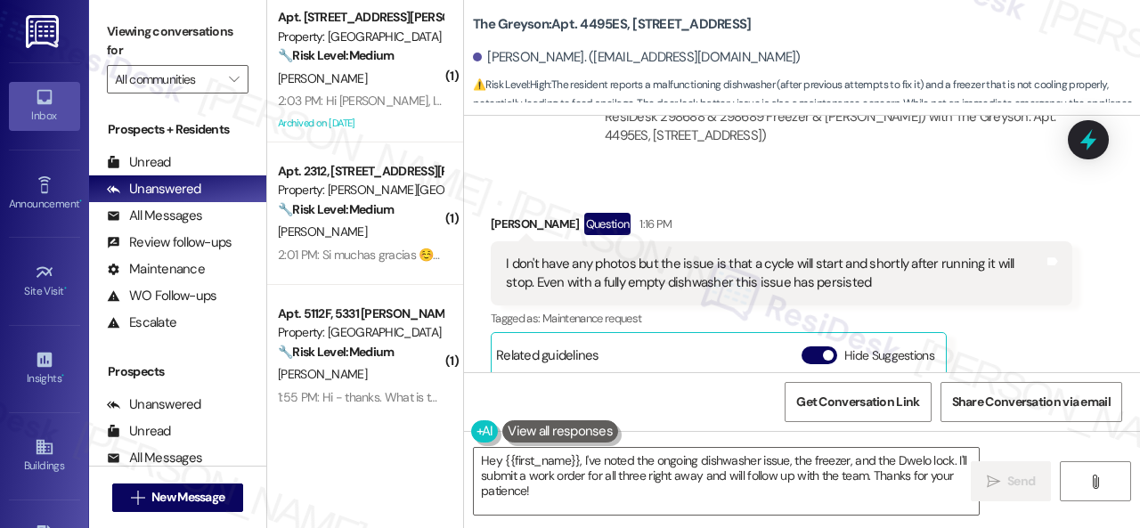
click at [1009, 302] on div "Ryan Gordon Question 1:16 PM I don't have any photos but the issue is that a cy…" at bounding box center [781, 401] width 581 height 377
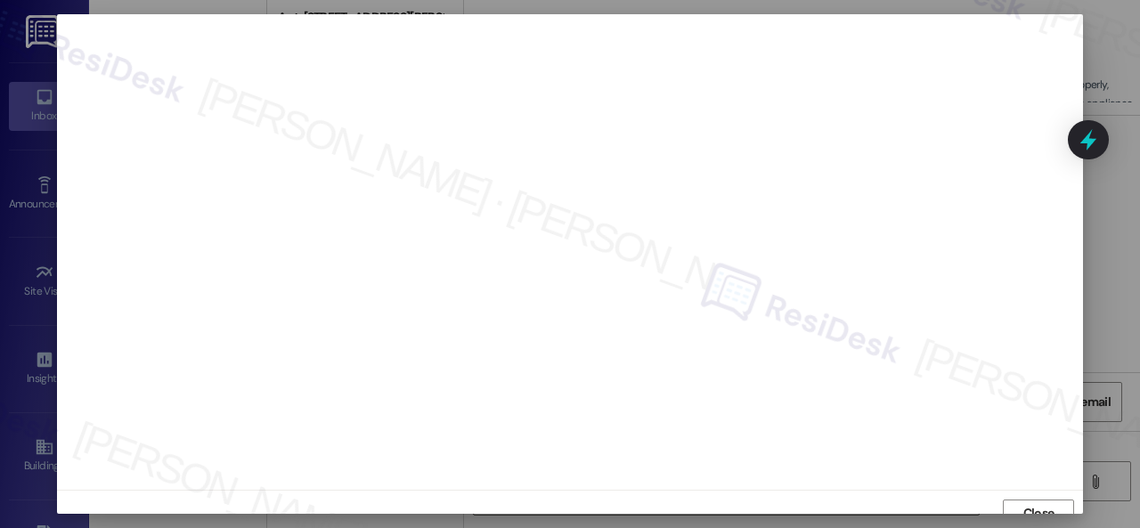
scroll to position [13, 0]
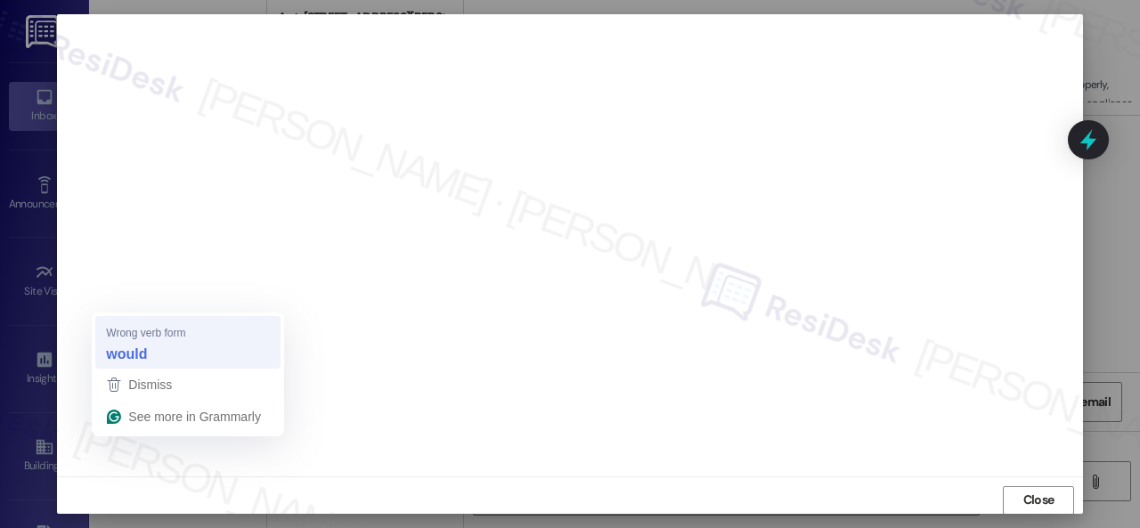
click at [139, 350] on strong "would" at bounding box center [126, 354] width 41 height 20
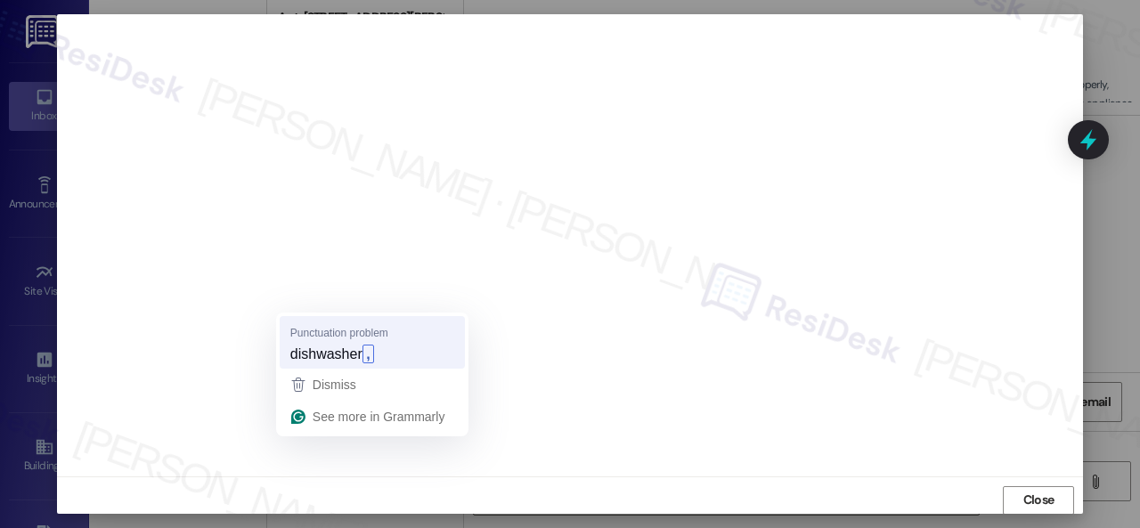
click at [329, 356] on span "dishwasher" at bounding box center [326, 354] width 72 height 20
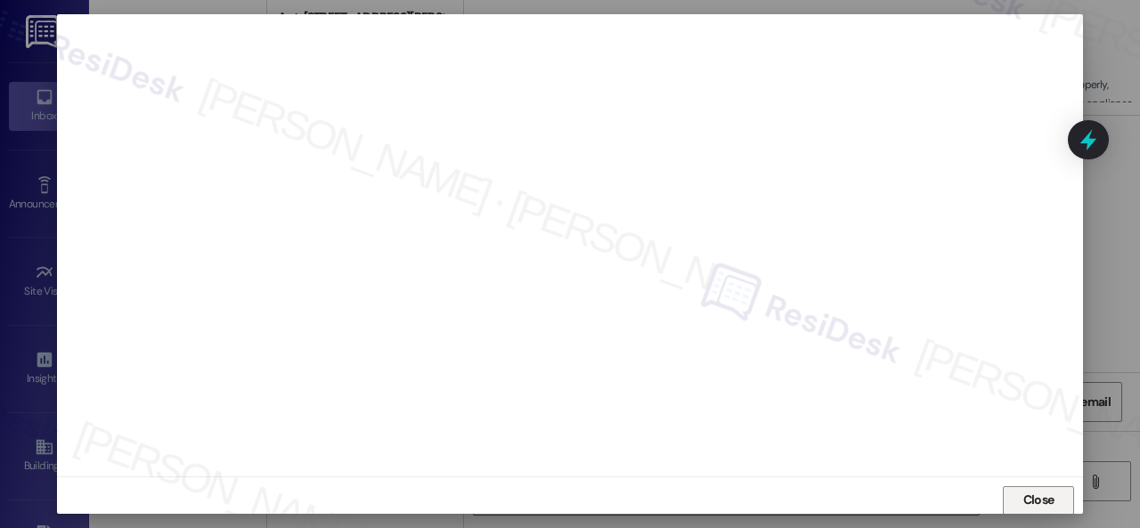
click at [1020, 500] on span "Close" at bounding box center [1039, 500] width 38 height 19
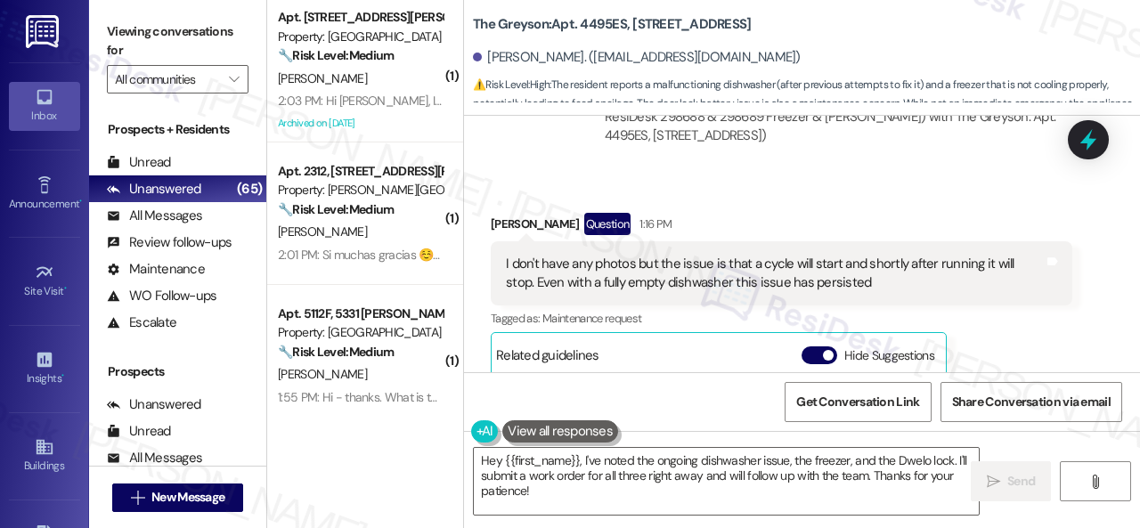
click at [999, 334] on div "Ryan Gordon Question 1:16 PM I don't have any photos but the issue is that a cy…" at bounding box center [781, 401] width 581 height 377
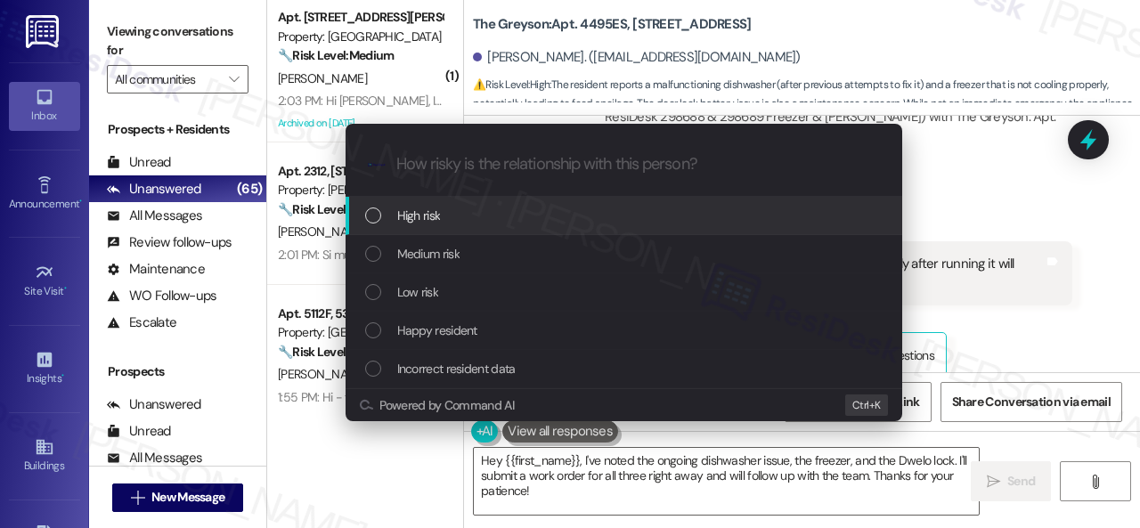
click at [406, 214] on span "High risk" at bounding box center [419, 216] width 44 height 20
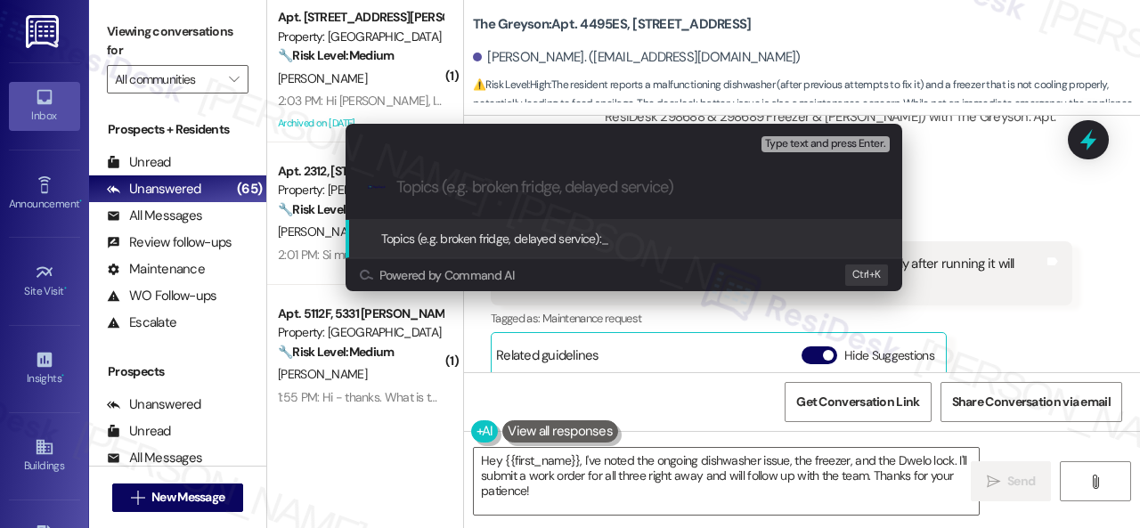
paste input "Work Order filed by ResiDesk 298707"
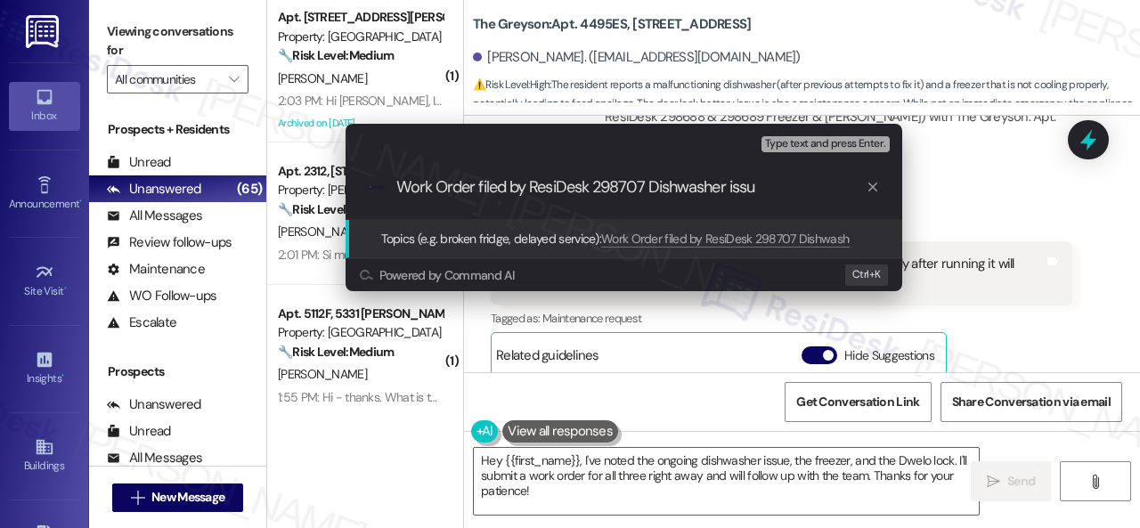
type input "Work Order filed by ResiDesk 298707 Dishwasher issue"
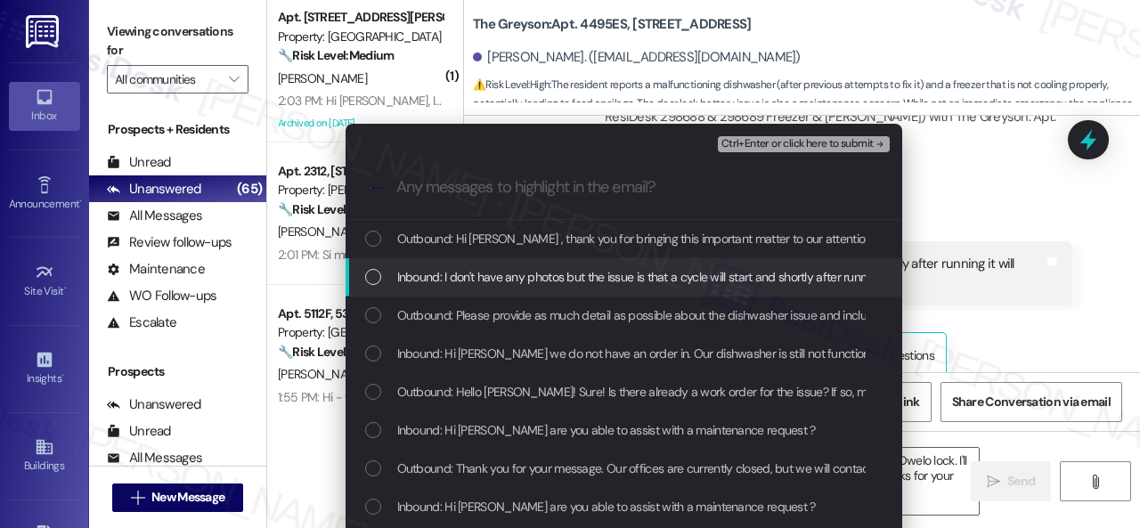
click at [481, 280] on span "Inbound: I don't have any photos but the issue is that a cycle will start and s…" at bounding box center [821, 277] width 849 height 20
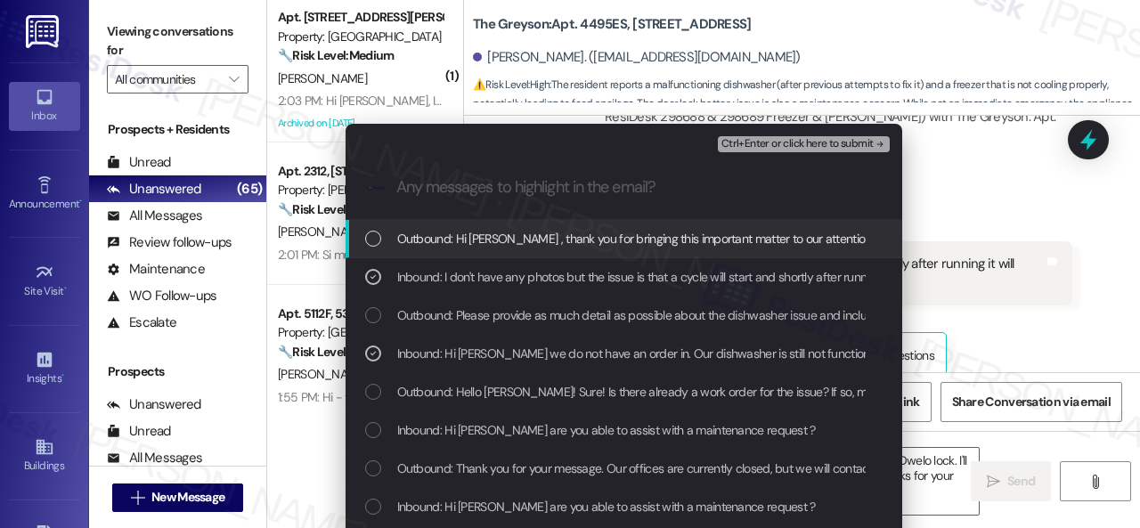
click at [763, 140] on span "Ctrl+Enter or click here to submit" at bounding box center [797, 144] width 152 height 12
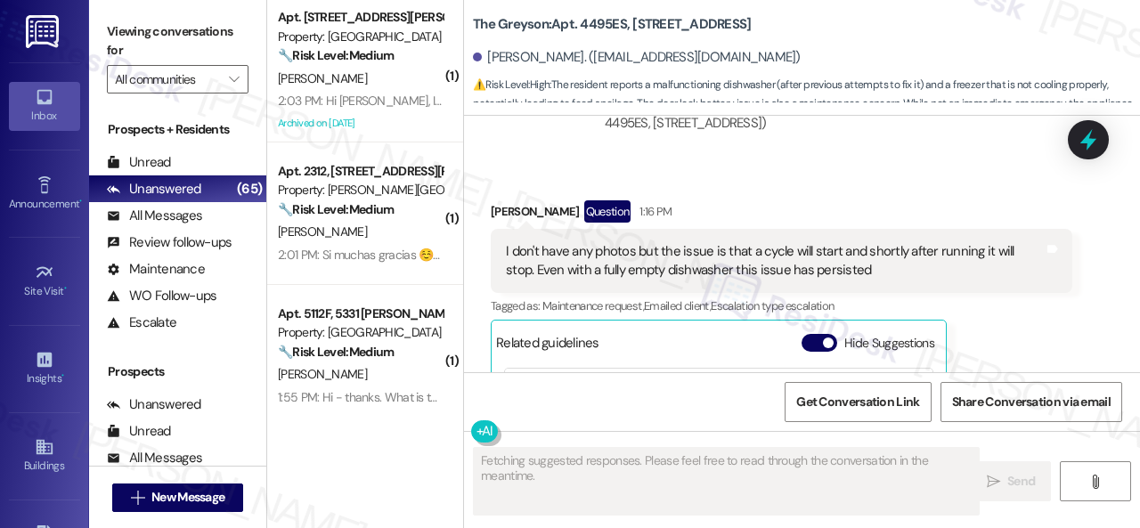
scroll to position [6160, 0]
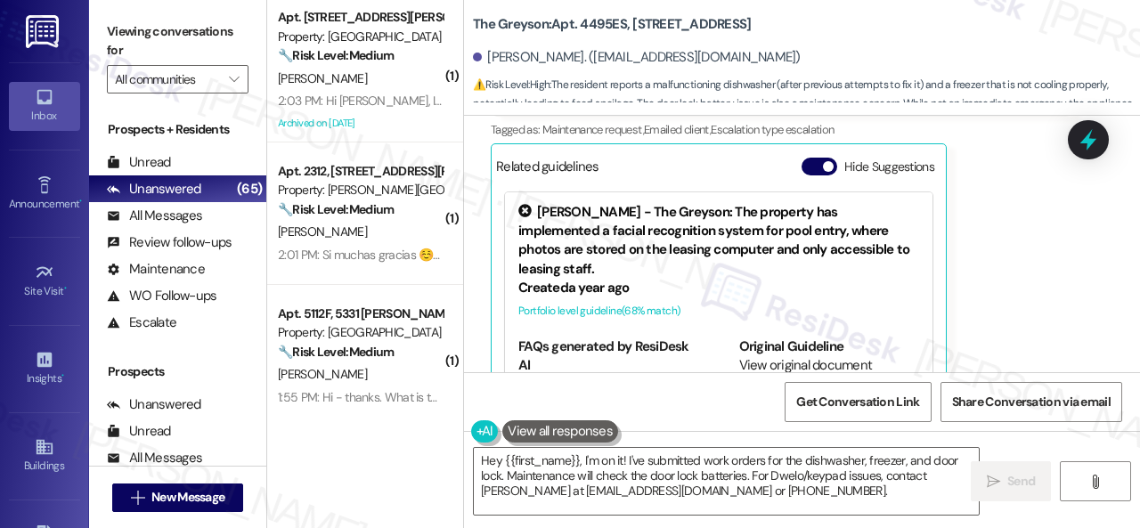
click at [1054, 293] on div "Ryan Gordon Question 1:16 PM I don't have any photos but the issue is that a cy…" at bounding box center [781, 212] width 581 height 377
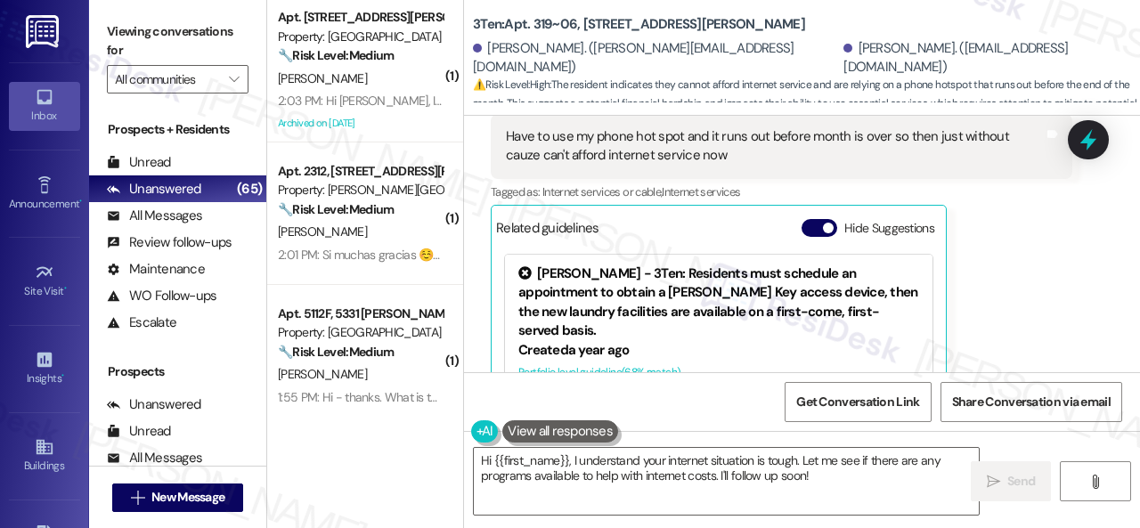
scroll to position [396, 0]
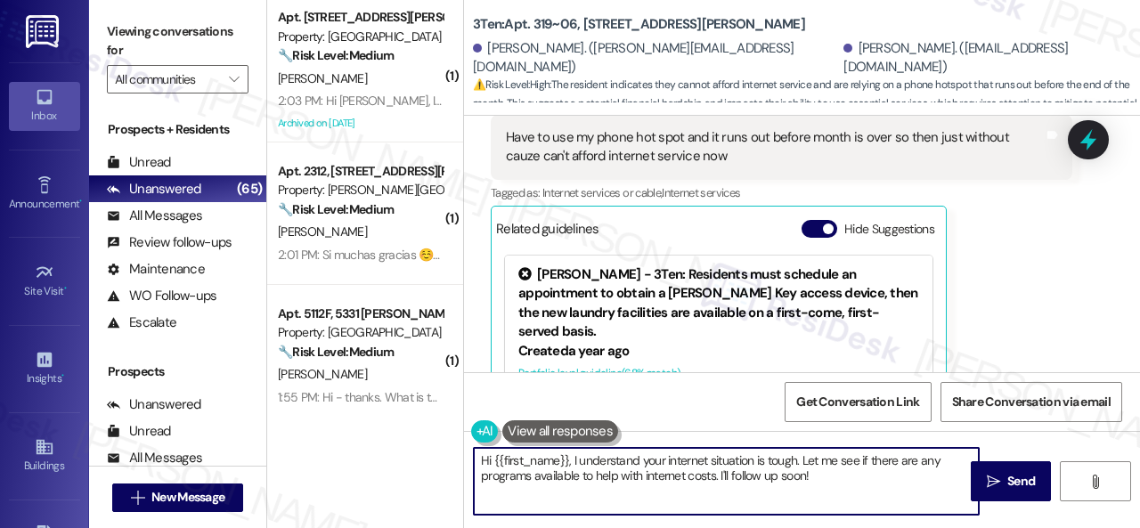
drag, startPoint x: 805, startPoint y: 459, endPoint x: 833, endPoint y: 491, distance: 42.2
click at [833, 491] on textarea "Hi {{first_name}}, I understand your internet situation is tough. Let me see if…" at bounding box center [726, 481] width 505 height 67
drag, startPoint x: 572, startPoint y: 459, endPoint x: 447, endPoint y: 446, distance: 125.4
click at [447, 446] on div "( 1 ) Apt. [STREET_ADDRESS][PERSON_NAME] Property: [GEOGRAPHIC_DATA] 🔧 Risk Lev…" at bounding box center [703, 264] width 873 height 528
type textarea "I understand your internet situation is tough. Thank you for sharing your thoug…"
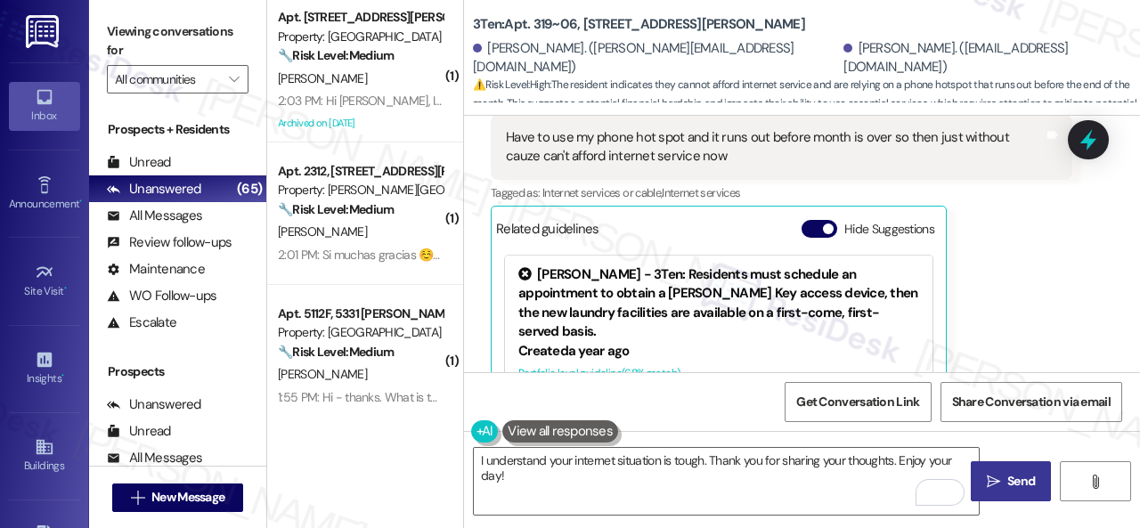
click at [1012, 480] on span "Send" at bounding box center [1021, 481] width 28 height 19
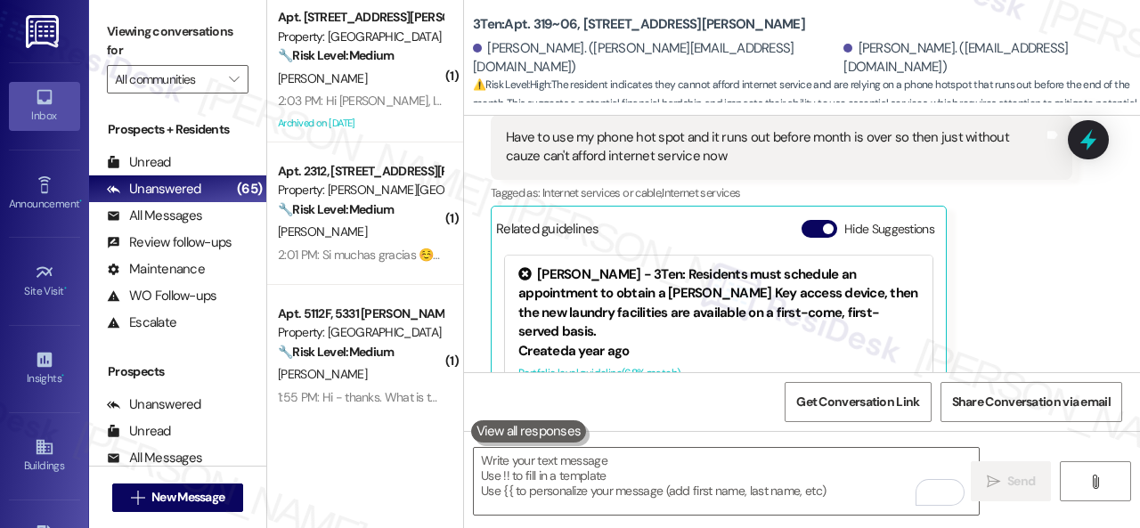
scroll to position [499, 0]
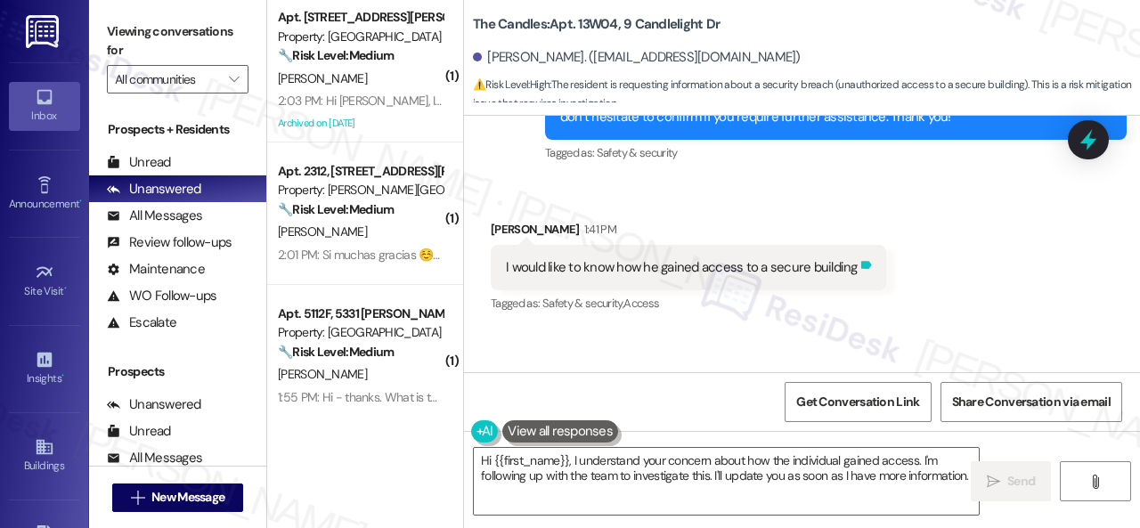
scroll to position [646, 0]
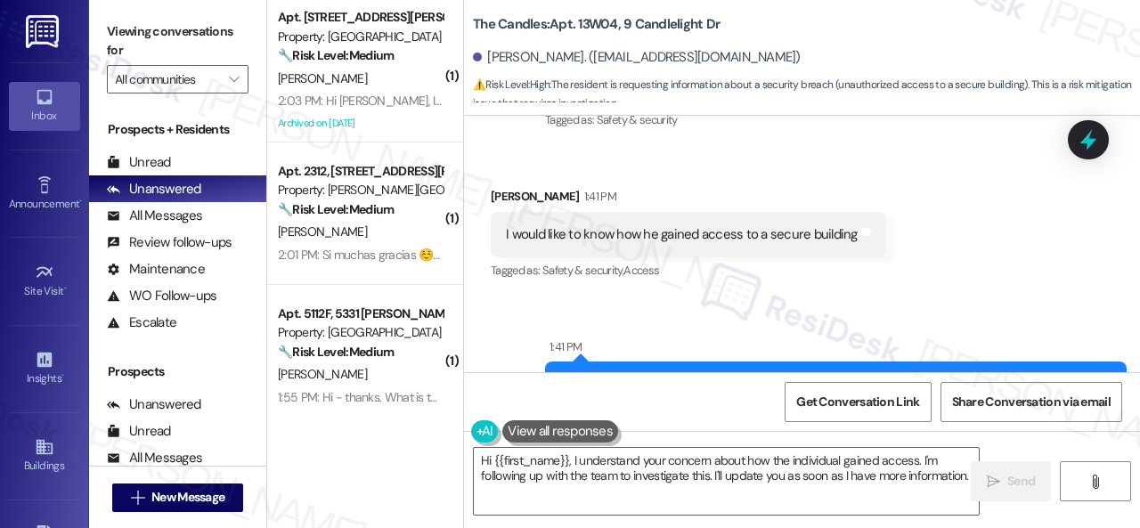
drag, startPoint x: 565, startPoint y: 484, endPoint x: 264, endPoint y: 378, distance: 317.9
click at [299, 418] on div "( 1 ) Apt. 206, 201 Courtright East Road Property: Overland Park 🔧 Risk Level: …" at bounding box center [703, 264] width 873 height 528
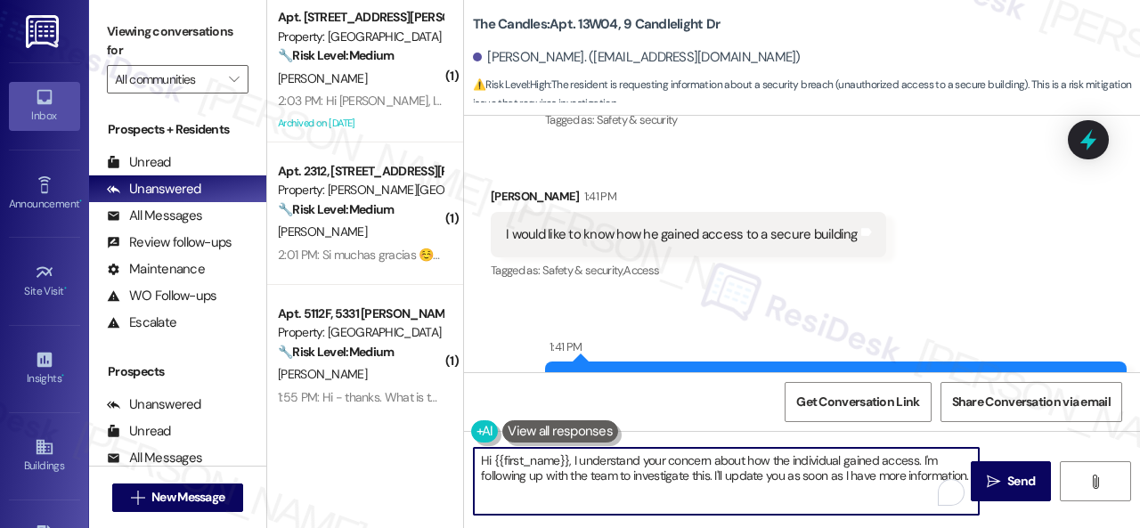
click at [531, 494] on textarea "Hi {{first_name}}, I understand your concern about how the individual gained ac…" at bounding box center [726, 481] width 505 height 67
drag, startPoint x: 547, startPoint y: 494, endPoint x: 449, endPoint y: 437, distance: 113.3
click at [449, 437] on div "( 1 ) Apt. 206, 201 Courtright East Road Property: Overland Park 🔧 Risk Level: …" at bounding box center [703, 264] width 873 height 528
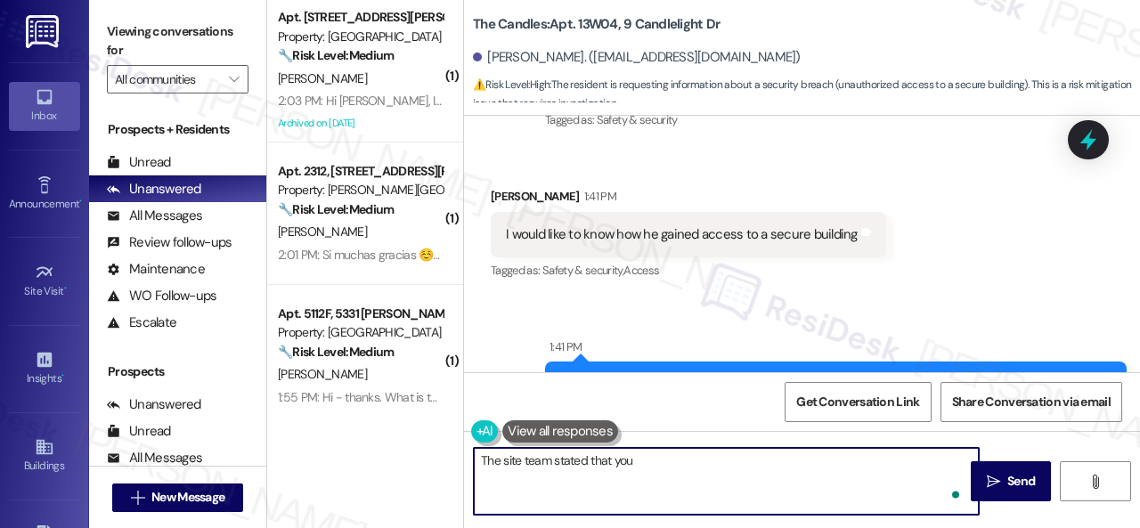
paste textarea "are more than welcome to come to the leasing office and will can assist them on…"
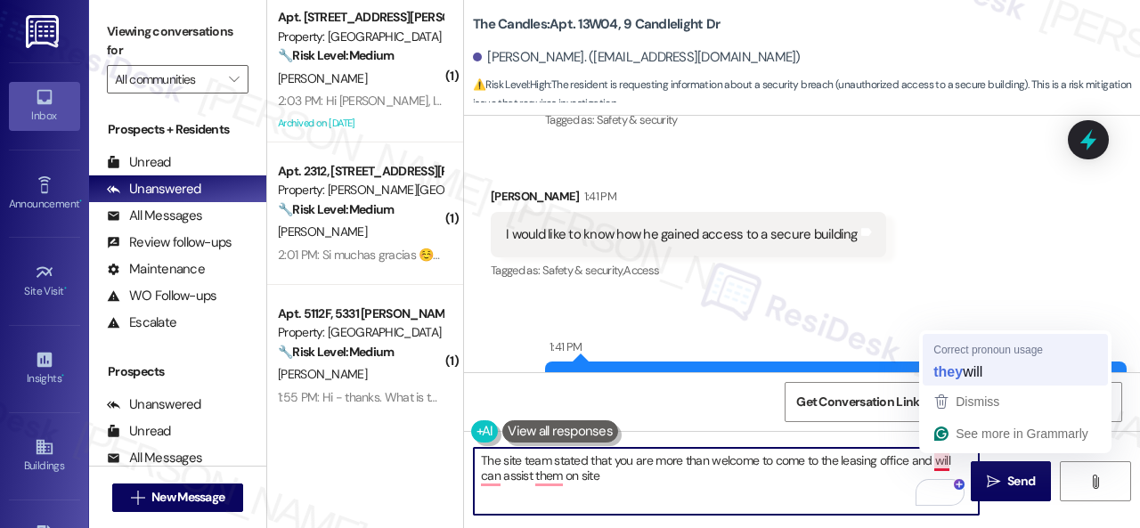
type textarea "The site team stated that you are more than welcome to come to the leasing offi…"
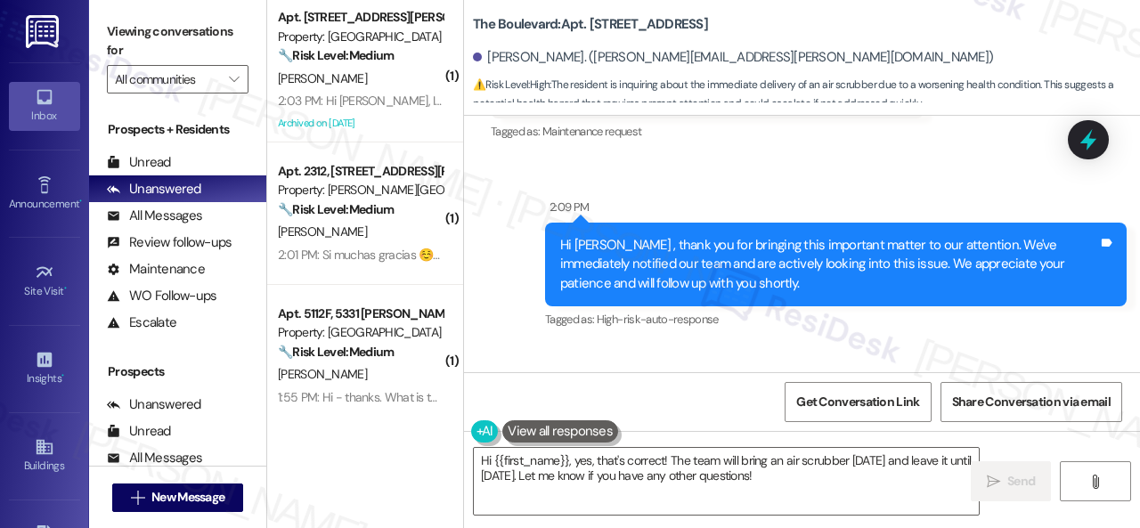
scroll to position [26883, 0]
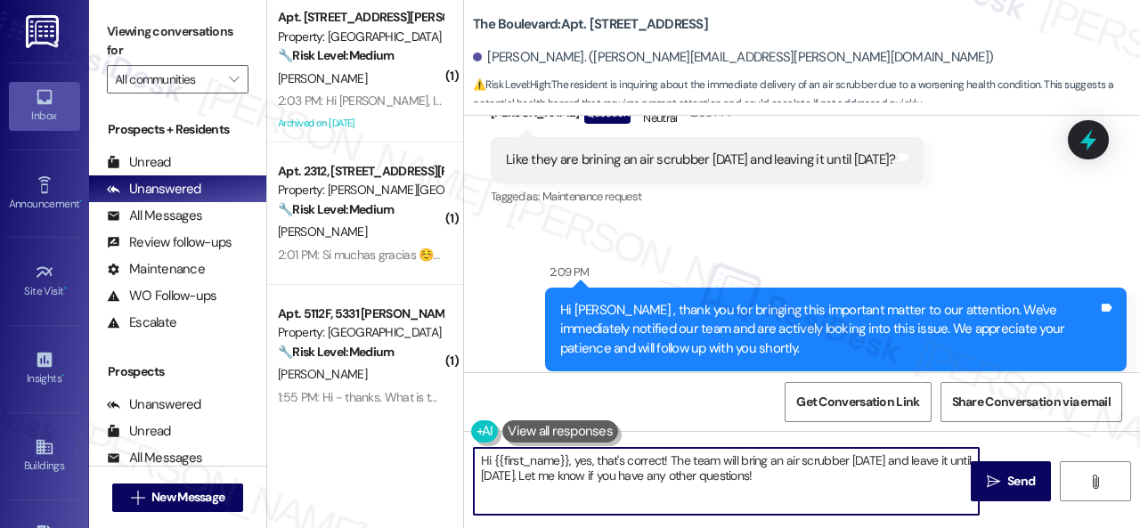
drag, startPoint x: 787, startPoint y: 473, endPoint x: 415, endPoint y: 389, distance: 381.5
click at [415, 389] on div "( 1 ) Apt. [STREET_ADDRESS][PERSON_NAME] Property: [GEOGRAPHIC_DATA] 🔧 Risk Lev…" at bounding box center [703, 264] width 873 height 528
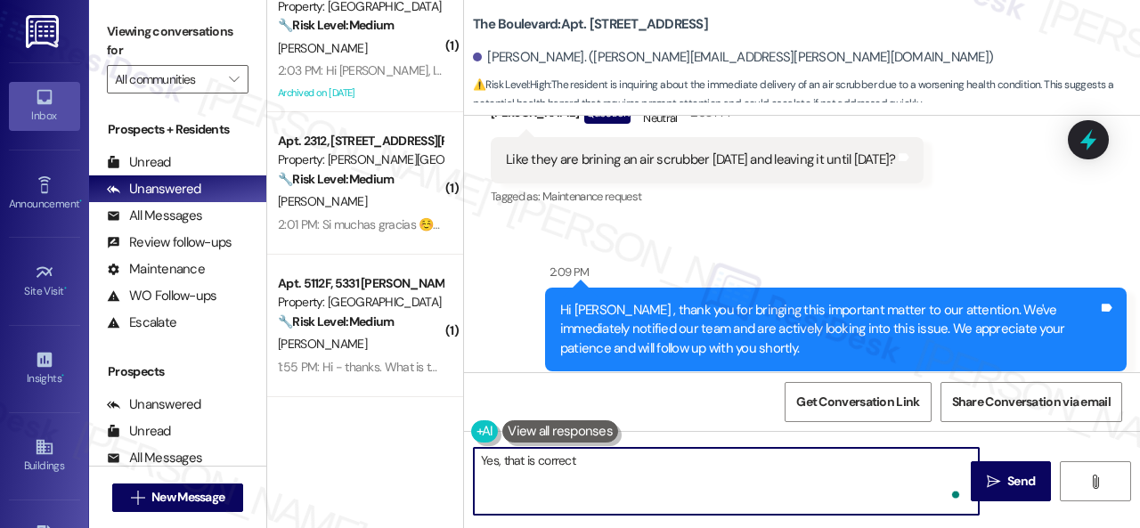
type textarea "Yes, that is correct."
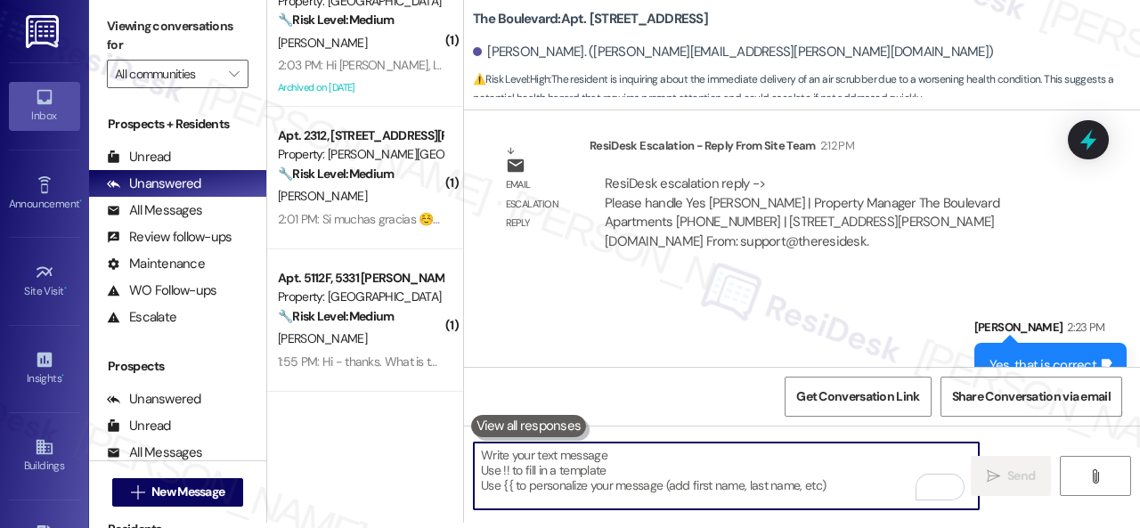
scroll to position [27452, 0]
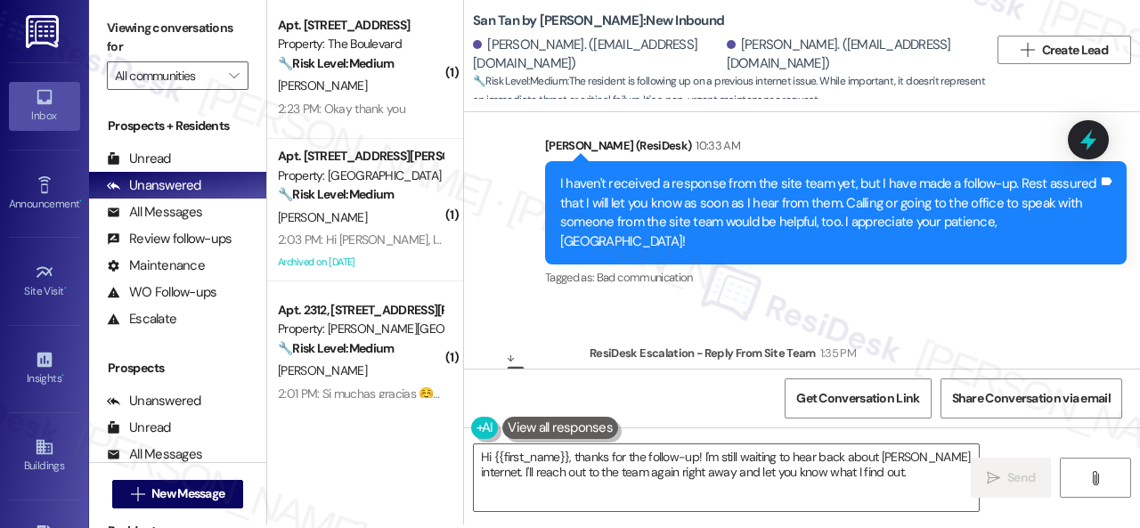
scroll to position [5, 0]
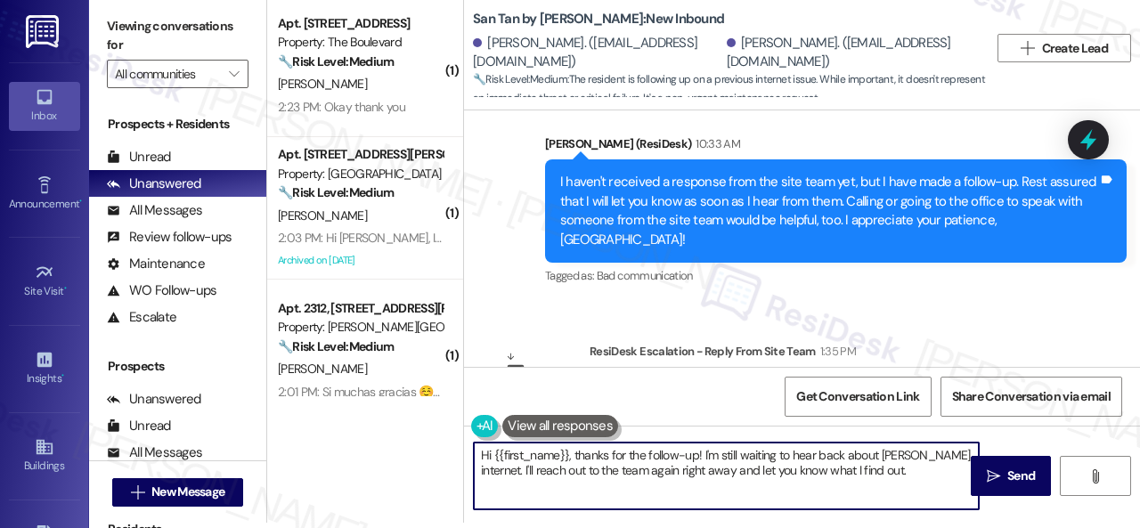
drag, startPoint x: 494, startPoint y: 448, endPoint x: 923, endPoint y: 517, distance: 433.9
click at [920, 517] on div "Hi {{first_name}}, thanks for the follow-up! I'm still waiting to hear back abo…" at bounding box center [802, 493] width 676 height 134
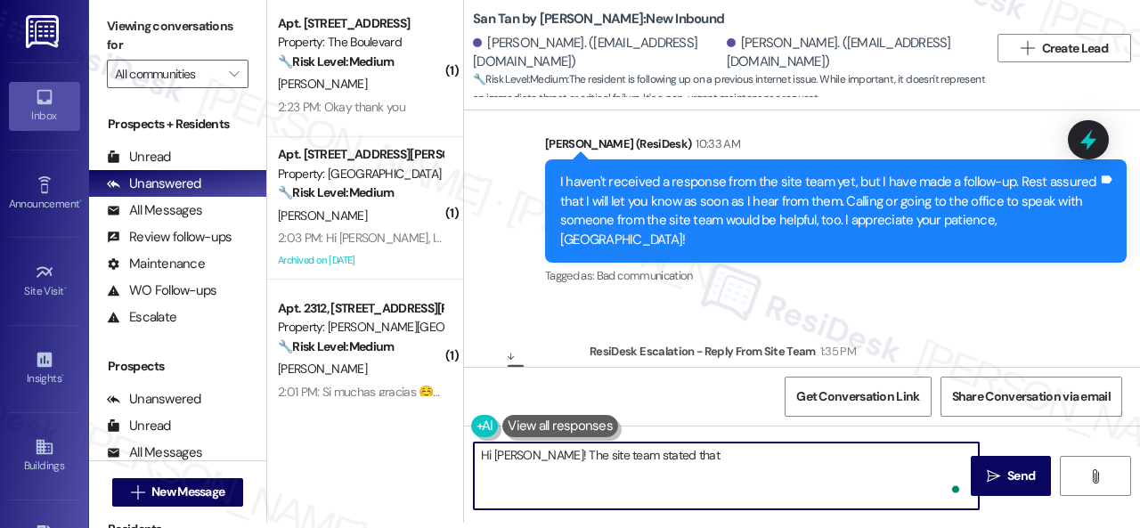
paste textarea "an addendum was just email ed to them to sign, once signed they will call [PERS…"
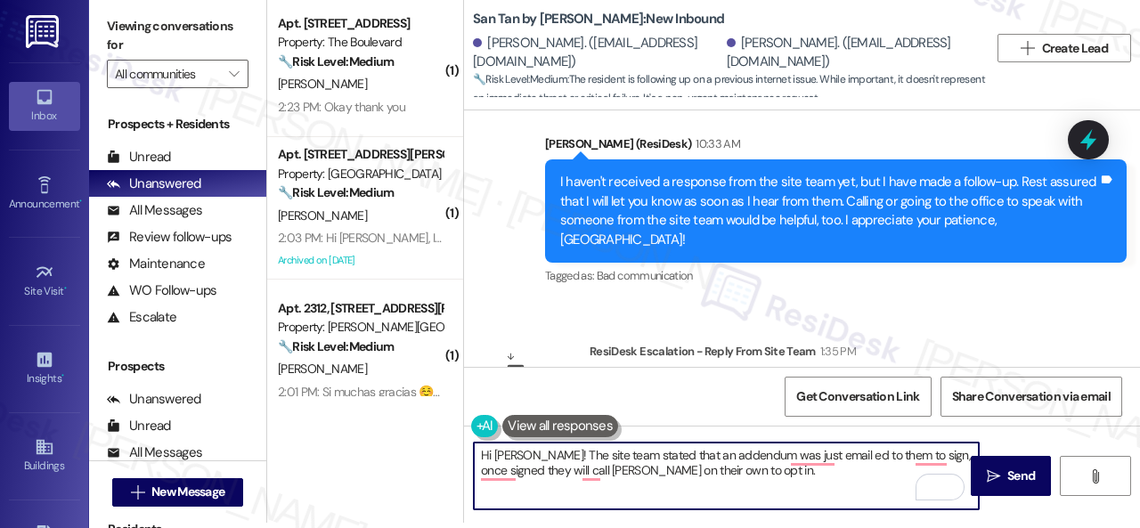
click at [819, 462] on textarea "Hi [PERSON_NAME]! The site team stated that an addendum was just email ed to th…" at bounding box center [726, 476] width 505 height 67
click at [860, 454] on textarea "Hi Sydney! The site team stated that an addendum was just emailed to them to si…" at bounding box center [726, 476] width 505 height 67
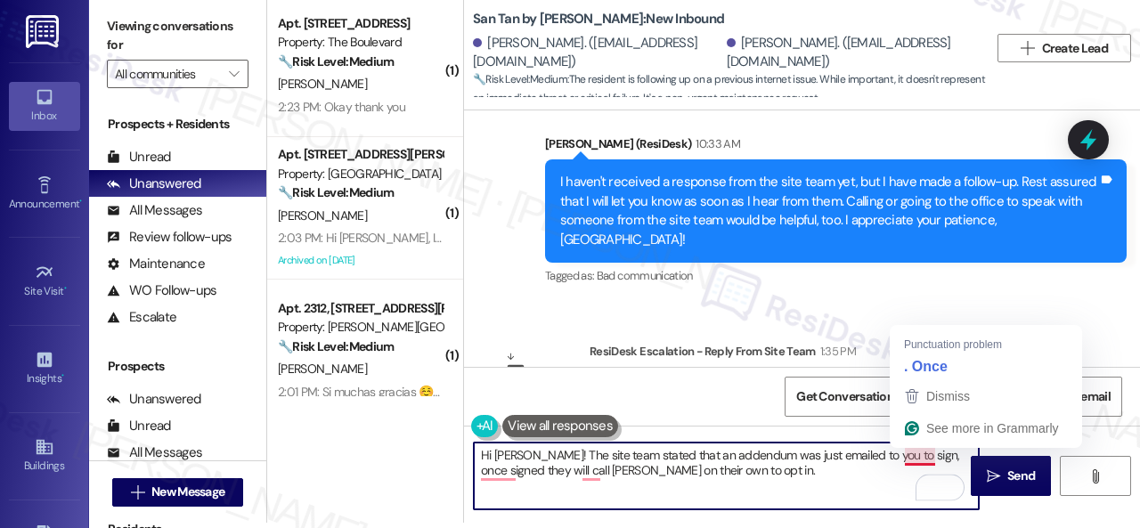
drag, startPoint x: 905, startPoint y: 456, endPoint x: 915, endPoint y: 459, distance: 11.0
click at [915, 459] on textarea "Hi Sydney! The site team stated that an addendum was just emailed to you to sig…" at bounding box center [726, 476] width 505 height 67
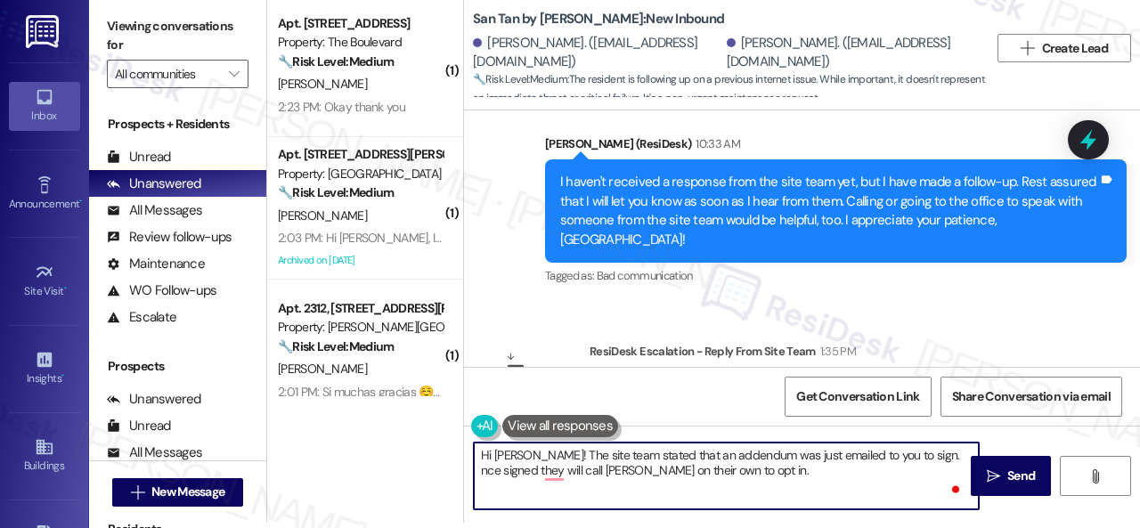
type textarea "Hi Sydney! The site team stated that an addendum was just emailed to you to sig…"
click at [499, 462] on textarea "Hi Sydney! The site team stated that an addendum was just emailed to you to sig…" at bounding box center [726, 476] width 505 height 67
click at [499, 477] on textarea "Hi Sydney! The site team stated that an addendum was just emailed to you to sig…" at bounding box center [726, 476] width 505 height 67
click at [499, 465] on textarea "Hi Sydney! The site team stated that an addendum was just emailed to you to sig…" at bounding box center [726, 476] width 505 height 67
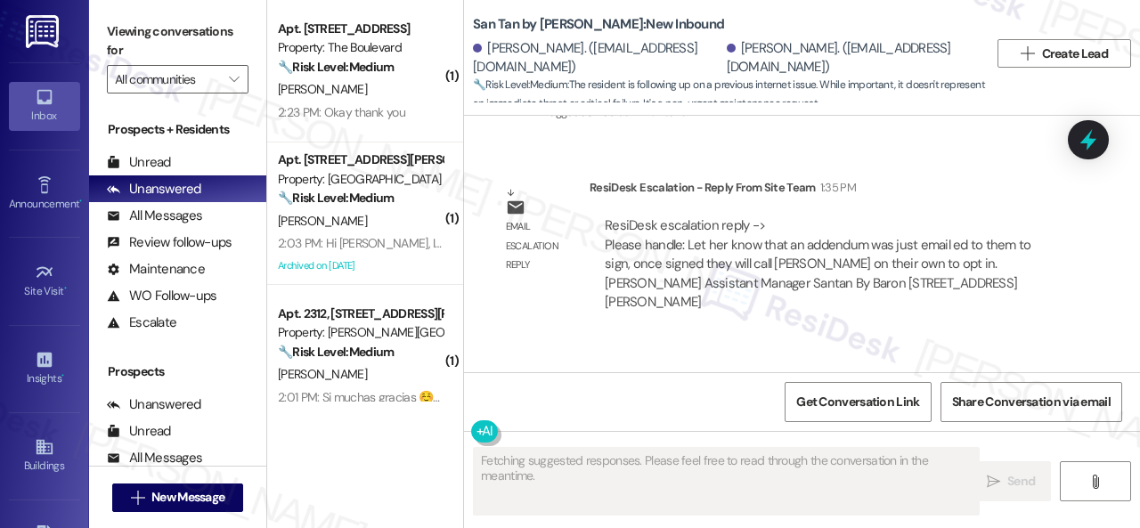
scroll to position [5, 0]
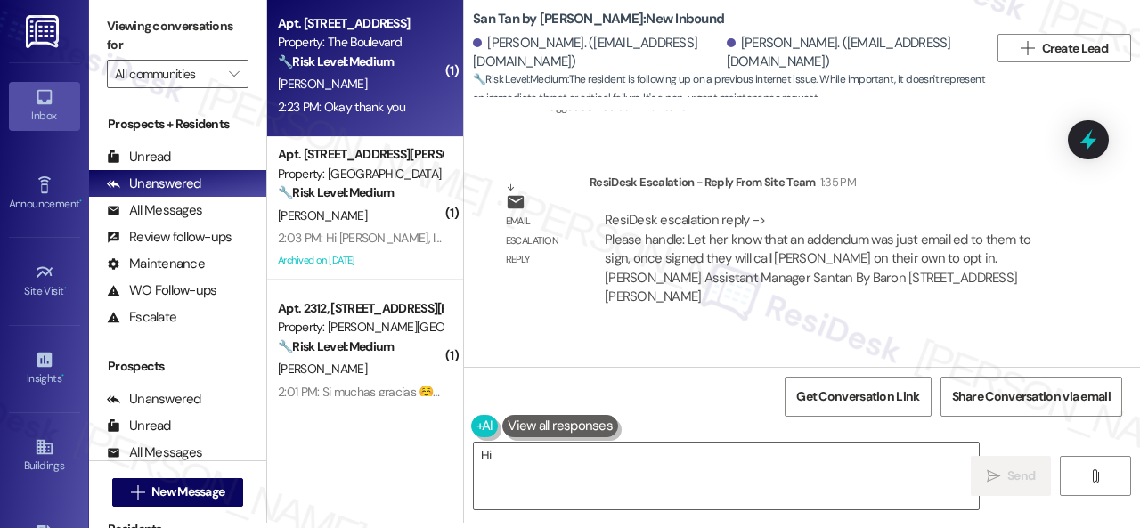
type textarea "Hi"
